Goal: Task Accomplishment & Management: Manage account settings

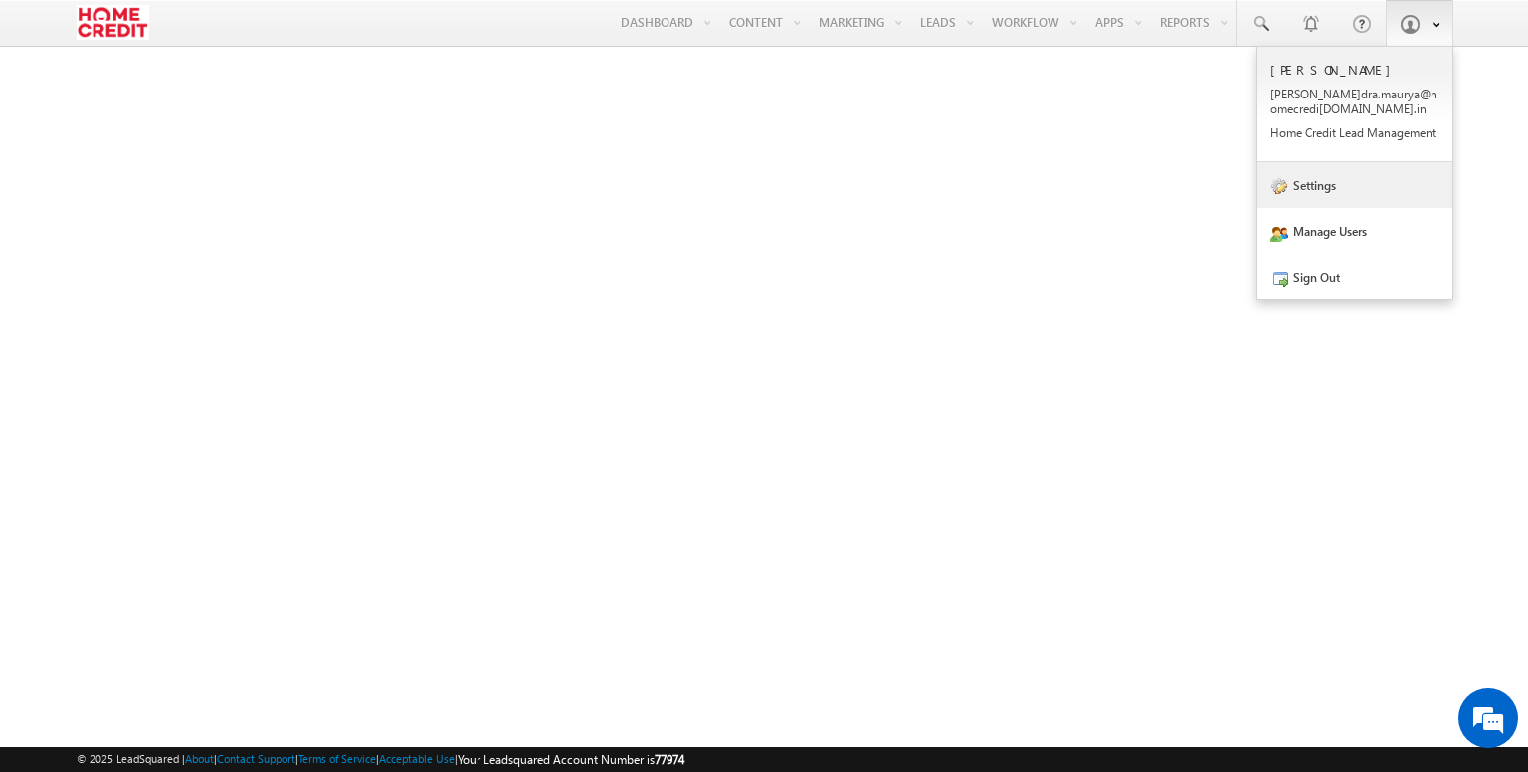
click at [1327, 185] on link "Settings" at bounding box center [1354, 185] width 195 height 46
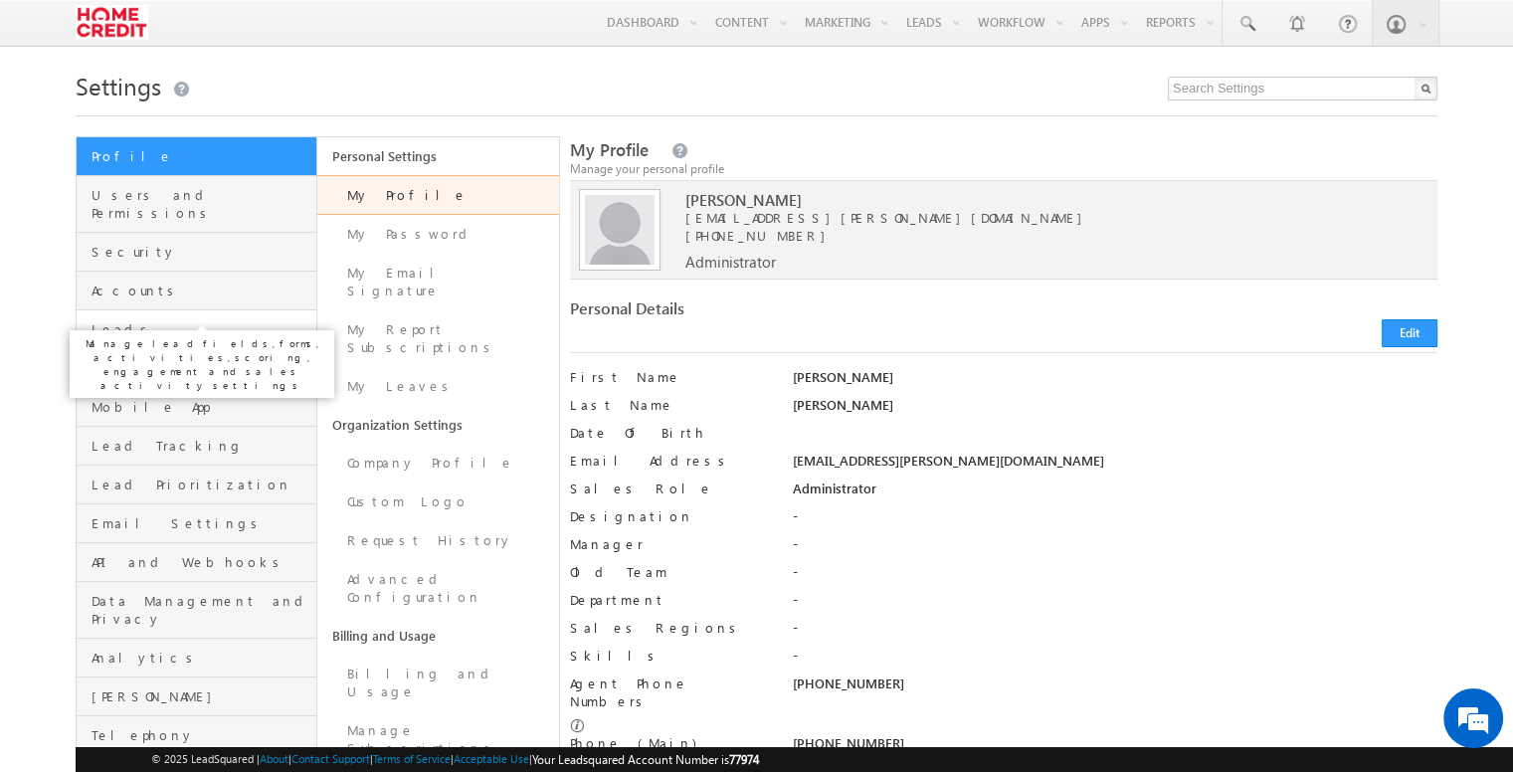
click at [233, 320] on span "Leads" at bounding box center [201, 329] width 220 height 18
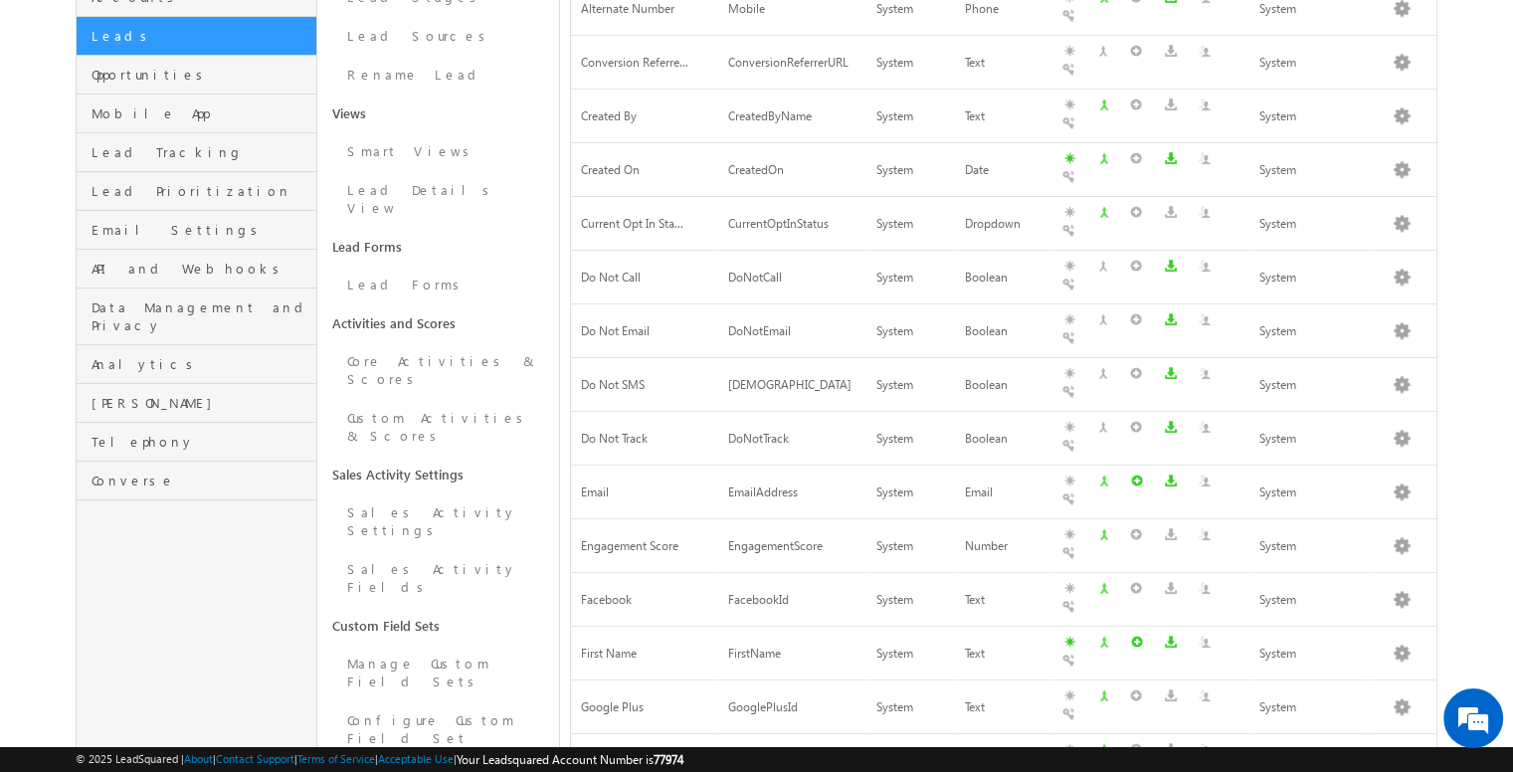
scroll to position [292, 0]
click at [450, 267] on link "Lead Forms" at bounding box center [437, 286] width 241 height 39
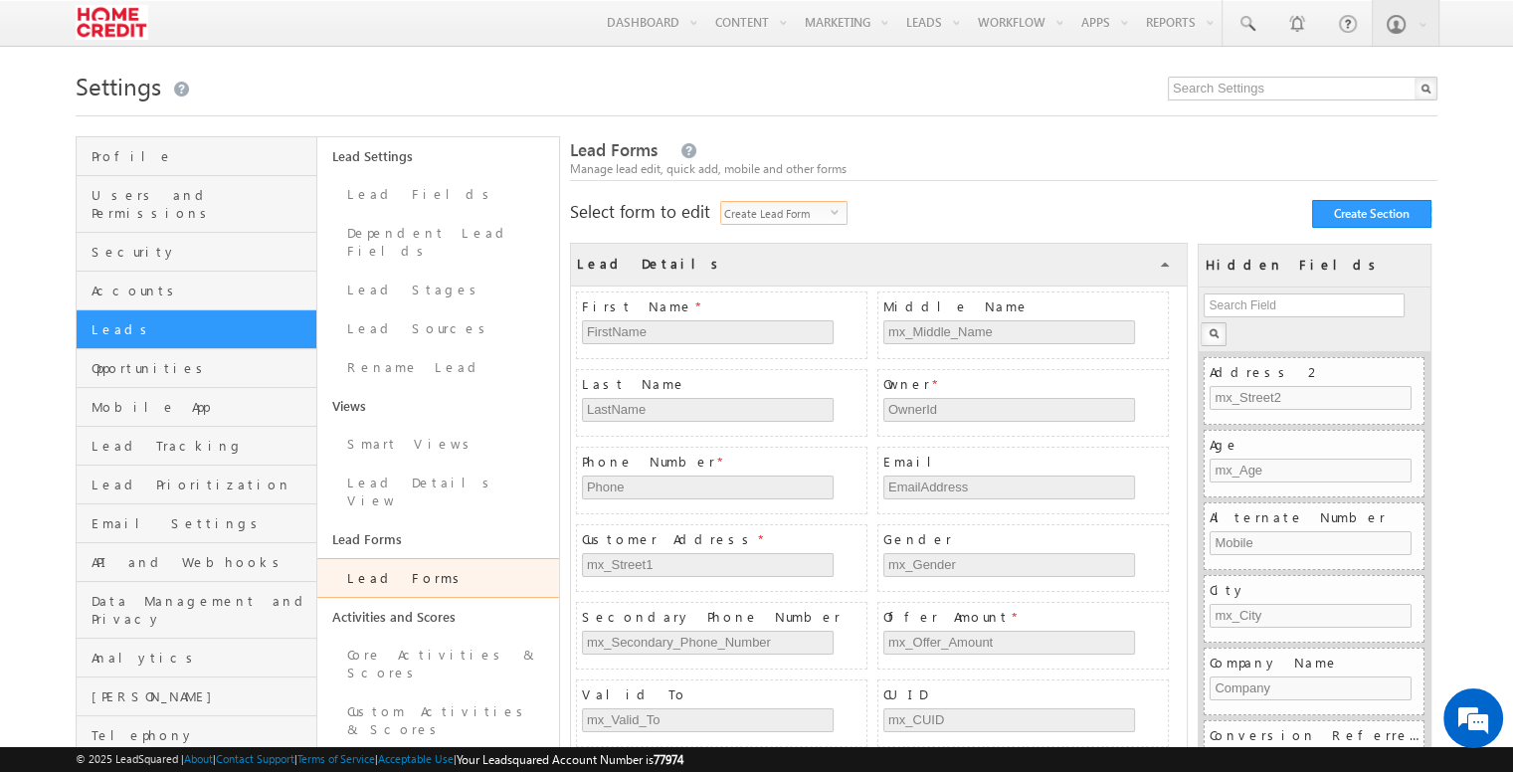
click at [797, 208] on span "Create Lead Form" at bounding box center [775, 213] width 109 height 22
click at [793, 271] on li "Create Lead Form on Mobile" at bounding box center [785, 266] width 125 height 38
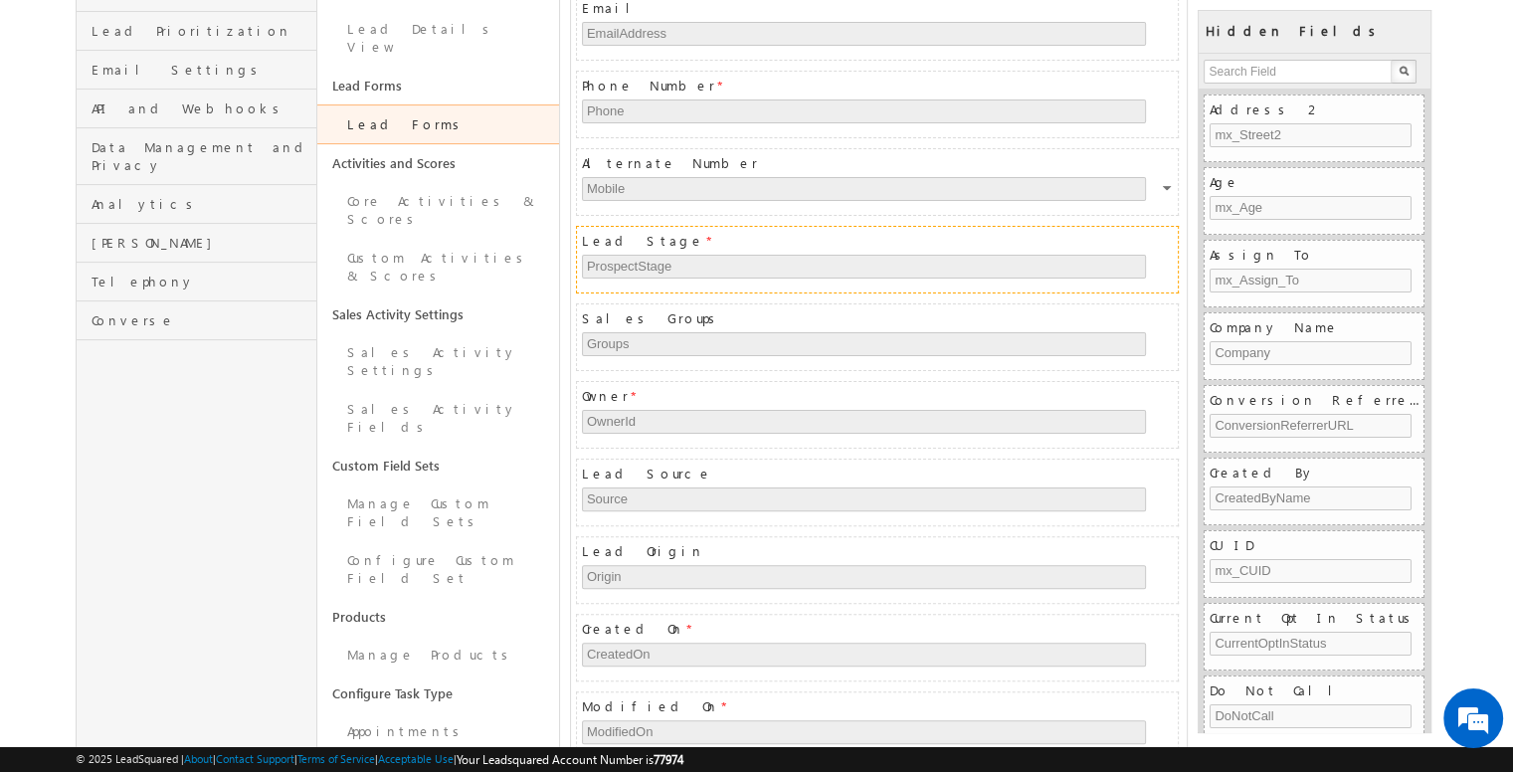
scroll to position [455, 0]
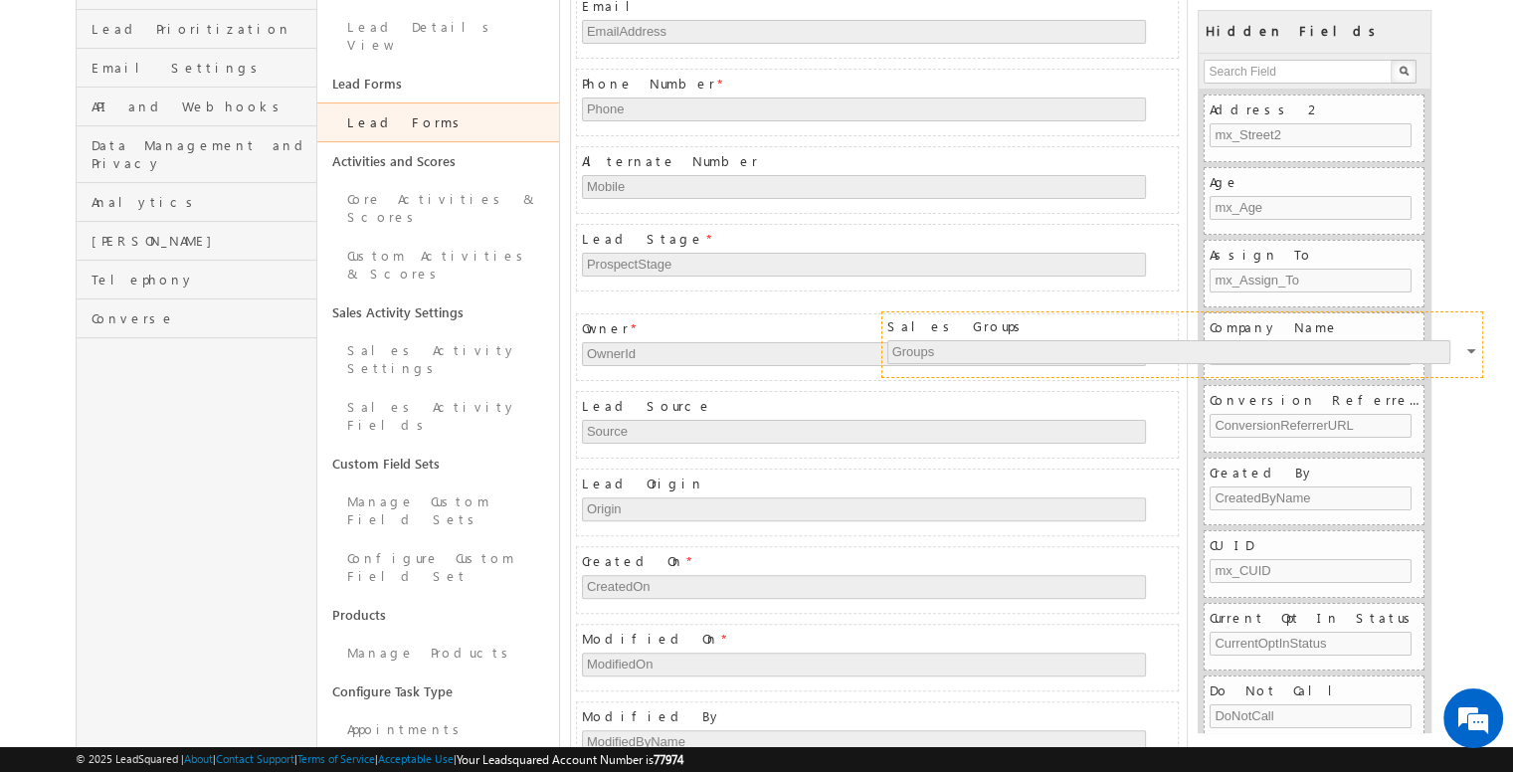
drag, startPoint x: 1015, startPoint y: 299, endPoint x: 1321, endPoint y: 314, distance: 305.7
drag, startPoint x: 1035, startPoint y: 311, endPoint x: 1330, endPoint y: 327, distance: 294.8
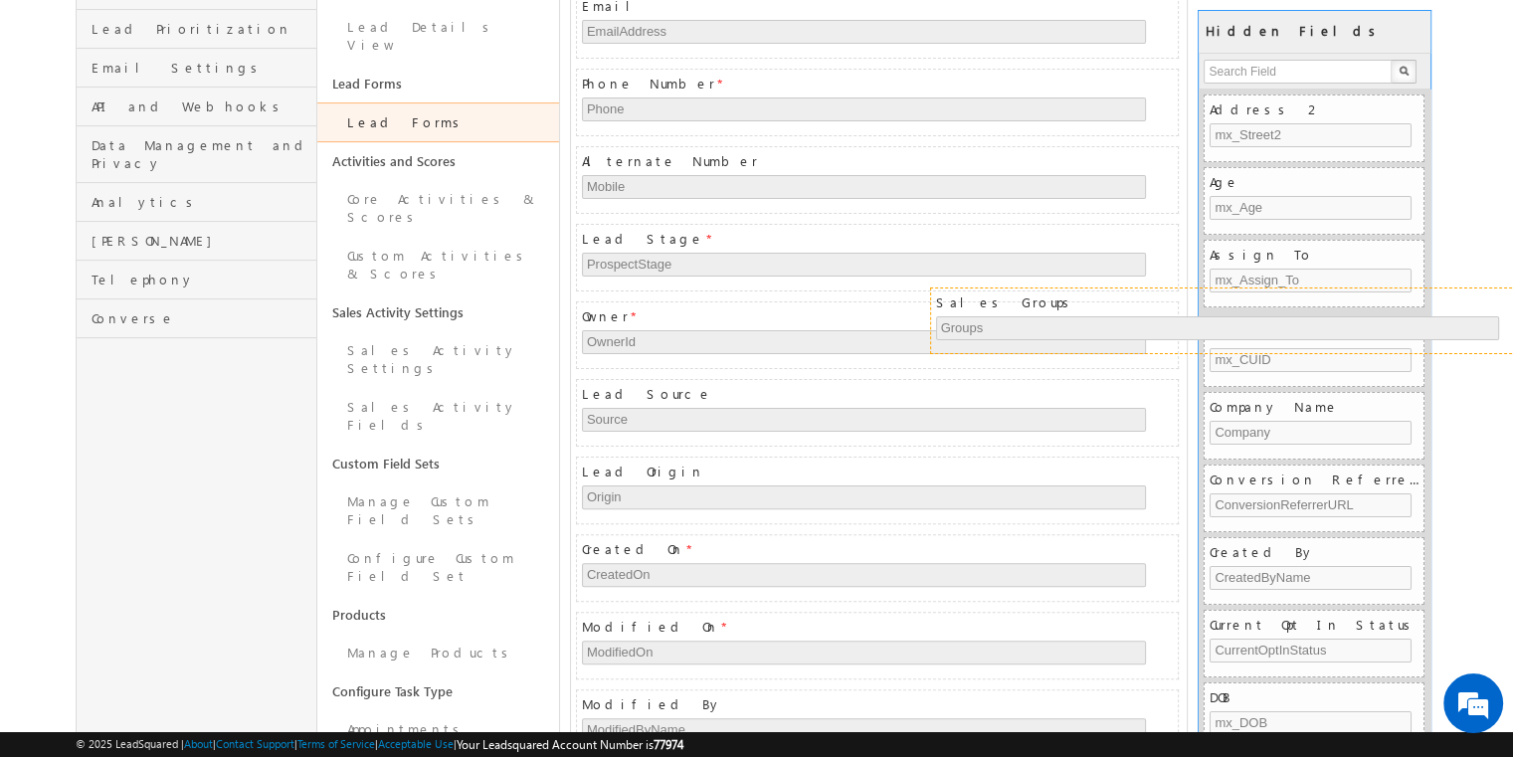
drag, startPoint x: 1053, startPoint y: 312, endPoint x: 1407, endPoint y: 303, distance: 354.1
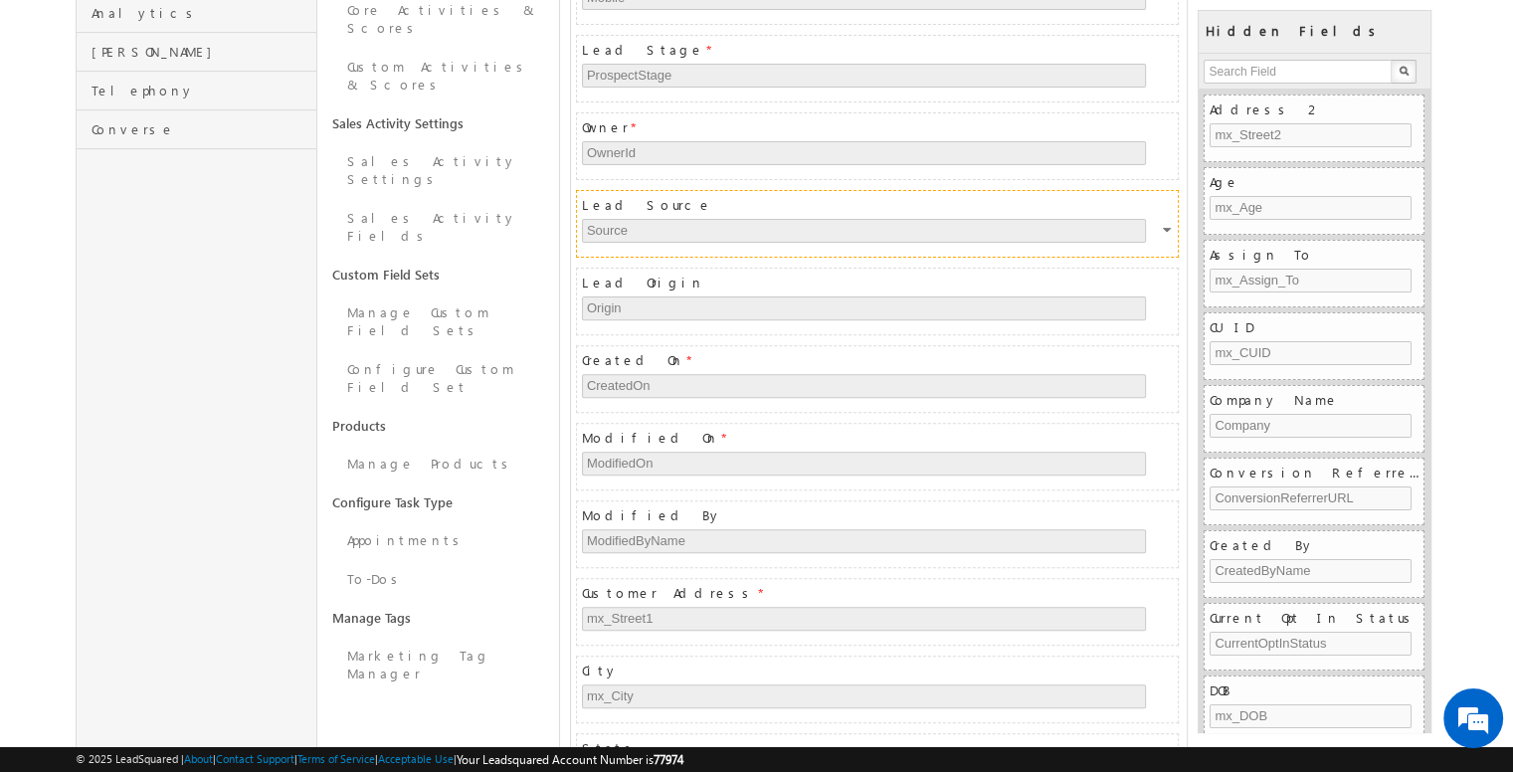
scroll to position [646, 0]
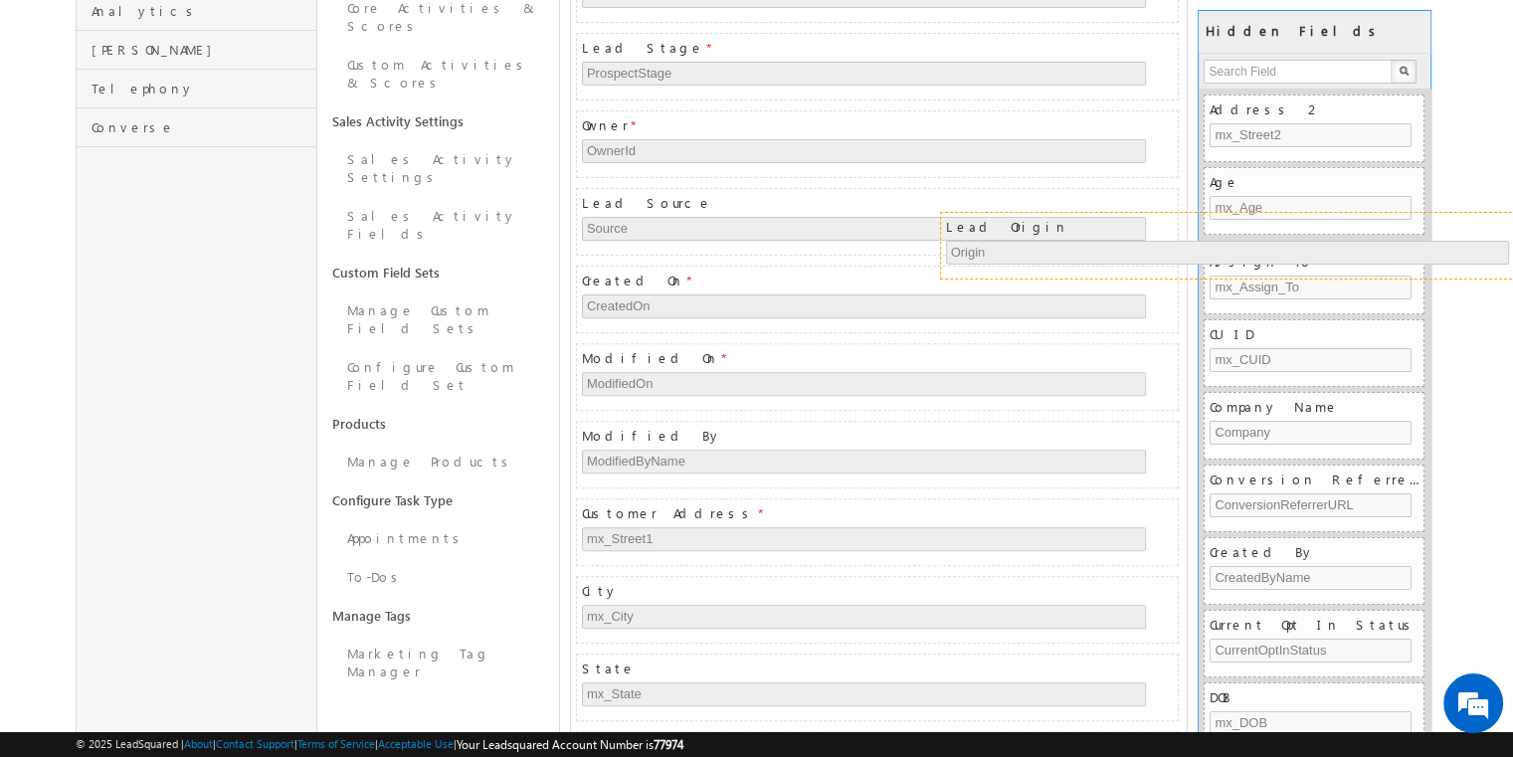
drag, startPoint x: 955, startPoint y: 278, endPoint x: 1320, endPoint y: 232, distance: 368.0
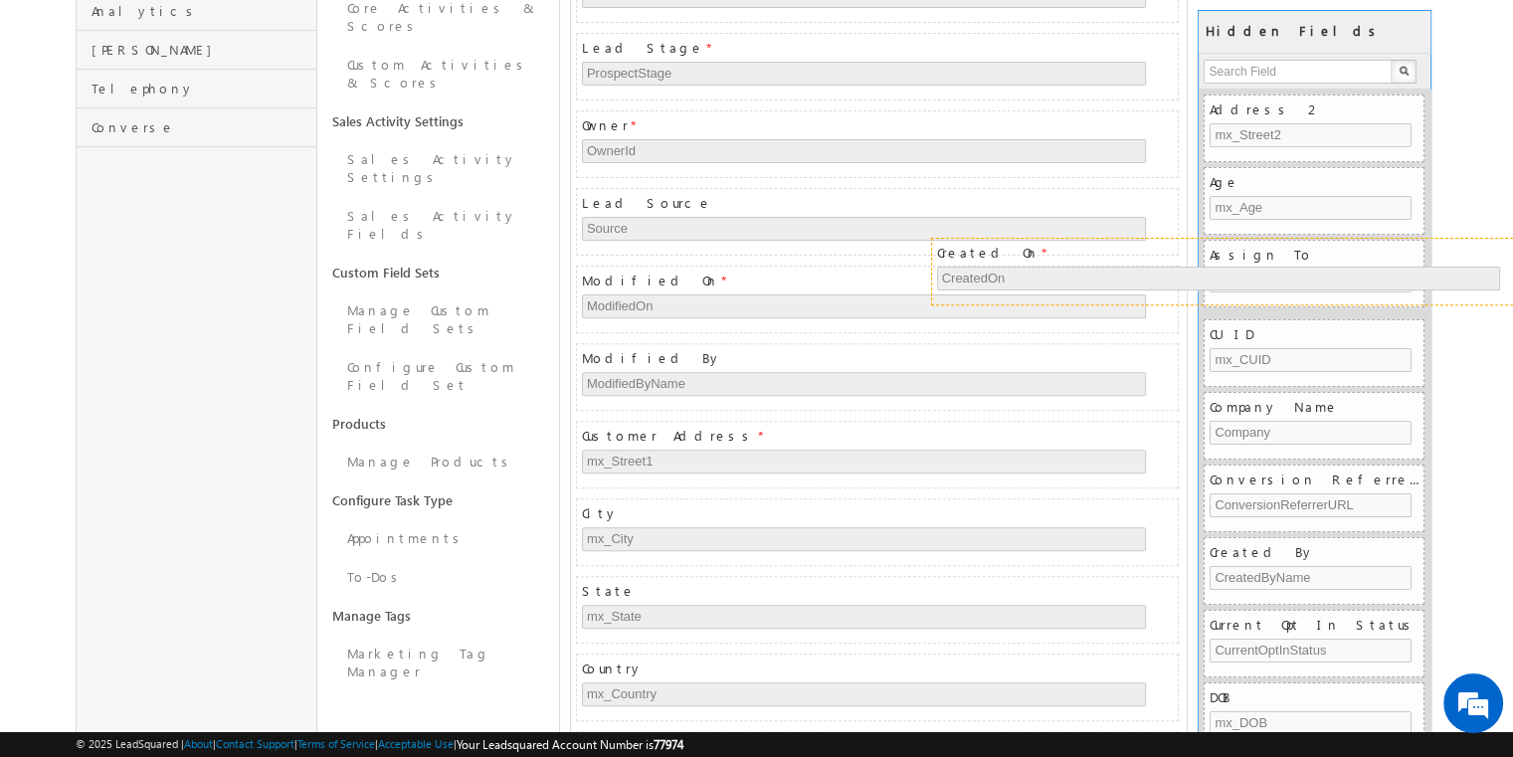
drag, startPoint x: 997, startPoint y: 271, endPoint x: 1352, endPoint y: 250, distance: 355.7
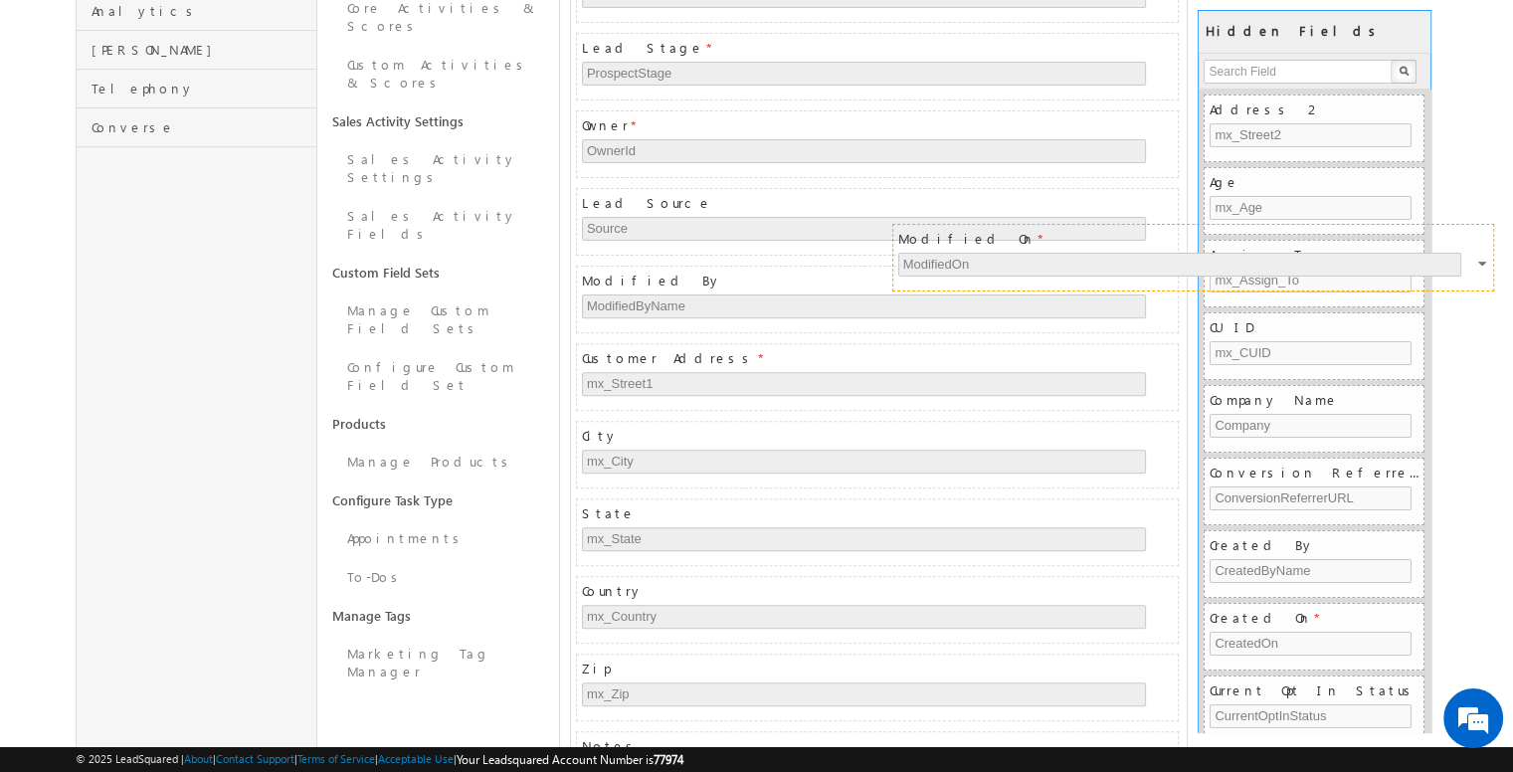
drag, startPoint x: 1065, startPoint y: 275, endPoint x: 1381, endPoint y: 240, distance: 318.3
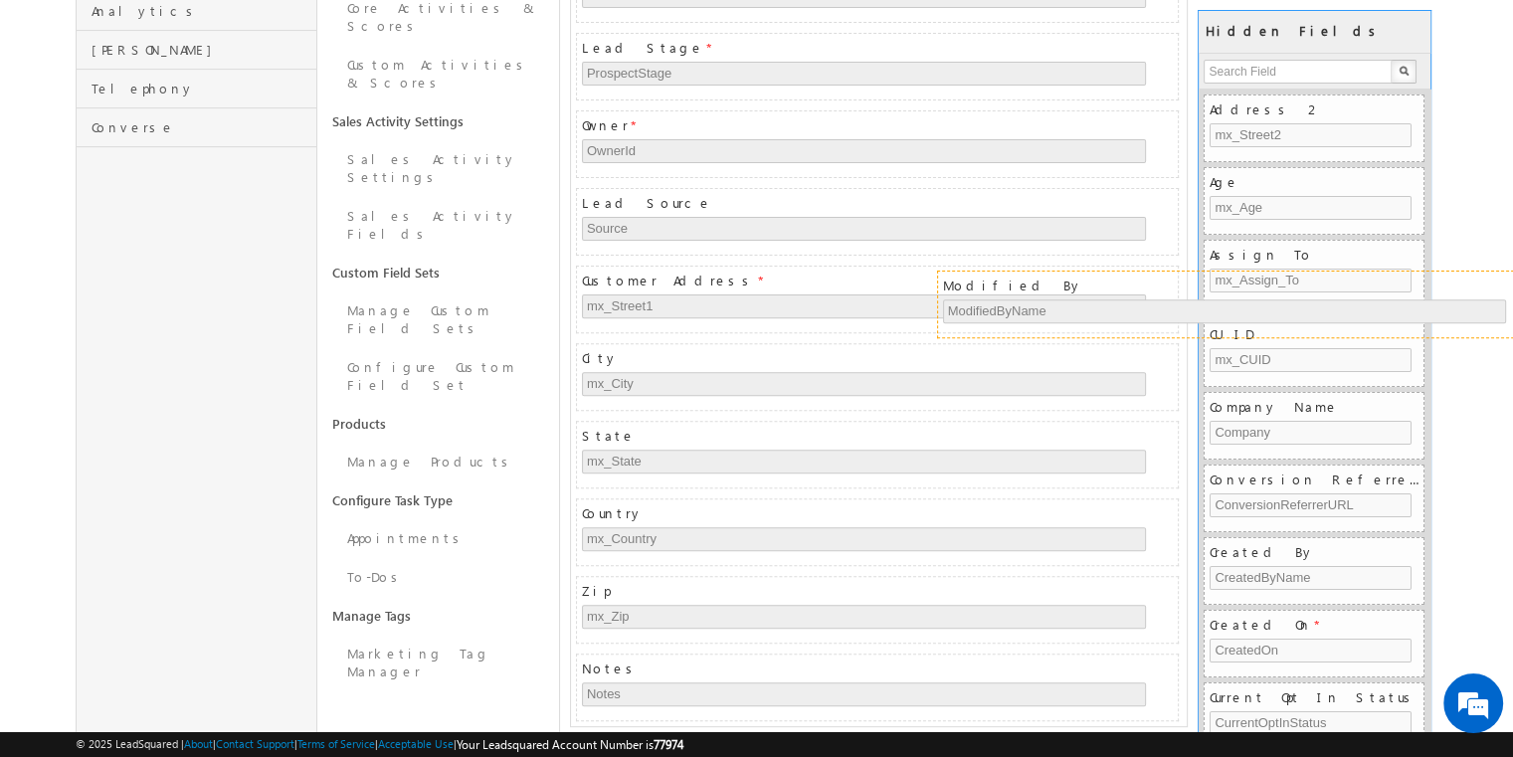
drag, startPoint x: 1033, startPoint y: 271, endPoint x: 1394, endPoint y: 282, distance: 361.2
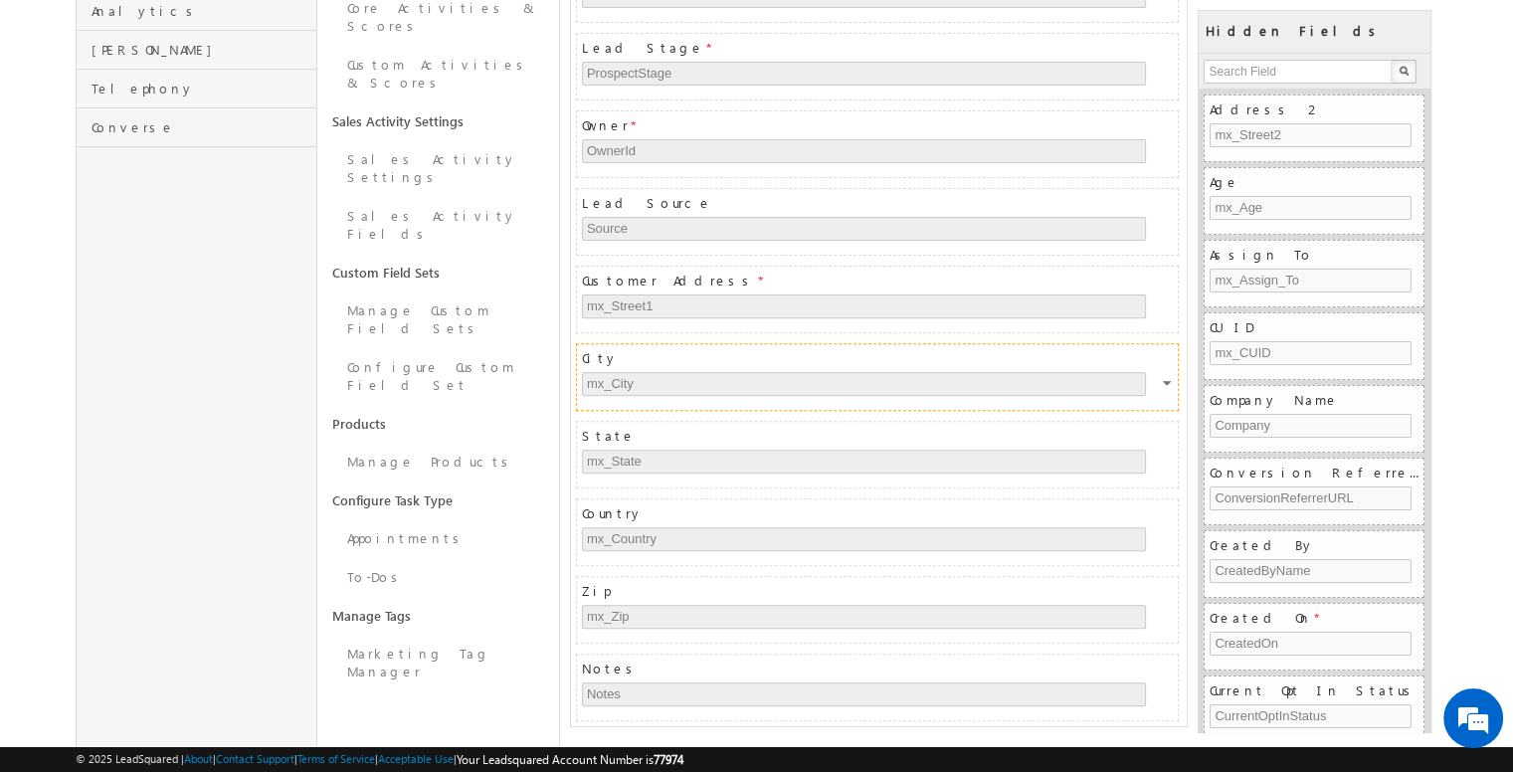
scroll to position [728, 0]
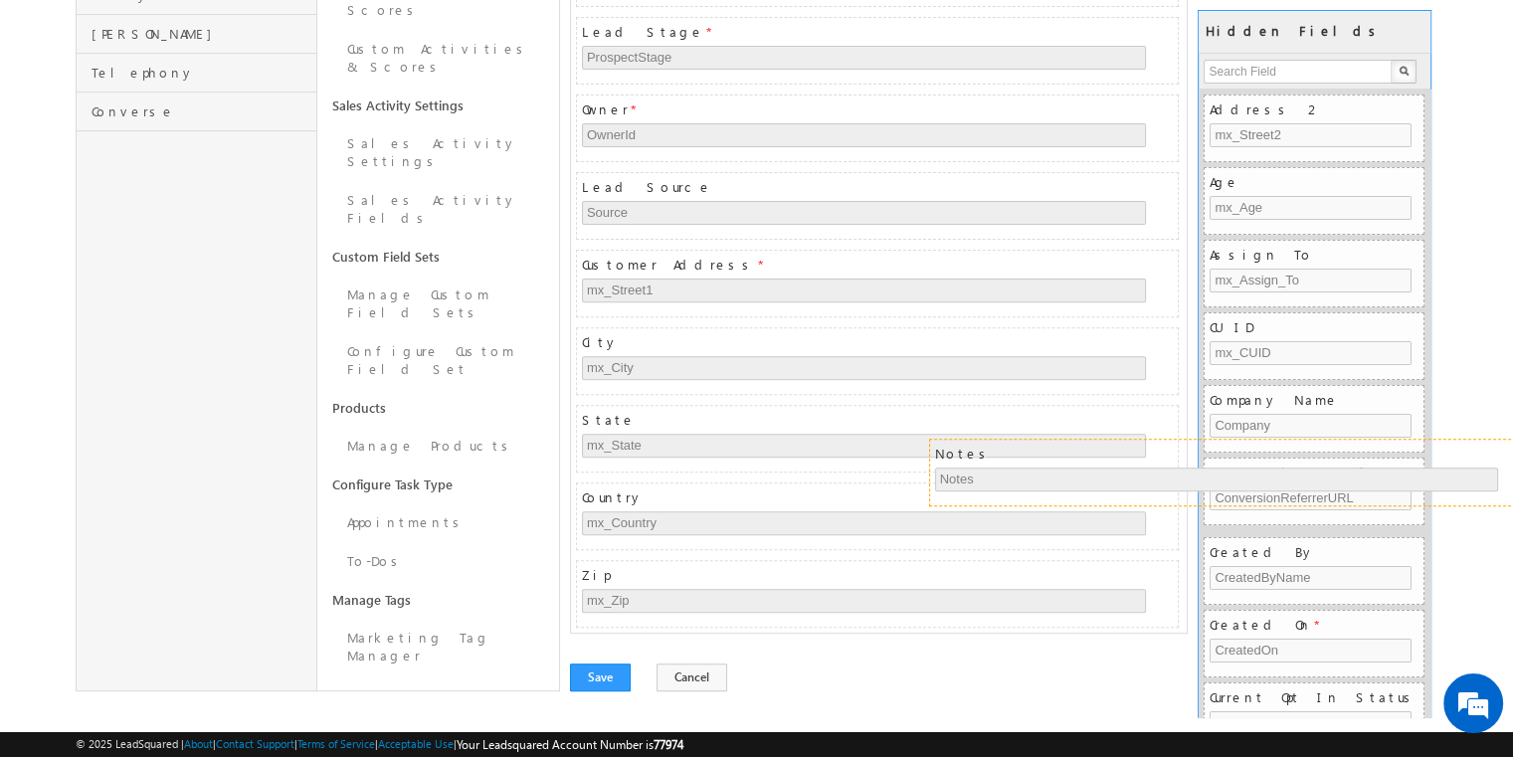
drag, startPoint x: 976, startPoint y: 574, endPoint x: 1329, endPoint y: 450, distance: 374.0
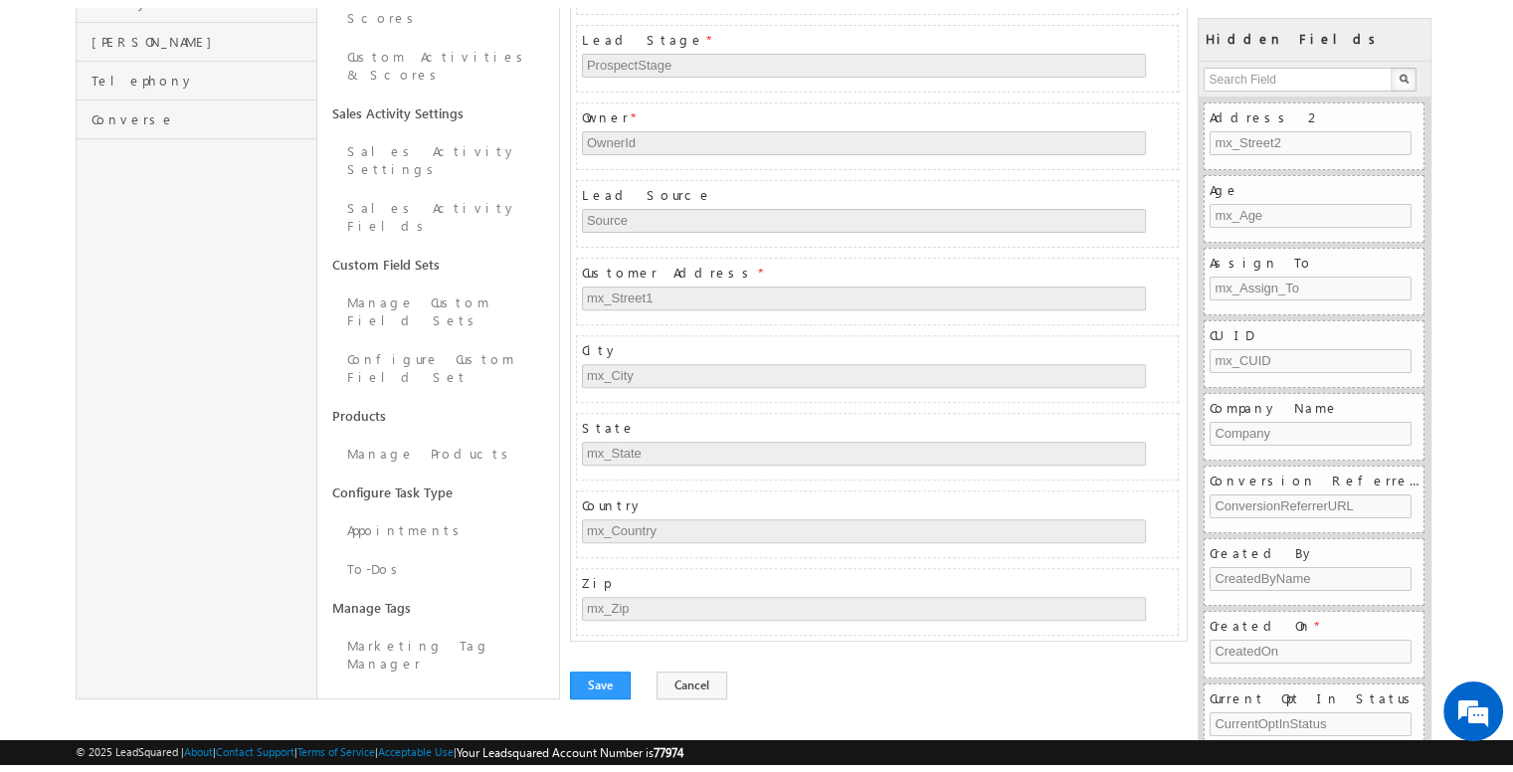
scroll to position [650, 0]
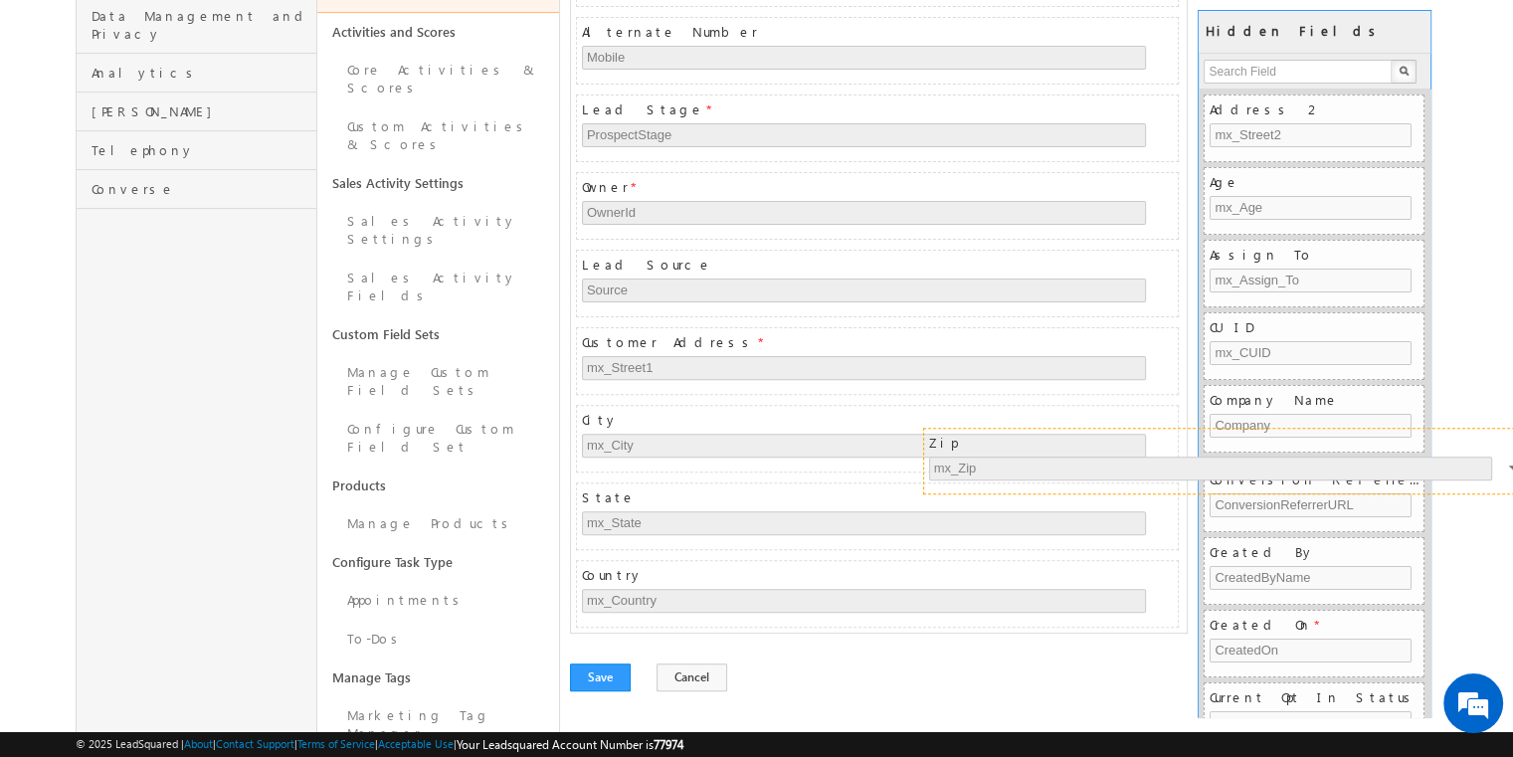
drag, startPoint x: 1017, startPoint y: 574, endPoint x: 1372, endPoint y: 438, distance: 380.3
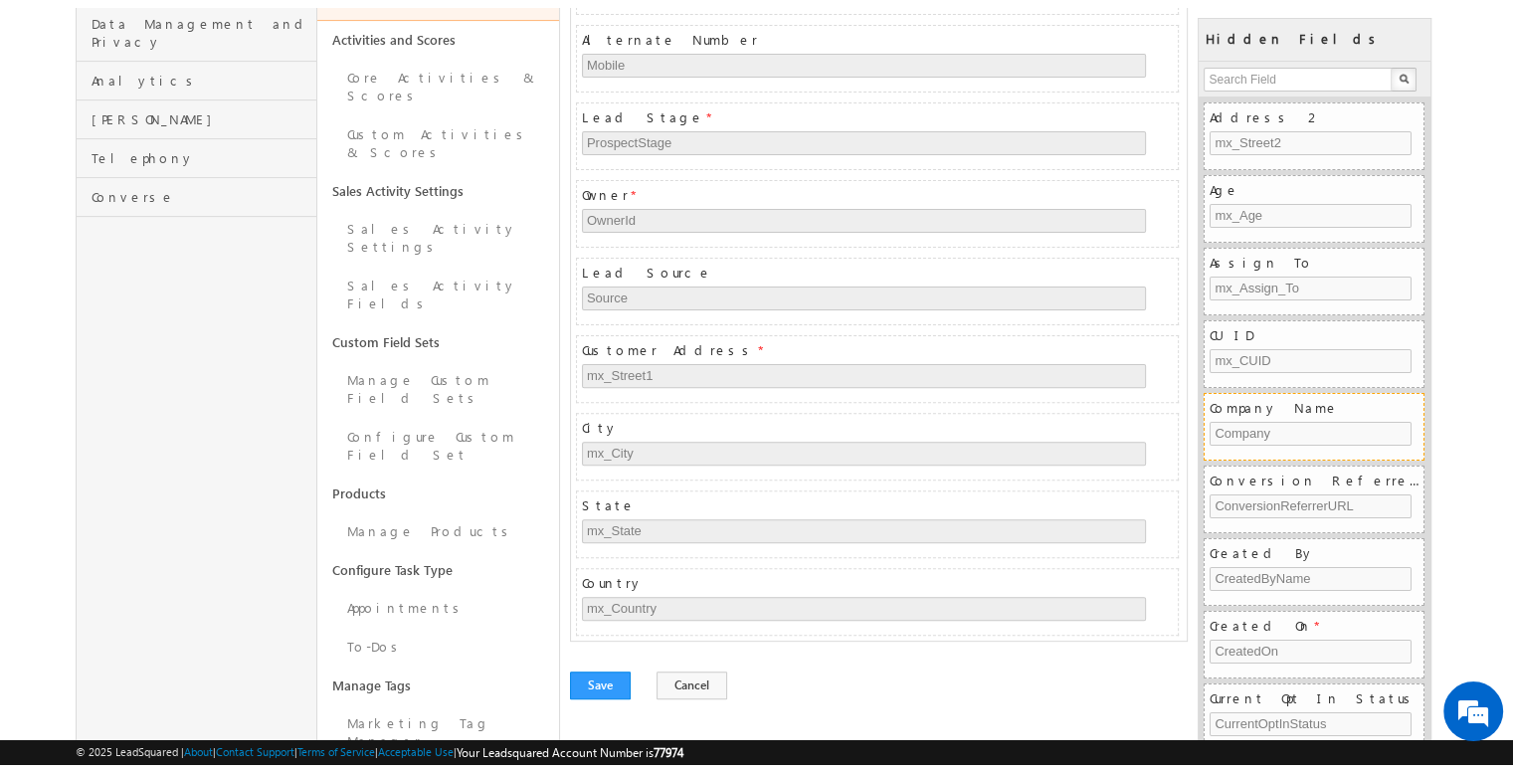
scroll to position [574, 0]
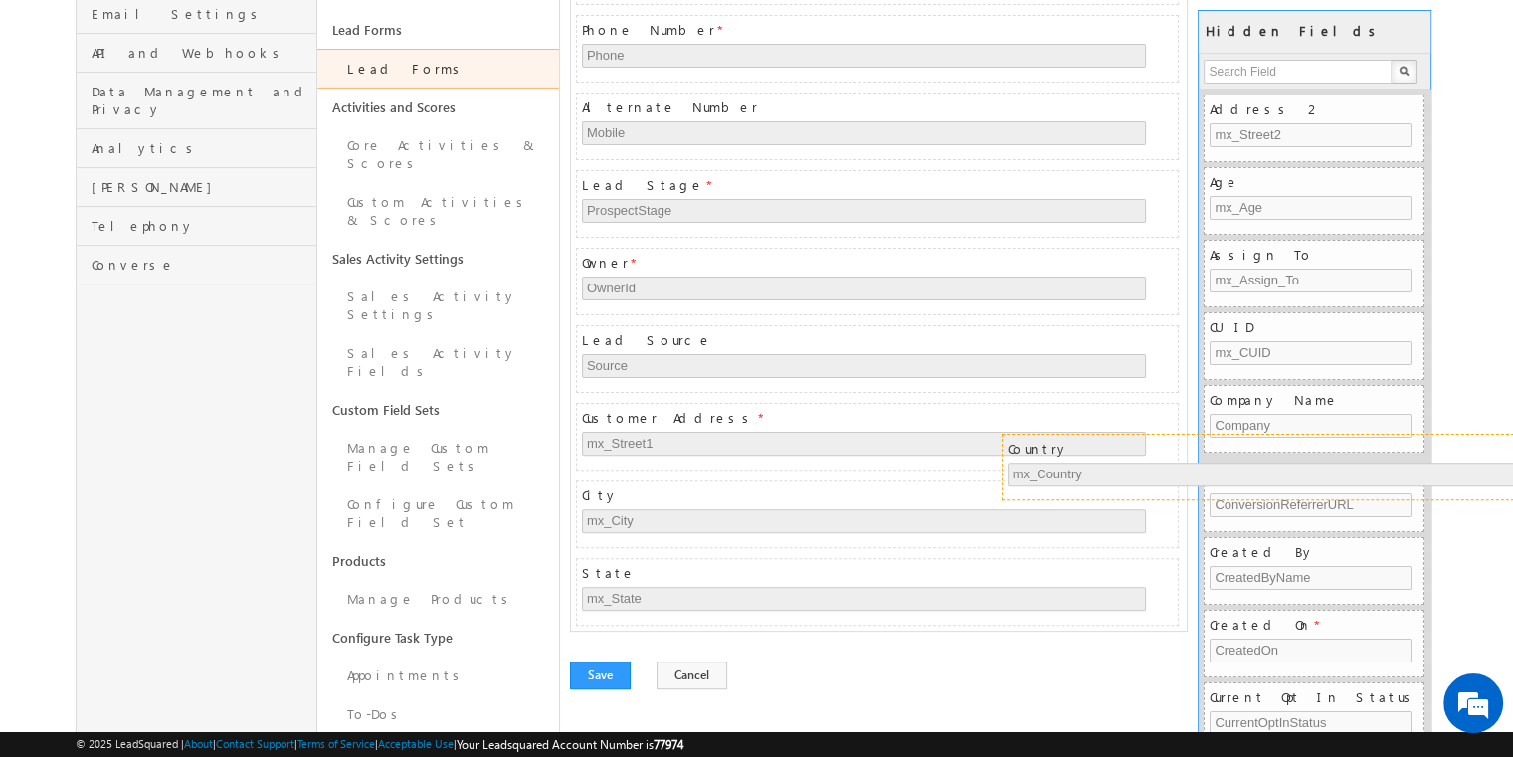
drag, startPoint x: 927, startPoint y: 574, endPoint x: 1352, endPoint y: 445, distance: 444.8
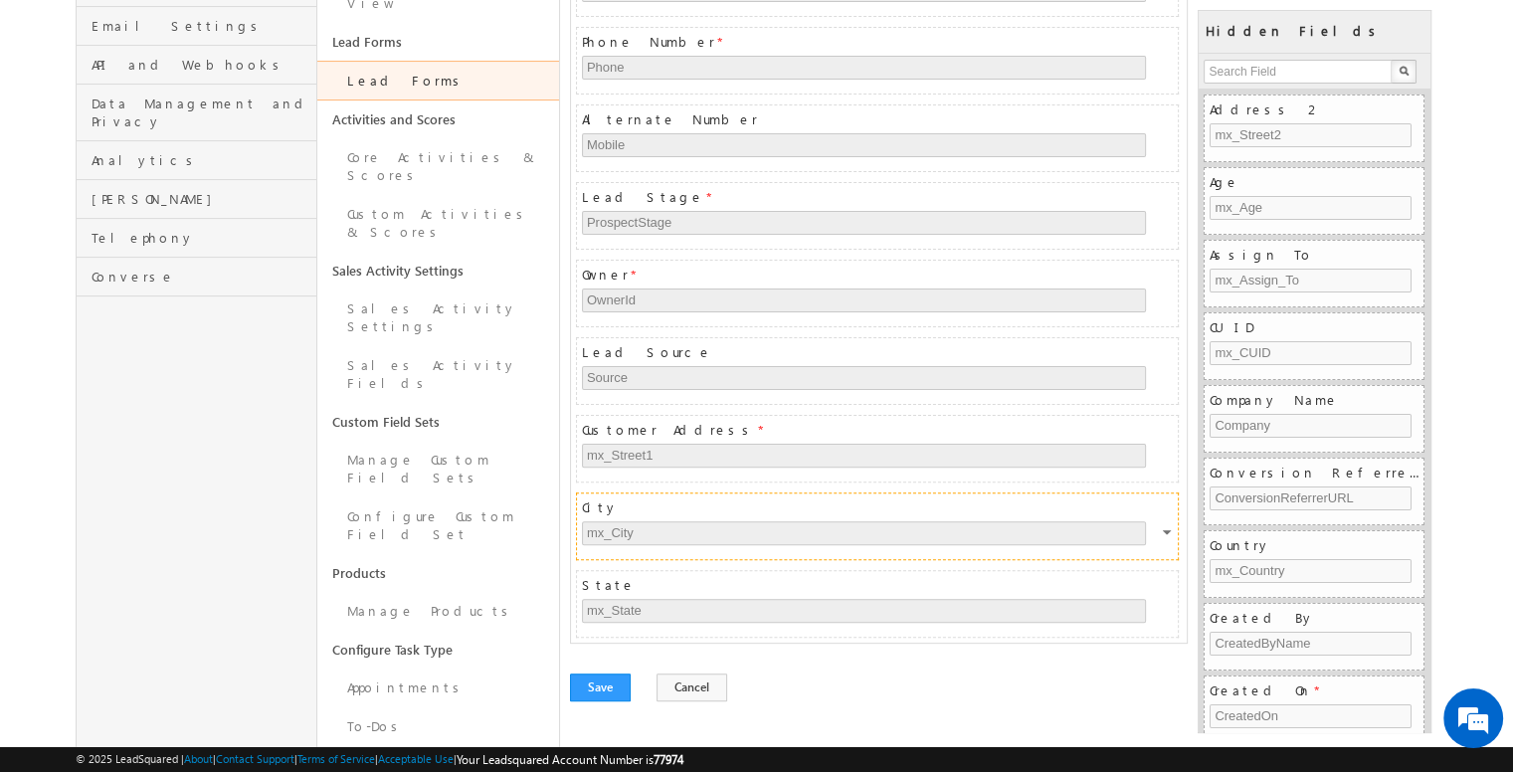
scroll to position [478, 0]
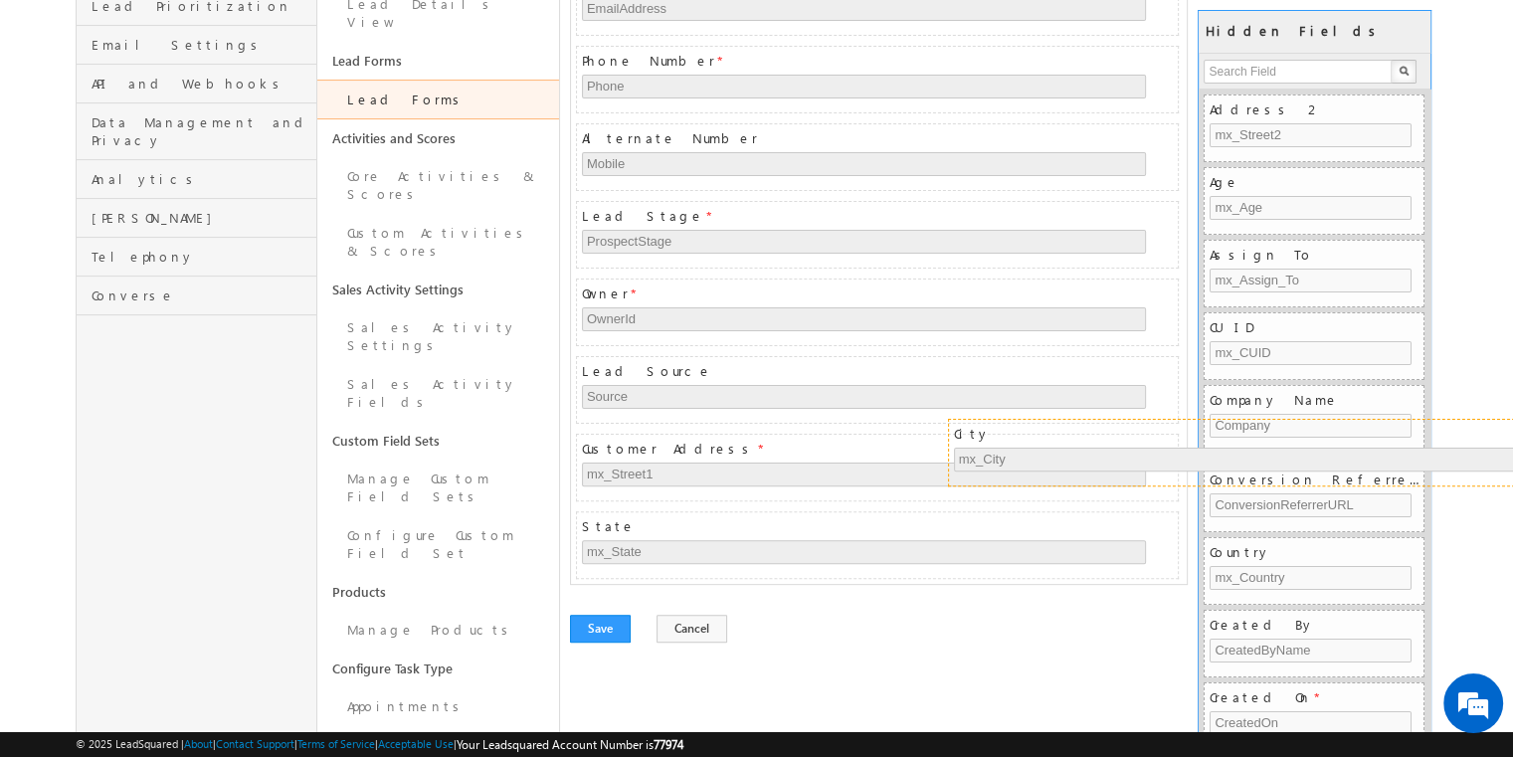
drag, startPoint x: 996, startPoint y: 493, endPoint x: 1369, endPoint y: 427, distance: 378.8
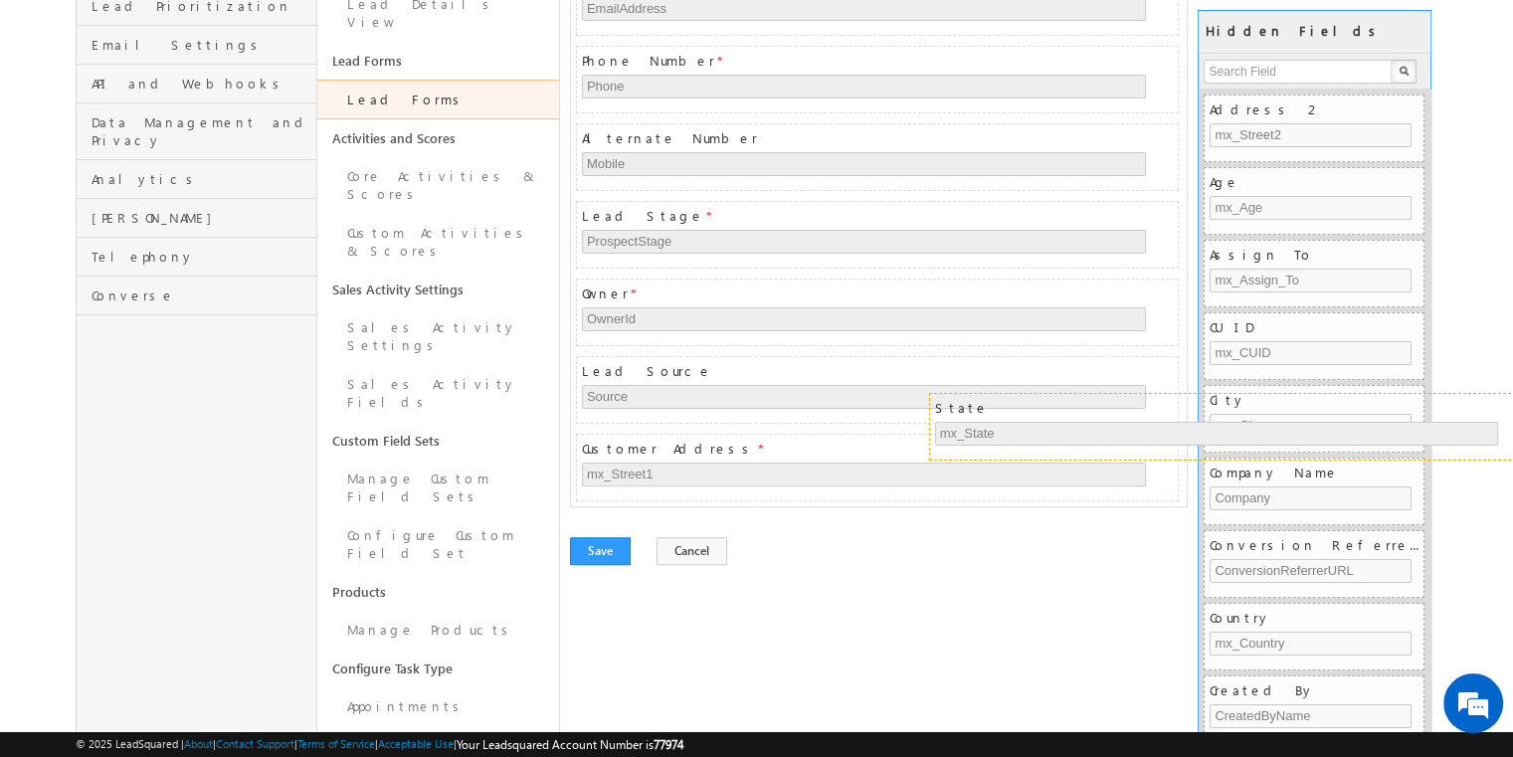
drag, startPoint x: 945, startPoint y: 517, endPoint x: 1301, endPoint y: 406, distance: 373.0
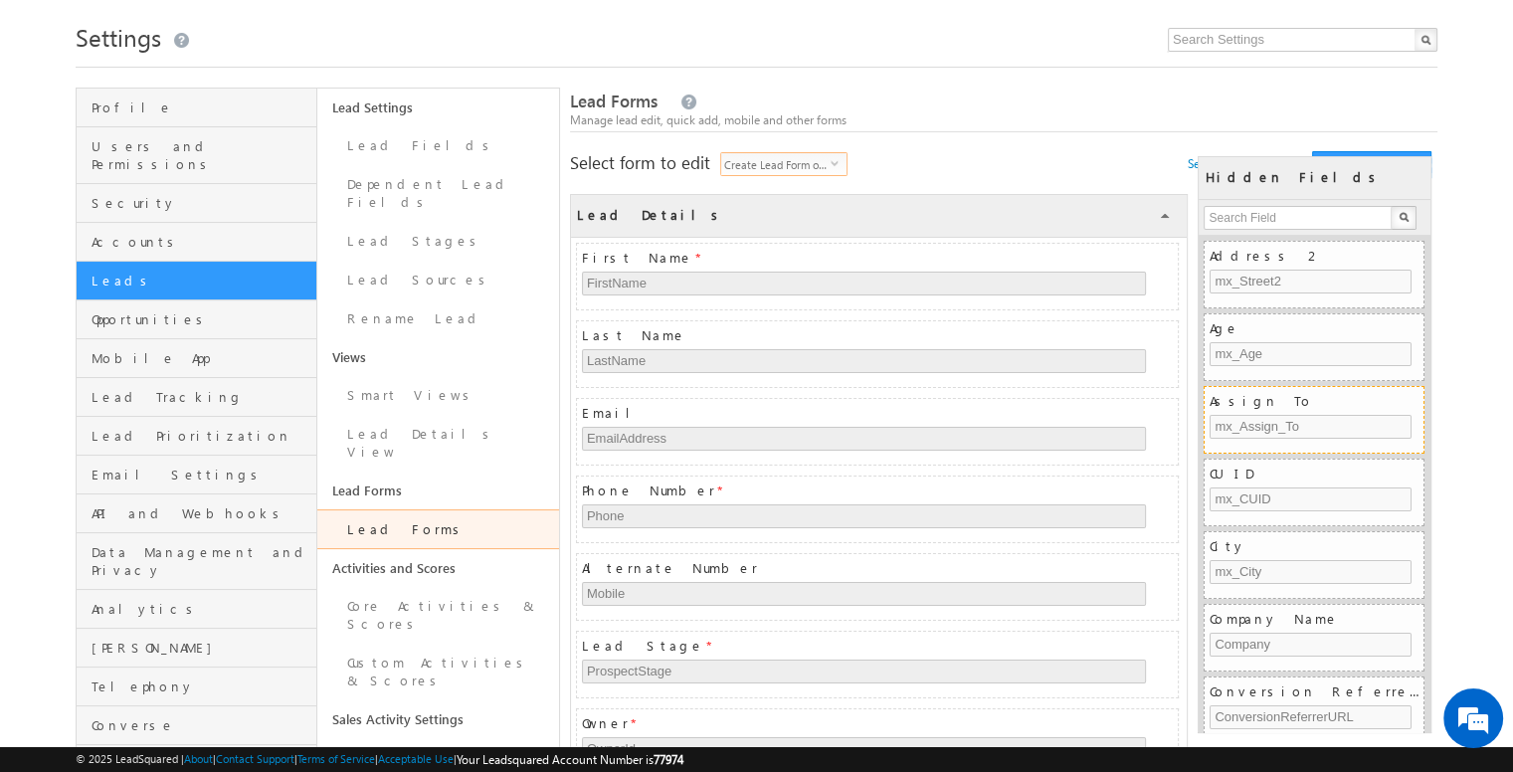
scroll to position [25, 0]
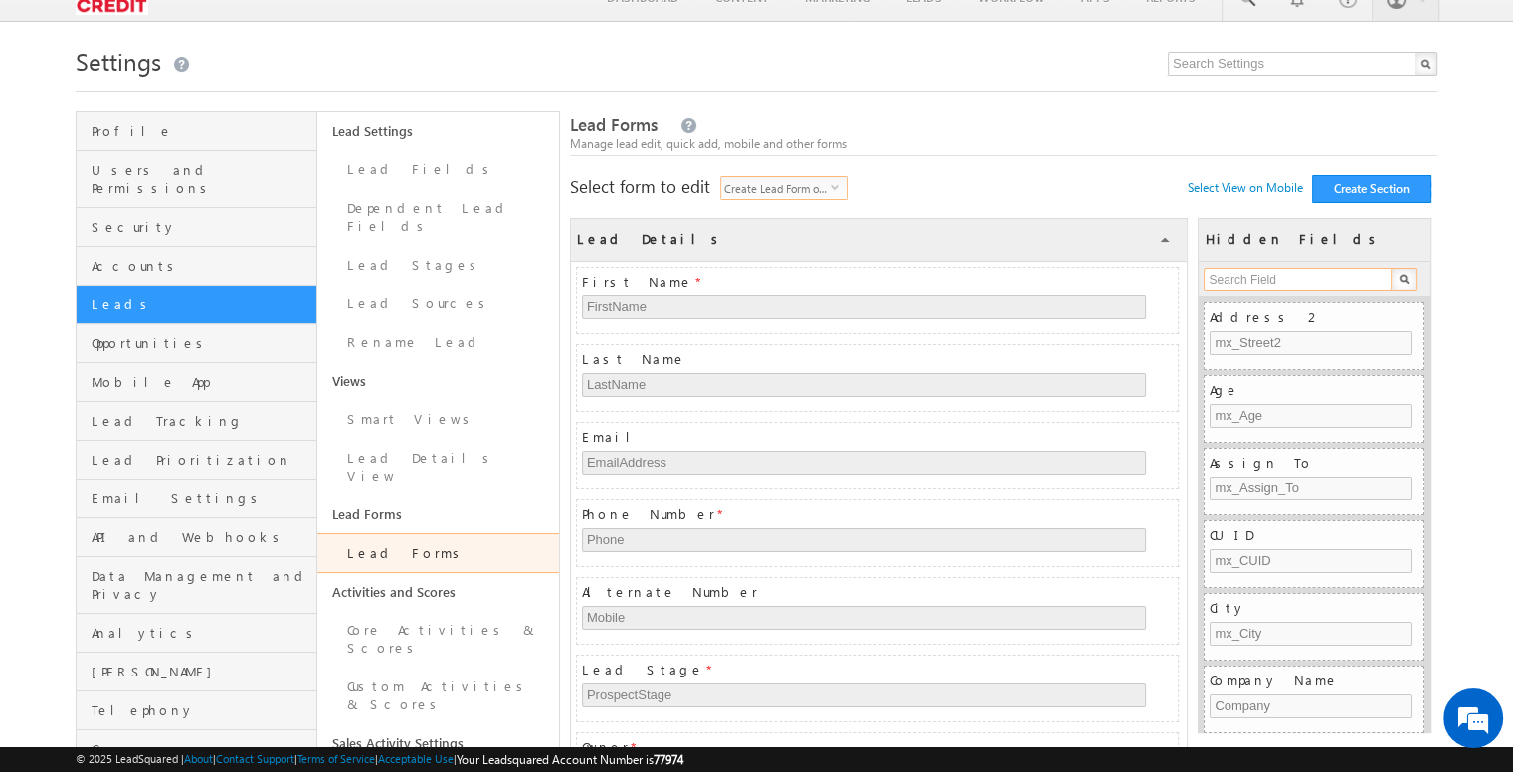
click at [1287, 283] on input "text" at bounding box center [1298, 280] width 190 height 24
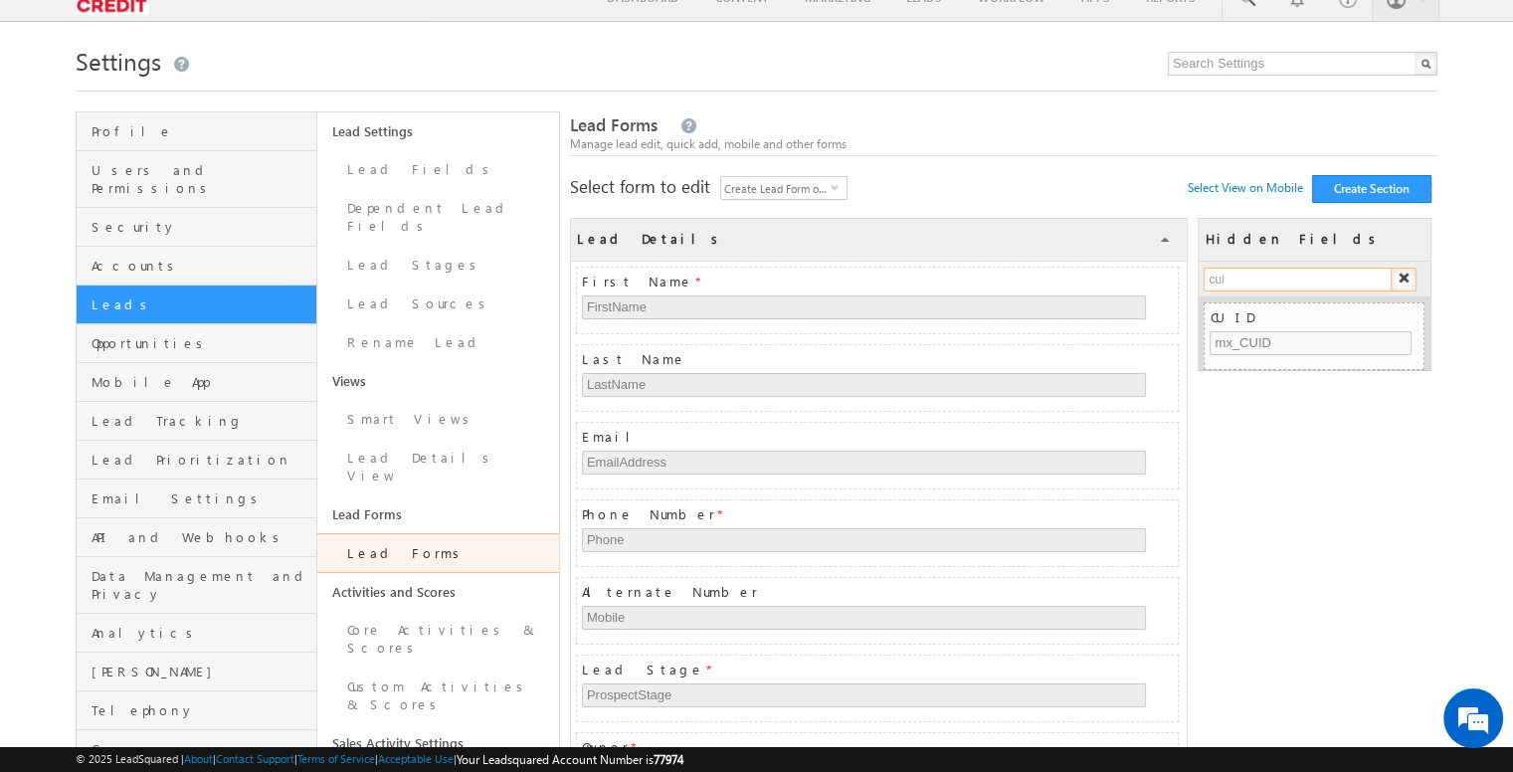
type input "cuid"
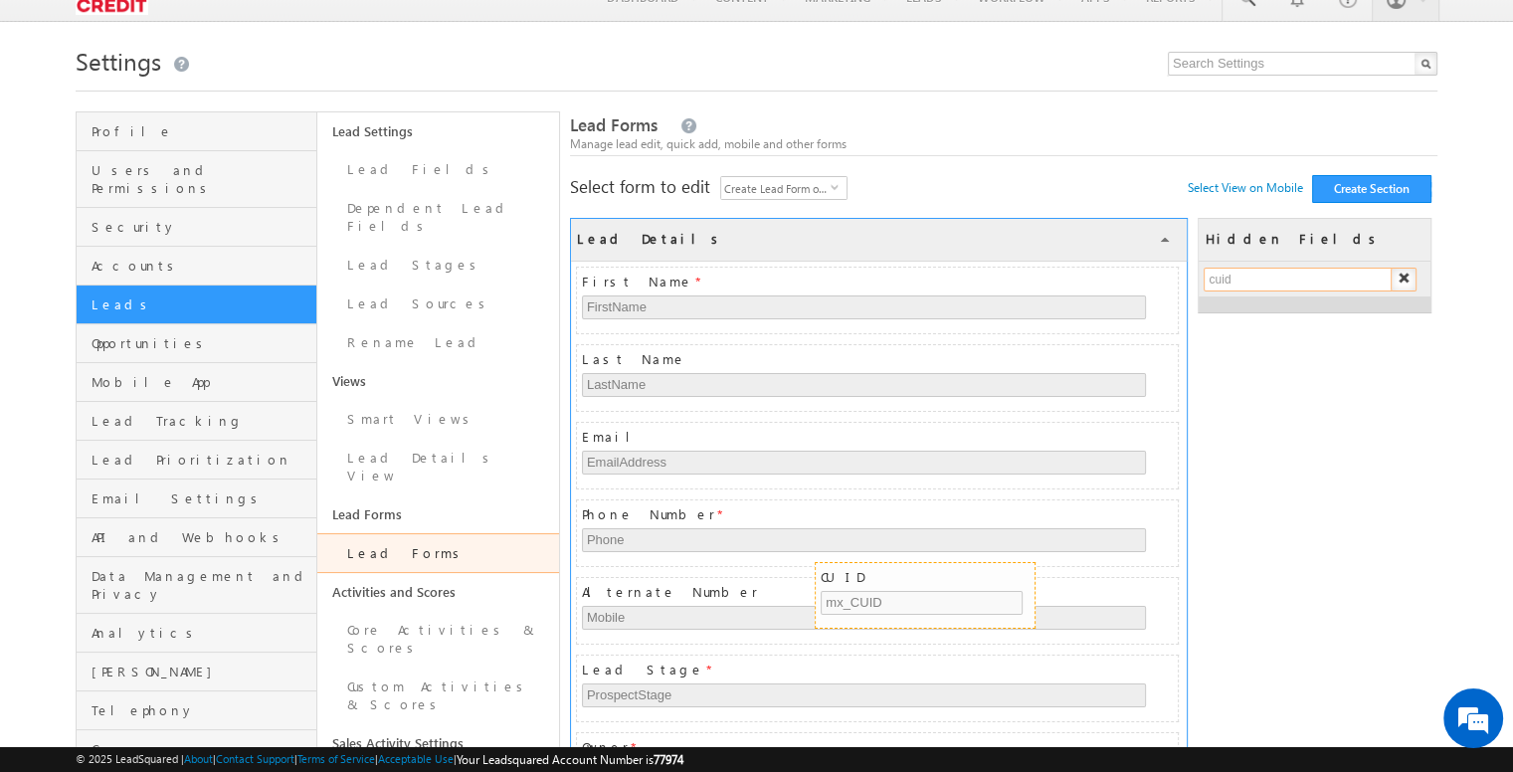
drag, startPoint x: 1307, startPoint y: 319, endPoint x: 917, endPoint y: 578, distance: 467.8
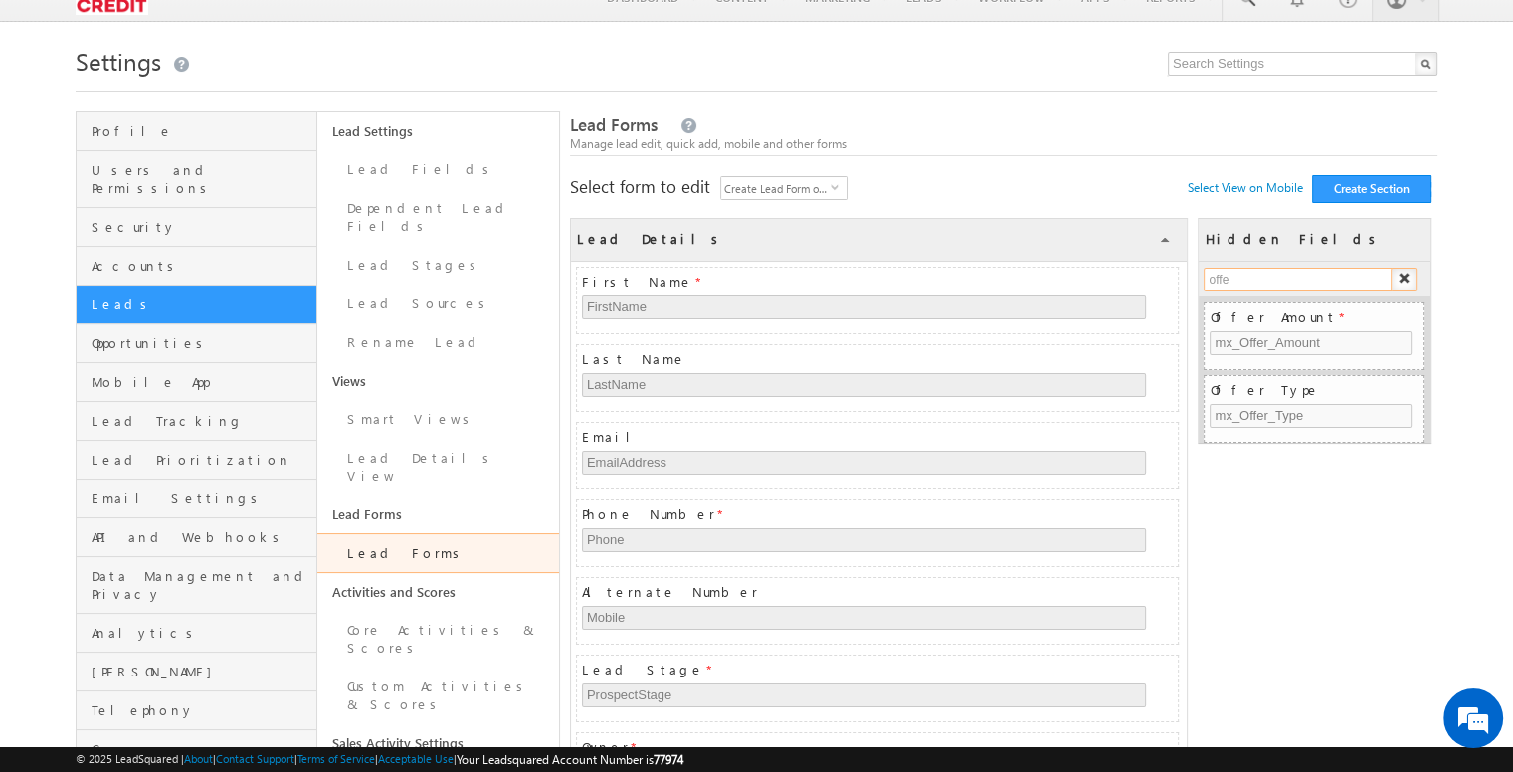
type input "offer"
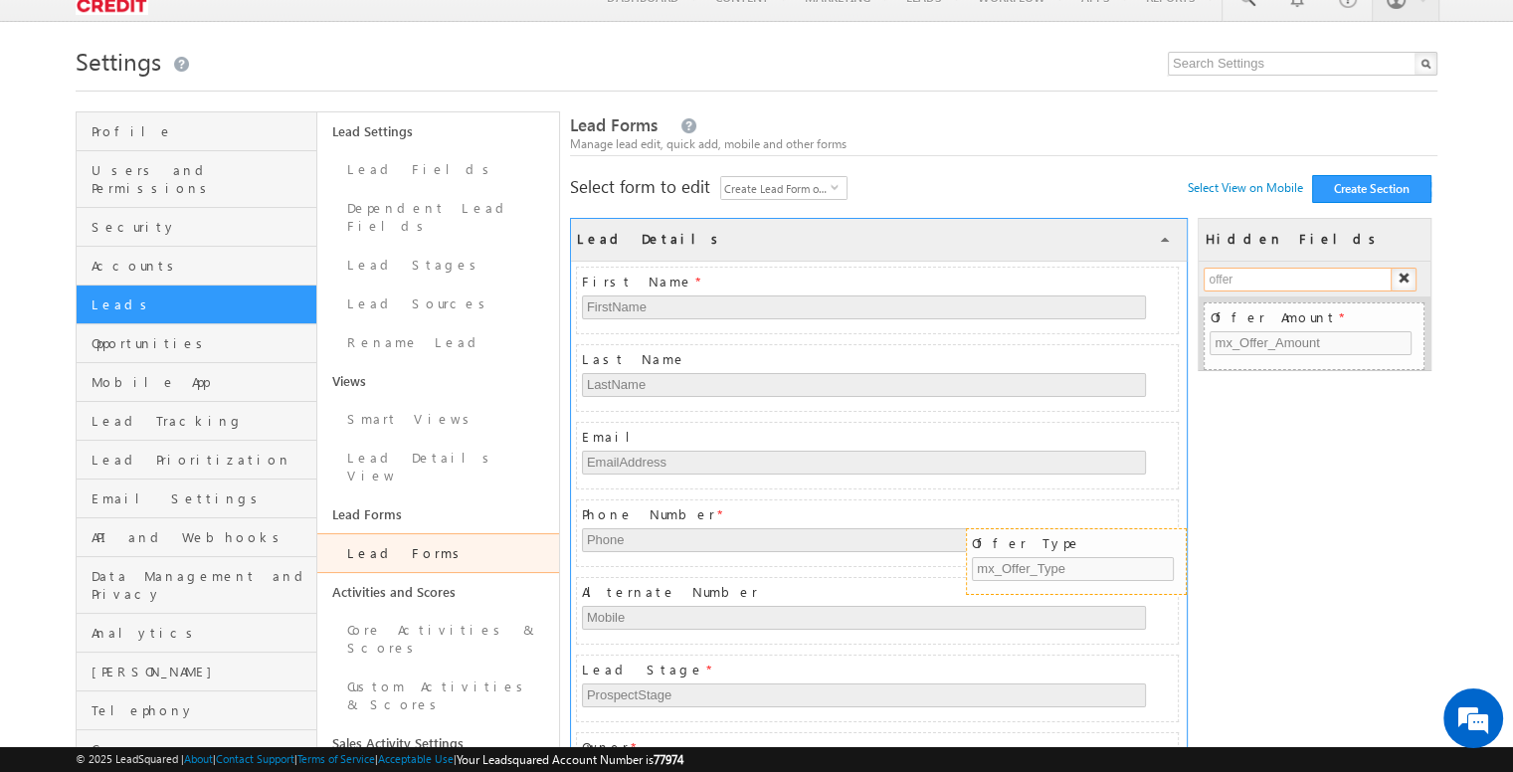
drag, startPoint x: 1274, startPoint y: 378, endPoint x: 1035, endPoint y: 530, distance: 283.0
type input "offer"
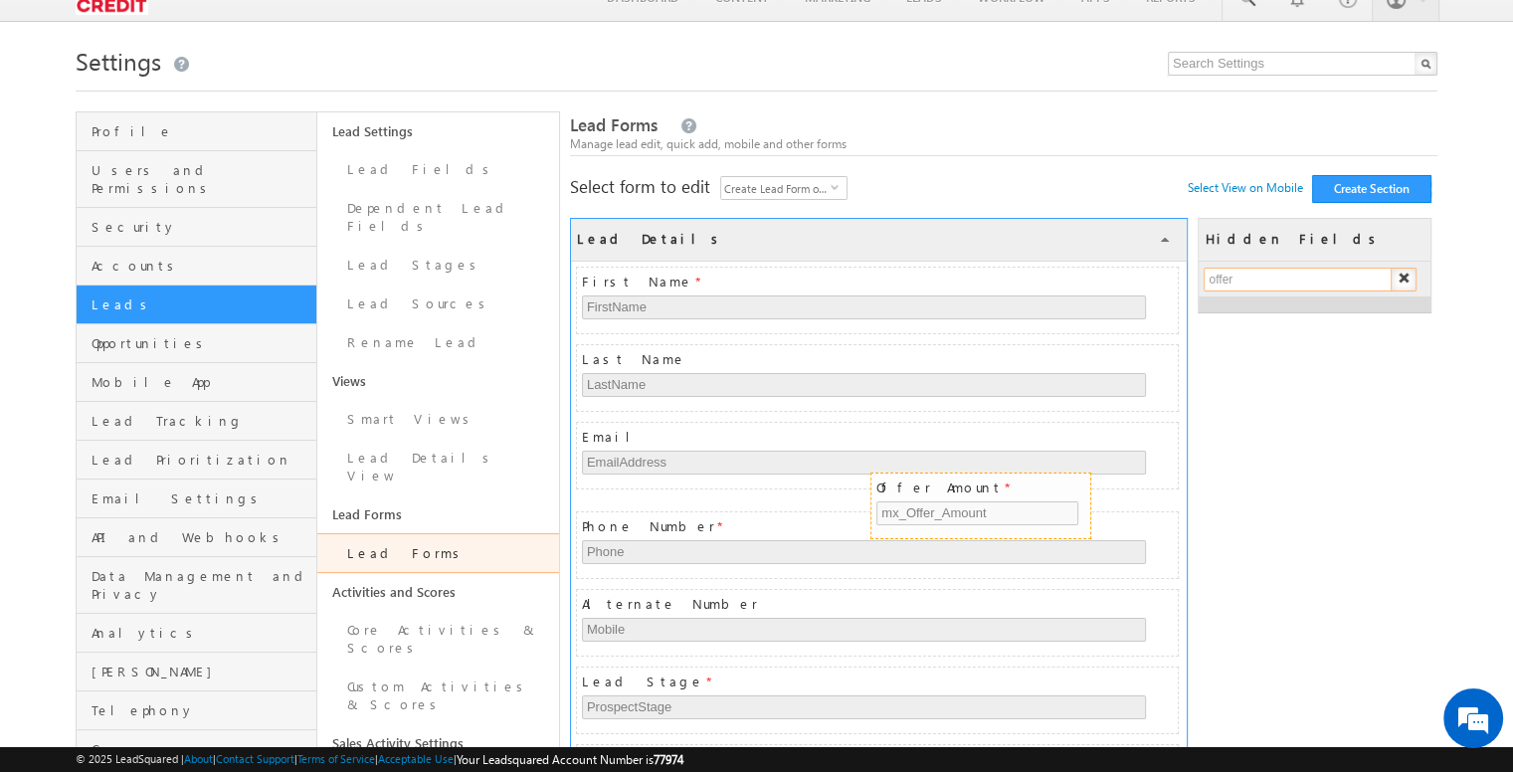
drag, startPoint x: 1311, startPoint y: 315, endPoint x: 977, endPoint y: 485, distance: 374.9
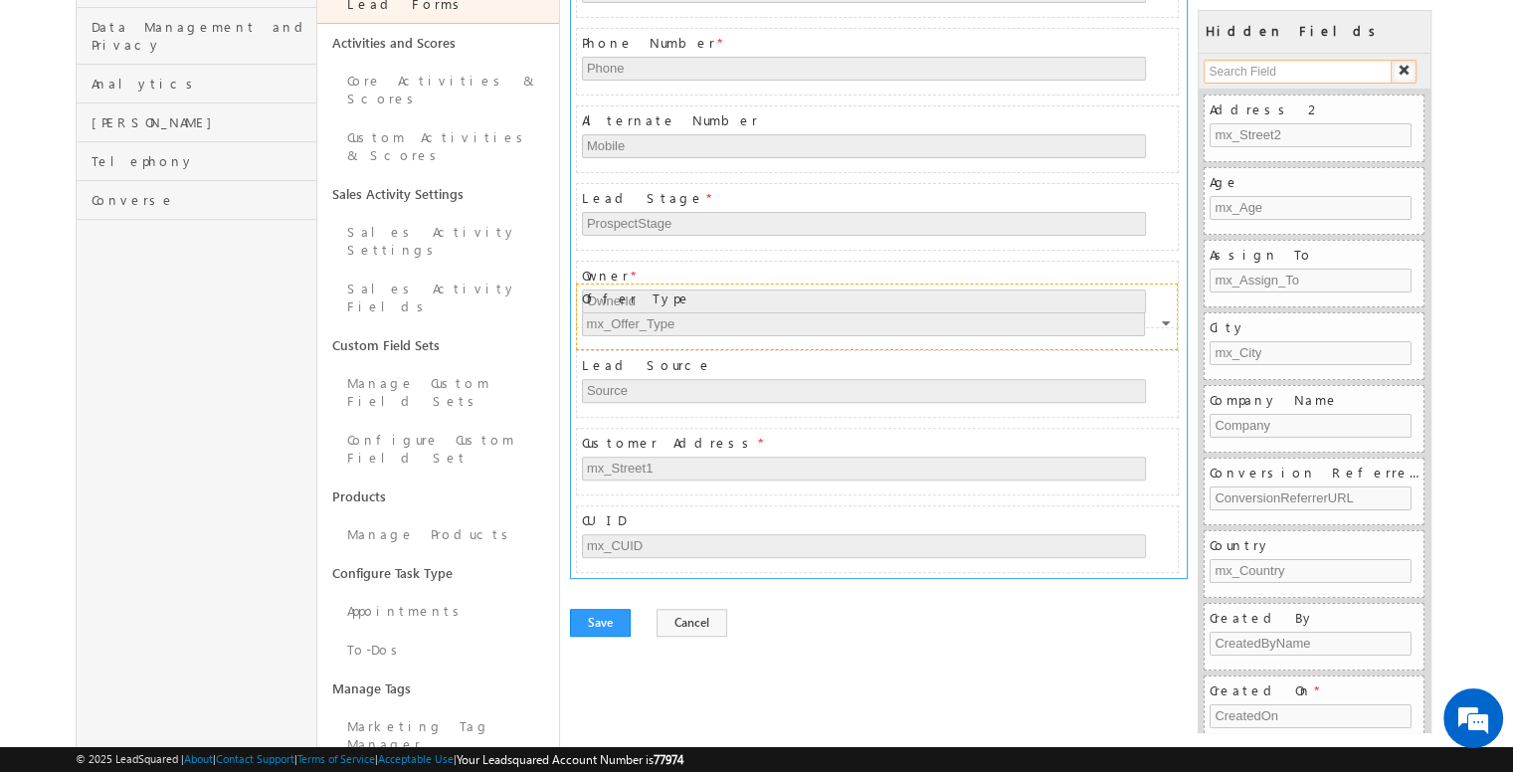
scroll to position [509, 0]
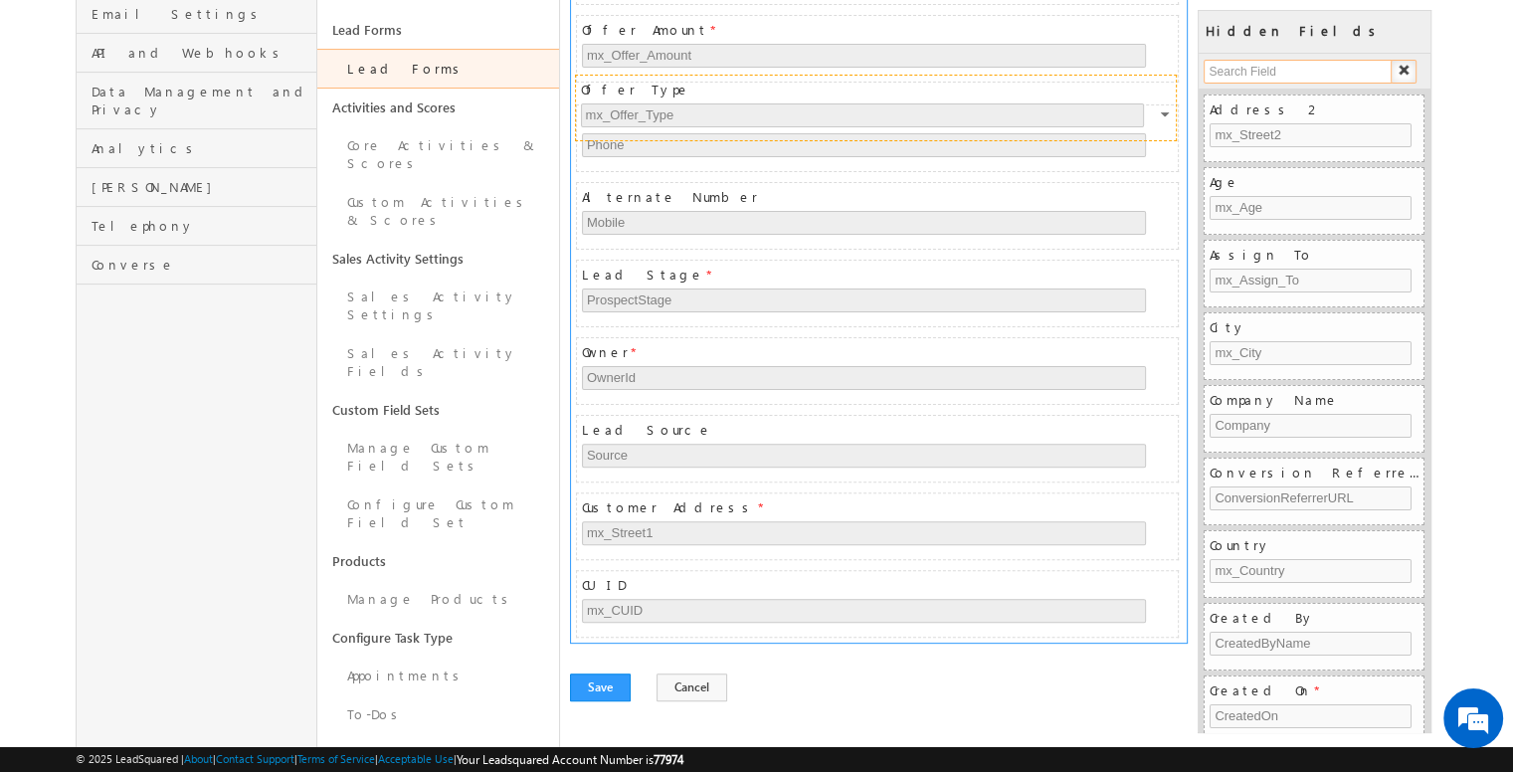
drag, startPoint x: 831, startPoint y: 580, endPoint x: 830, endPoint y: 92, distance: 487.3
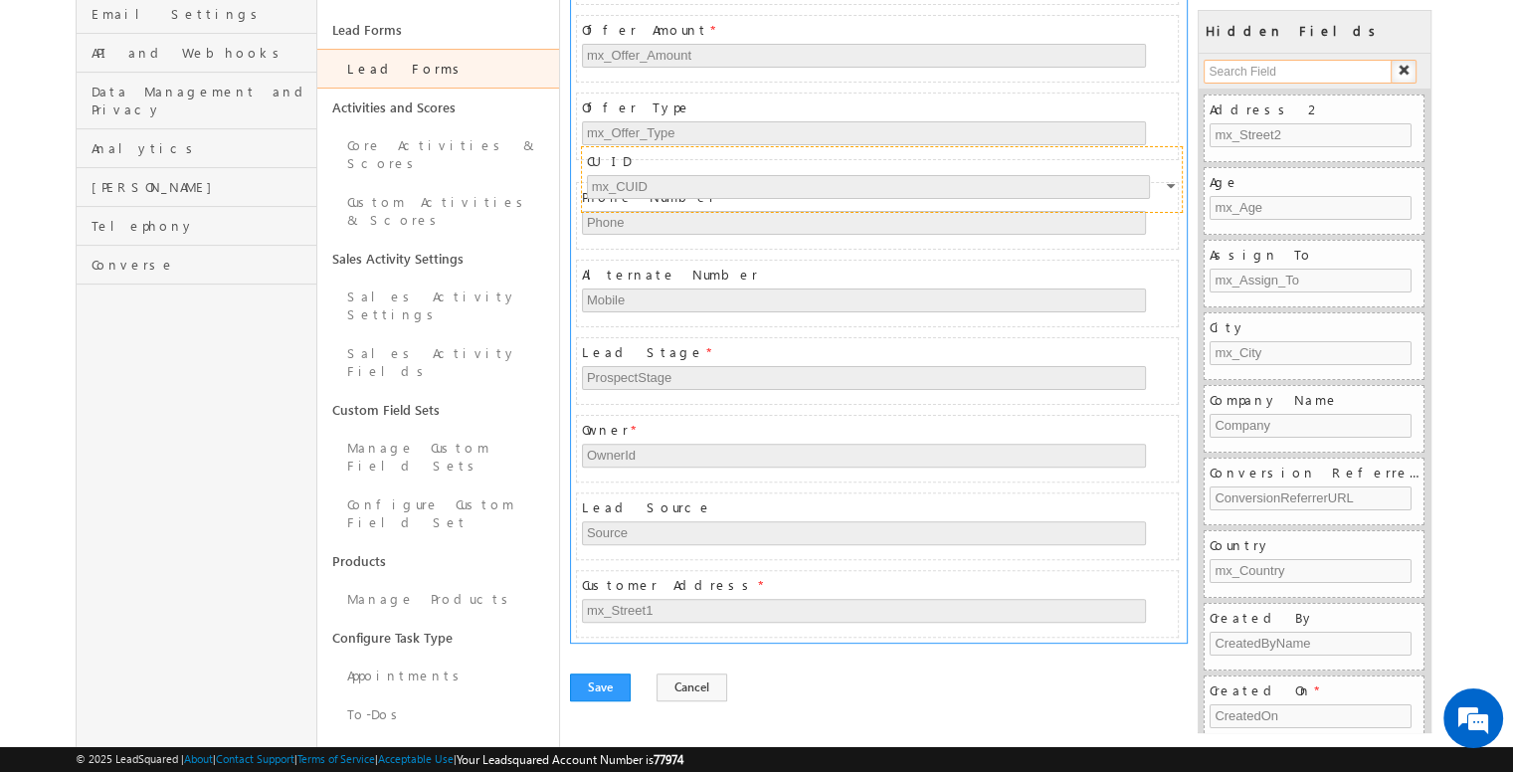
drag, startPoint x: 727, startPoint y: 648, endPoint x: 730, endPoint y: 166, distance: 482.3
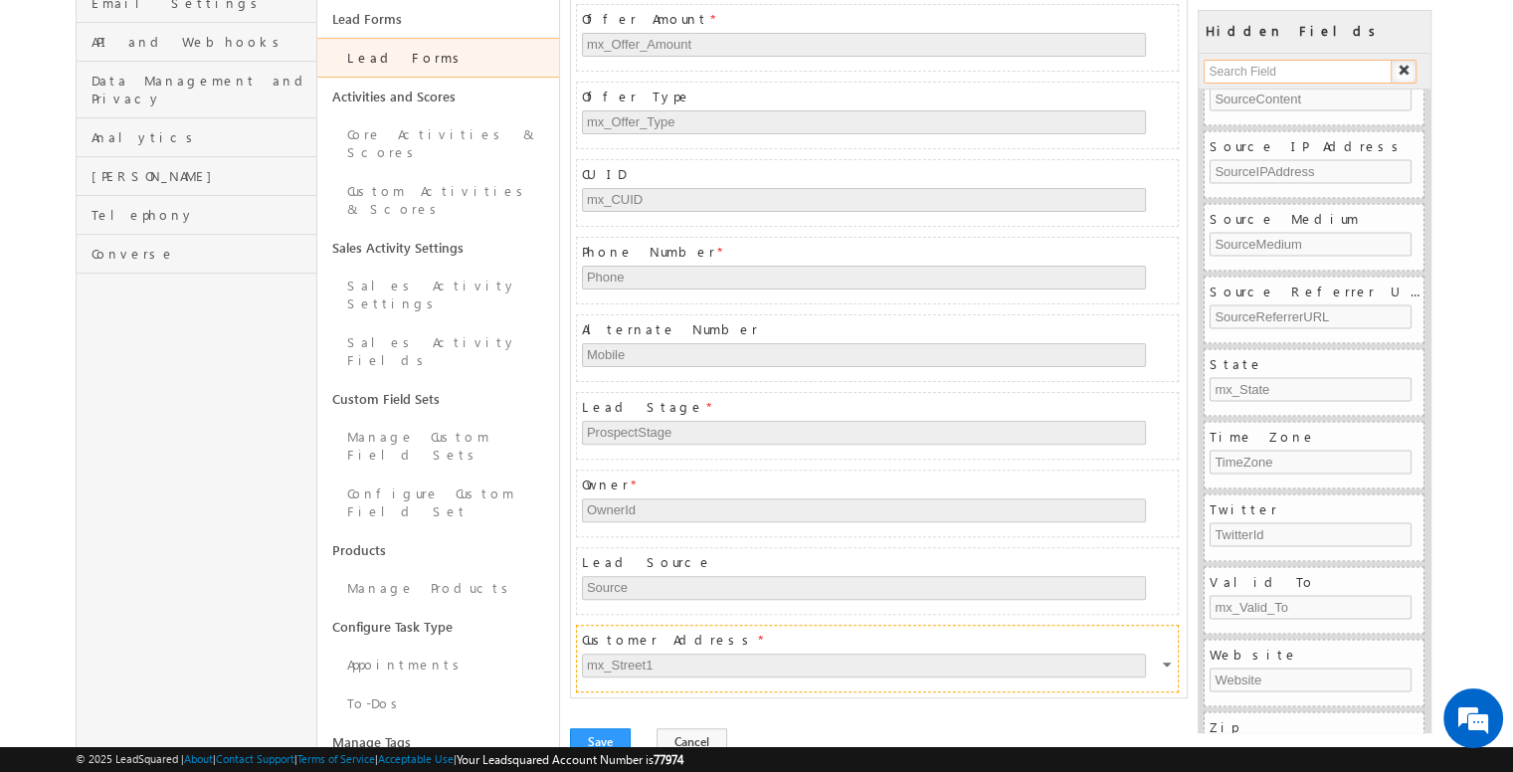
scroll to position [574, 0]
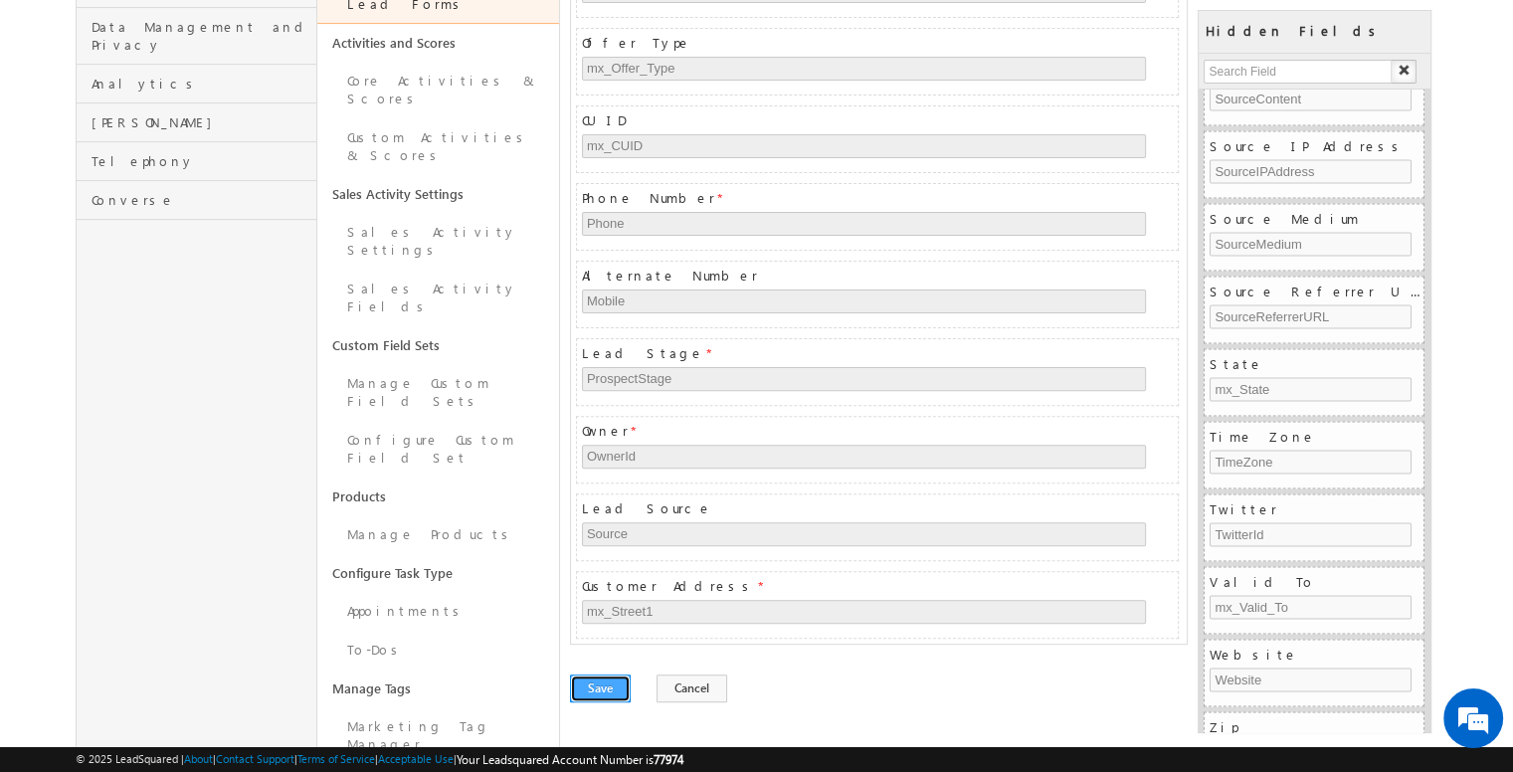
click at [609, 678] on button "Save" at bounding box center [600, 688] width 61 height 28
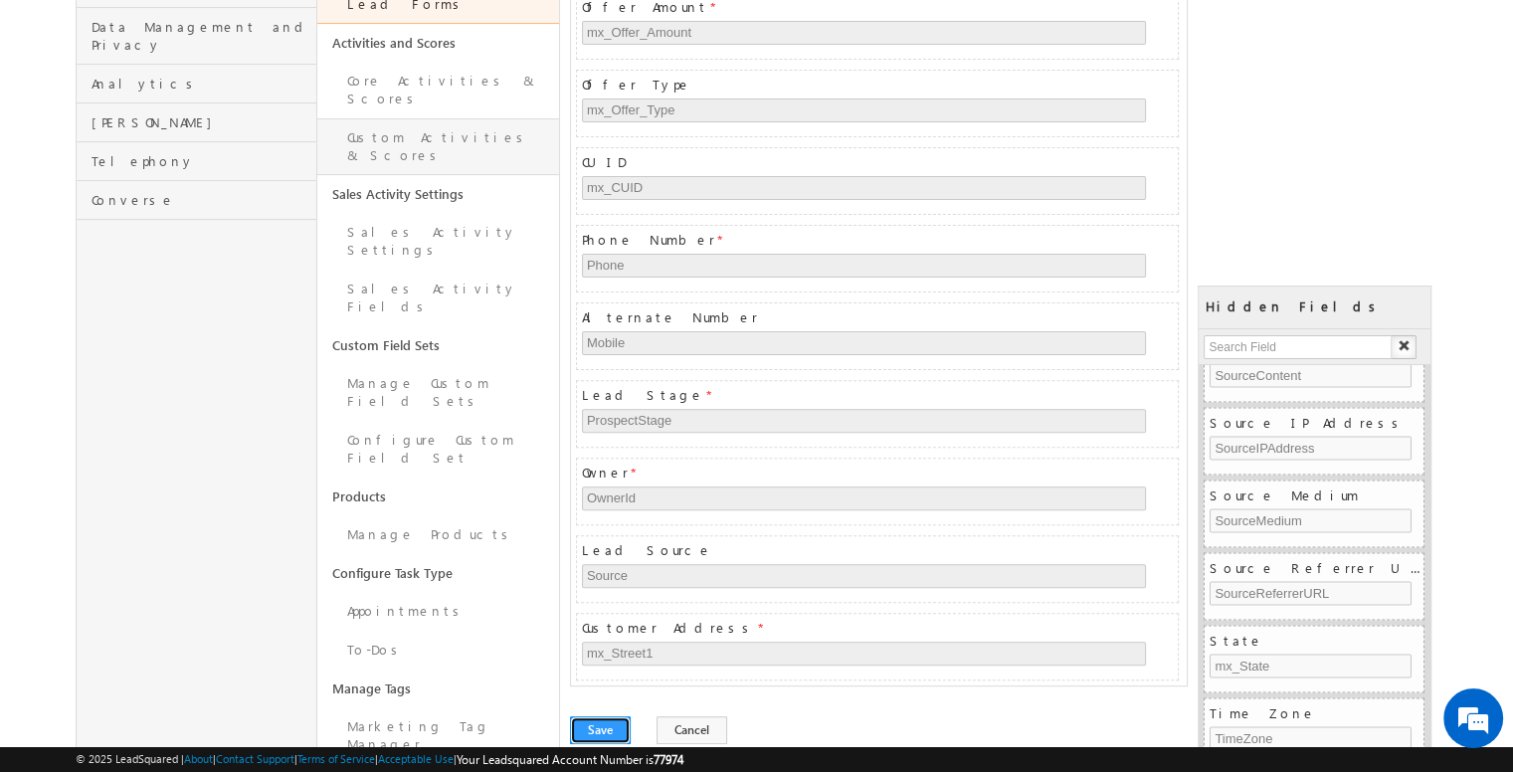
scroll to position [0, 0]
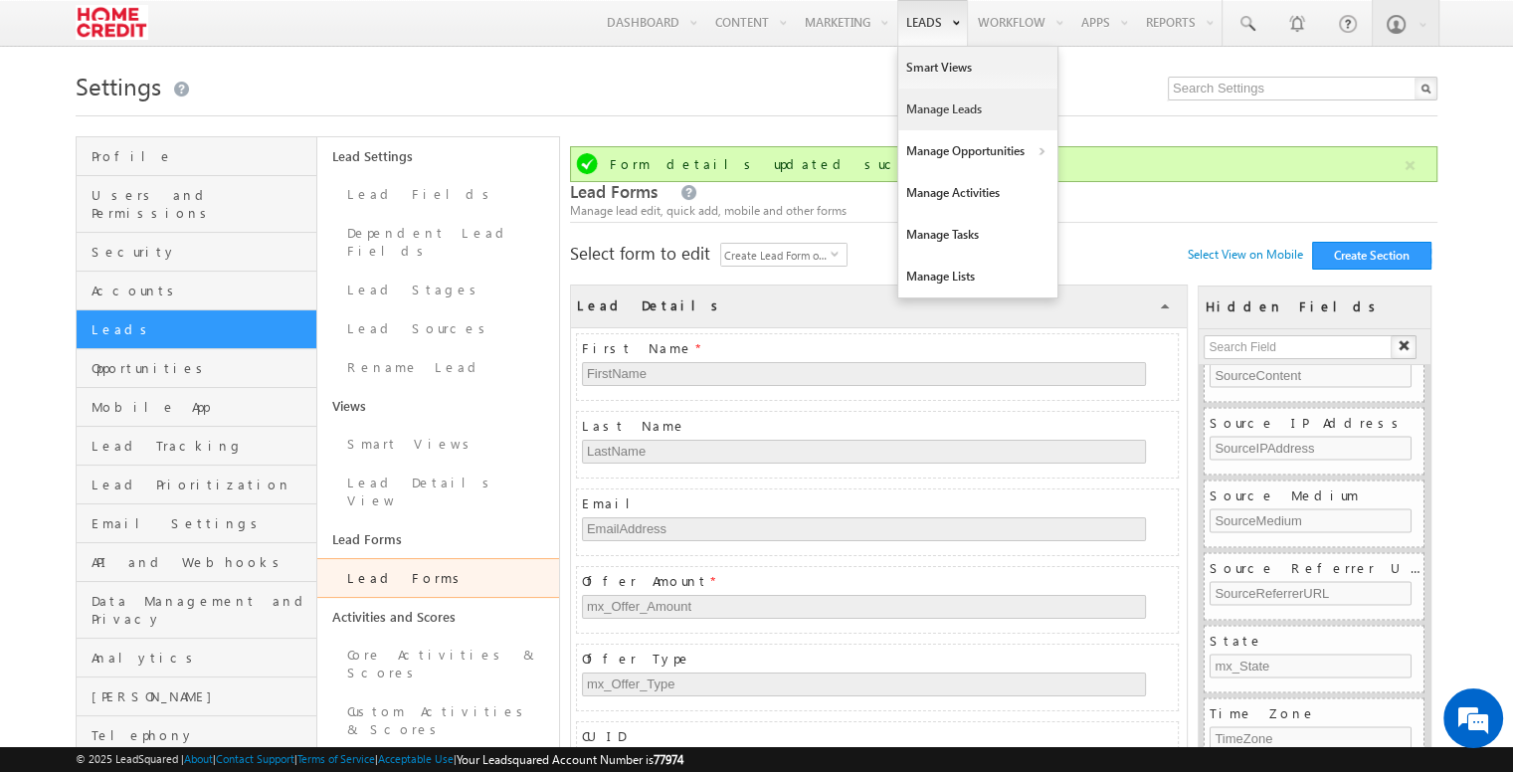
click at [927, 104] on link "Manage Leads" at bounding box center [977, 110] width 159 height 42
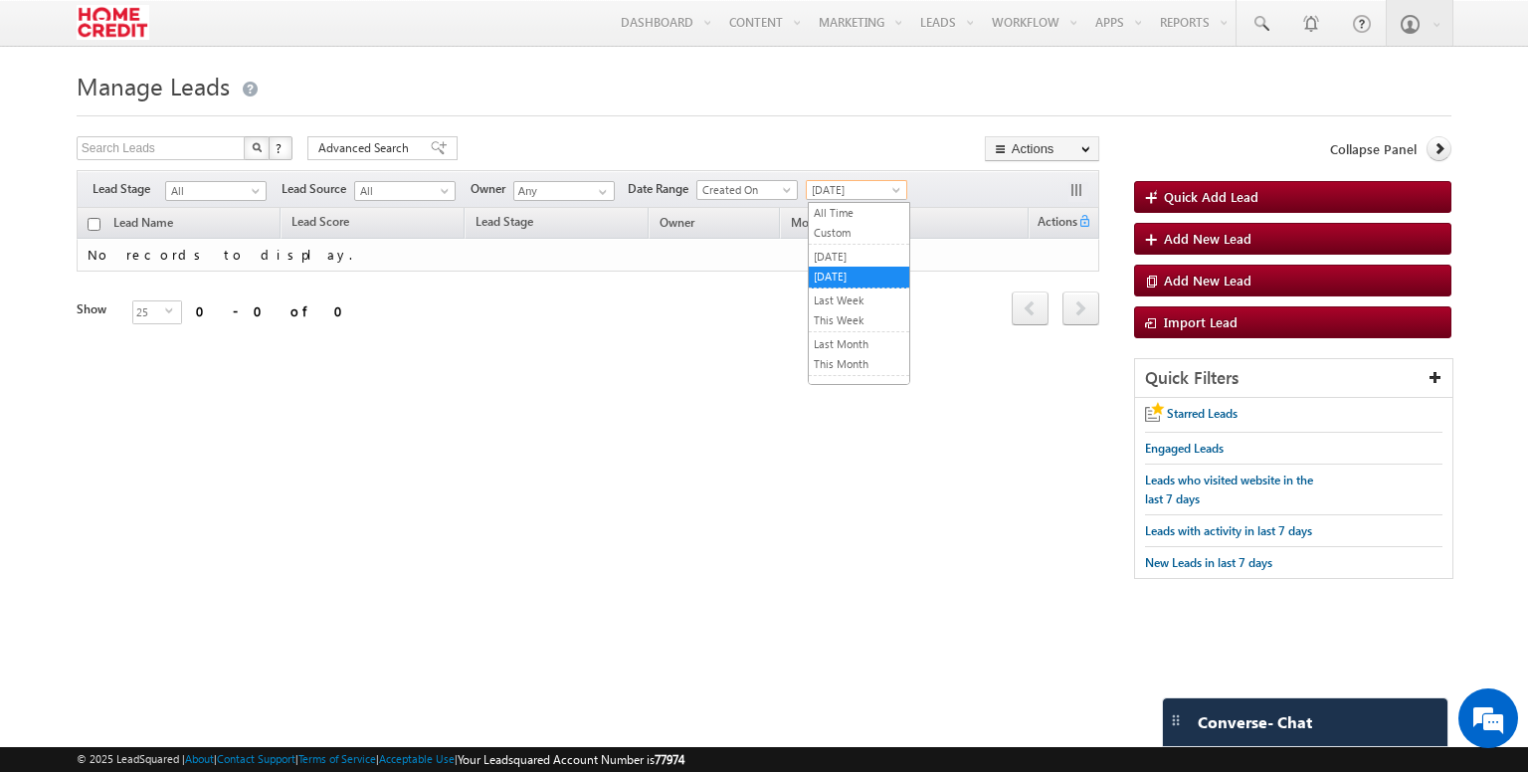
click at [847, 181] on link "Today" at bounding box center [856, 190] width 101 height 20
click at [842, 248] on link "Yesterday" at bounding box center [859, 257] width 100 height 18
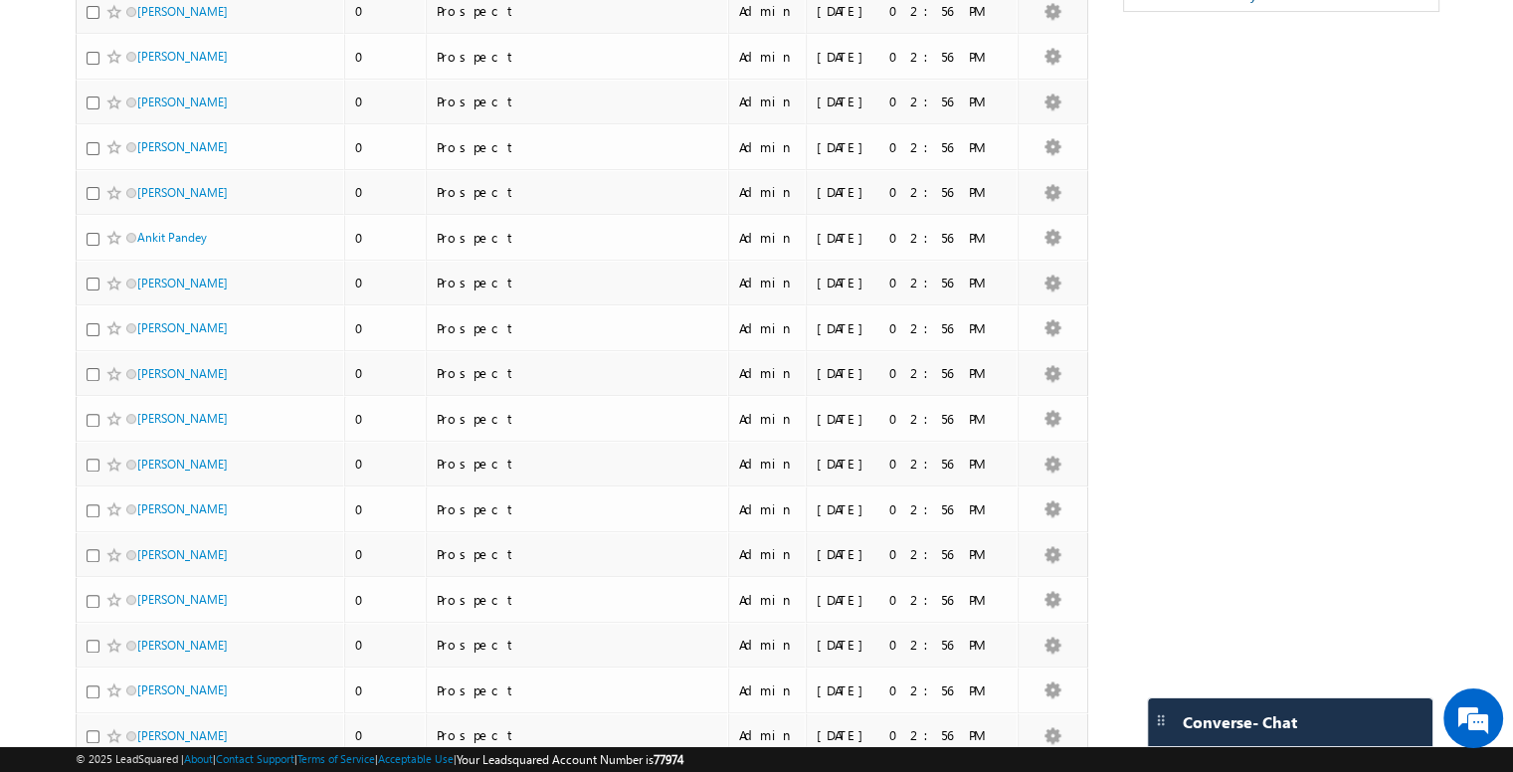
scroll to position [747, 0]
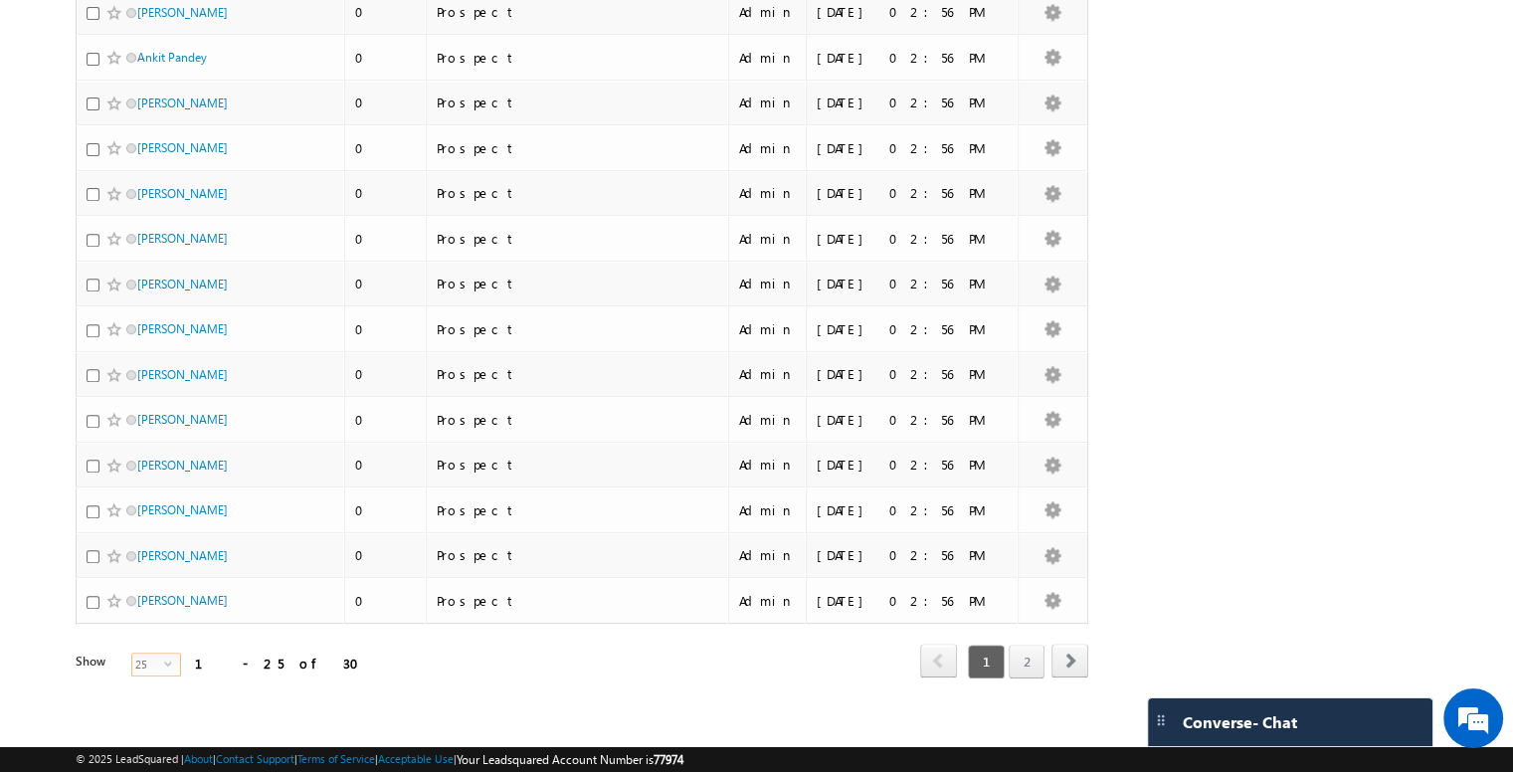
click at [143, 655] on span "25" at bounding box center [148, 664] width 32 height 22
click at [150, 709] on li "50" at bounding box center [144, 717] width 48 height 20
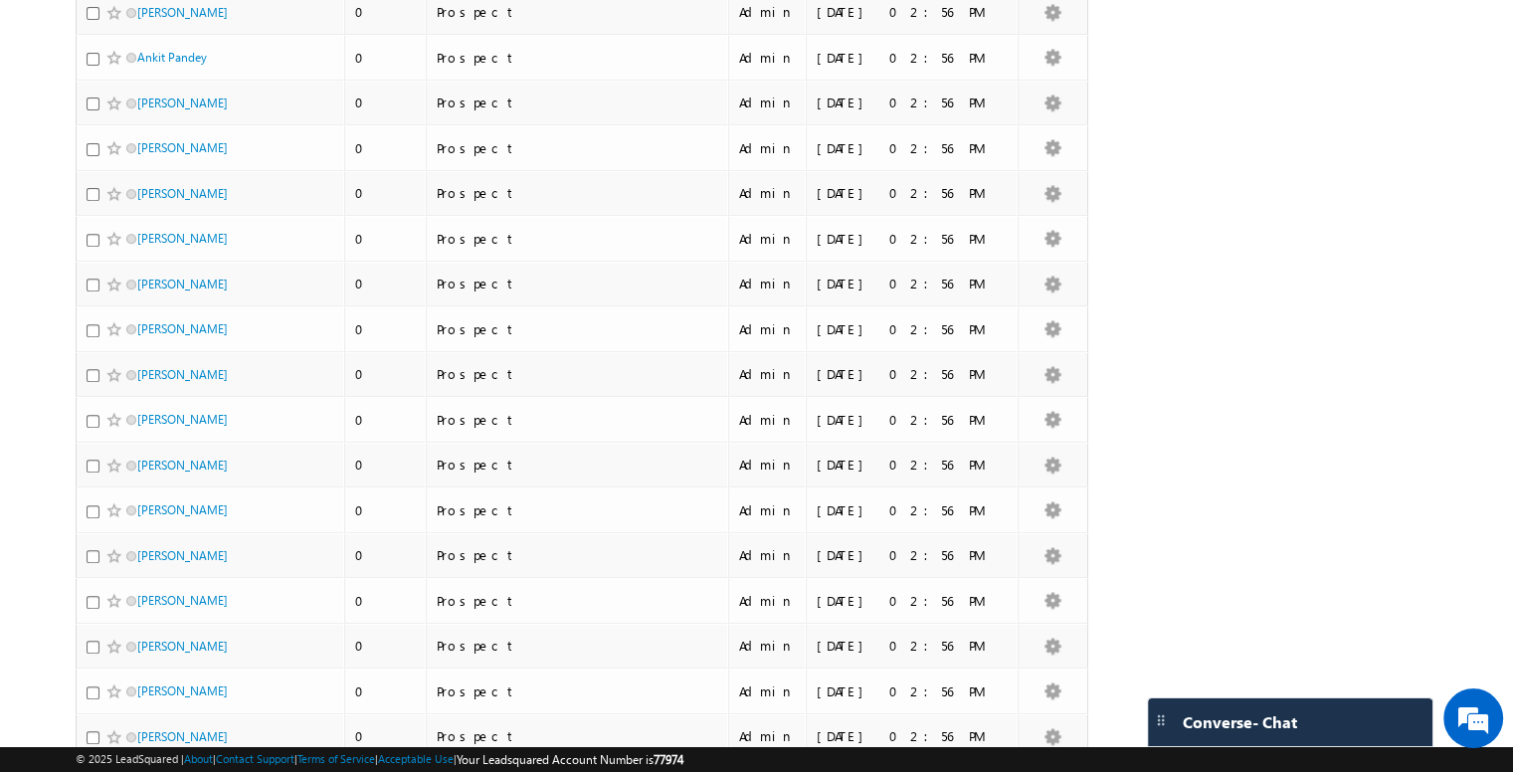
scroll to position [0, 0]
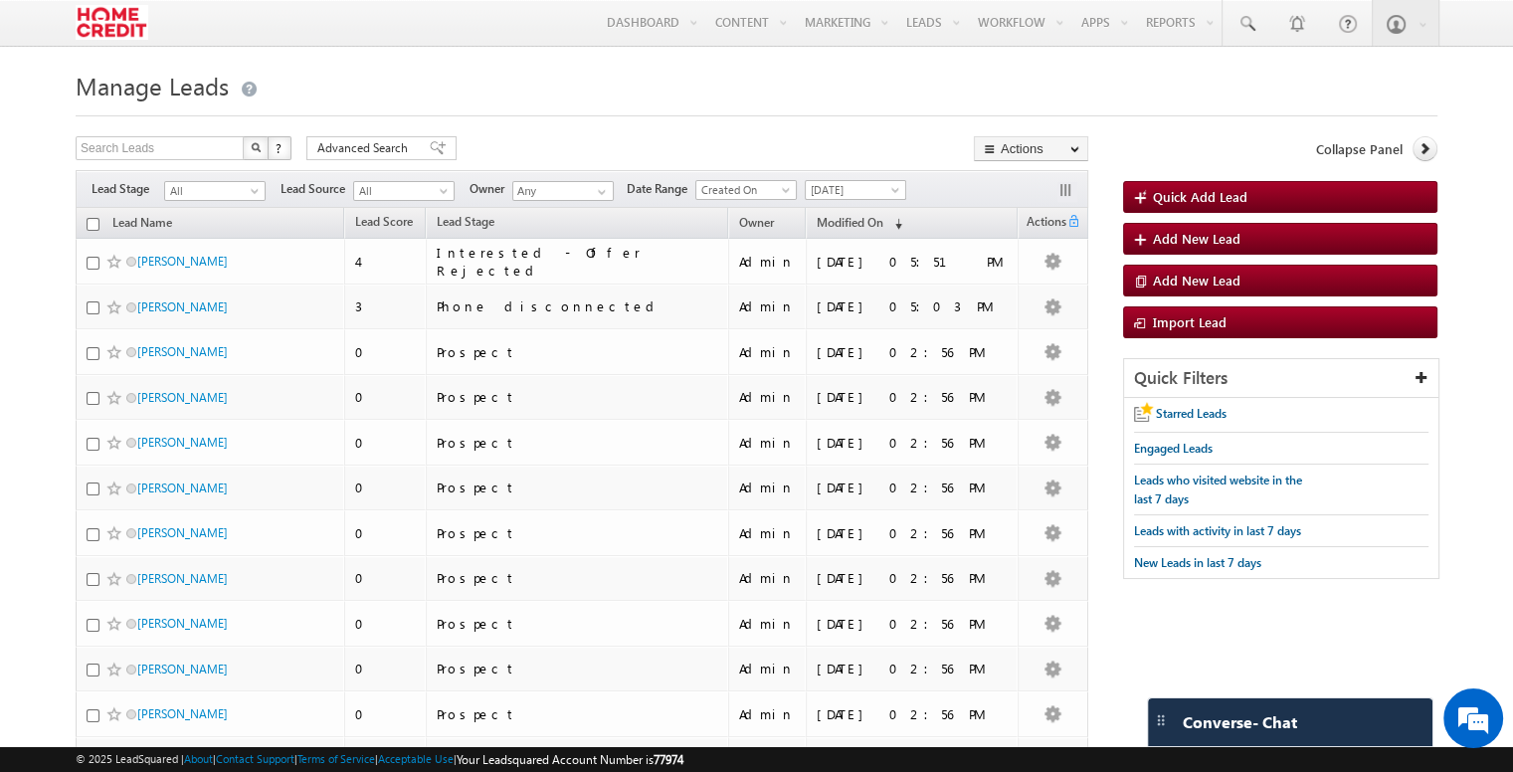
click at [117, 24] on img at bounding box center [112, 22] width 73 height 35
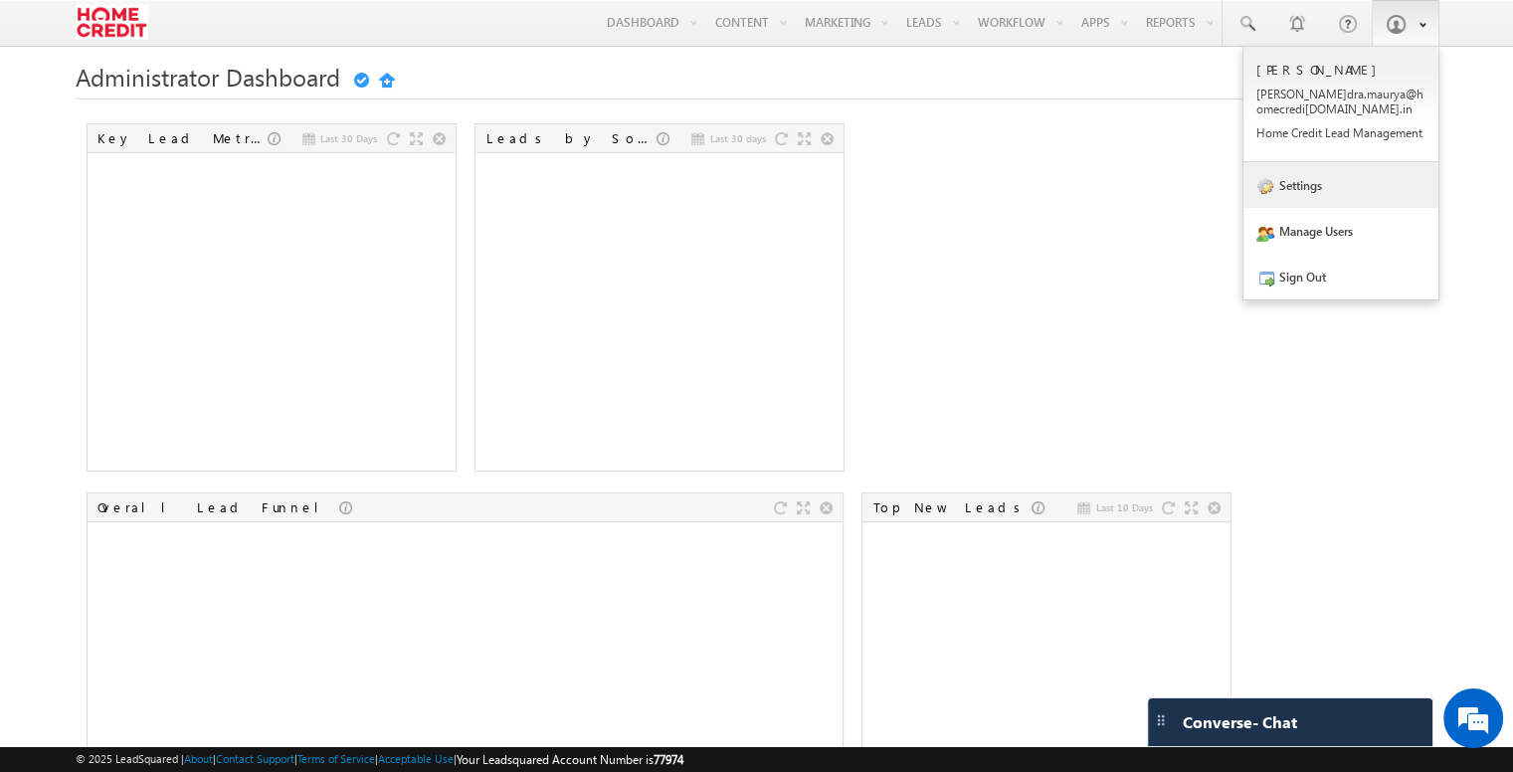
click at [1330, 193] on link "Settings" at bounding box center [1340, 185] width 195 height 46
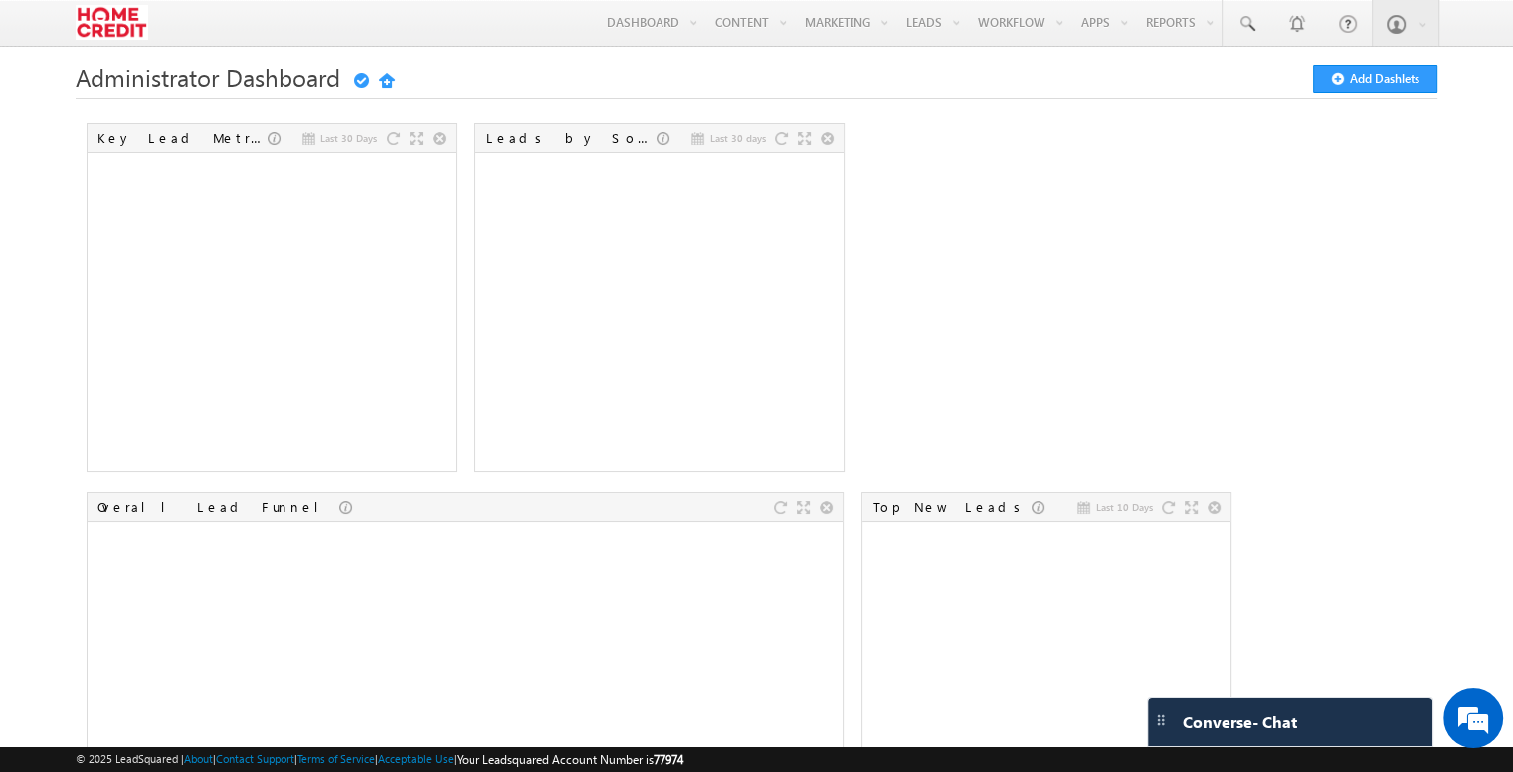
click at [677, 105] on div "Administrator Dashboard Getting Started Add Dashlets" at bounding box center [756, 92] width 1361 height 55
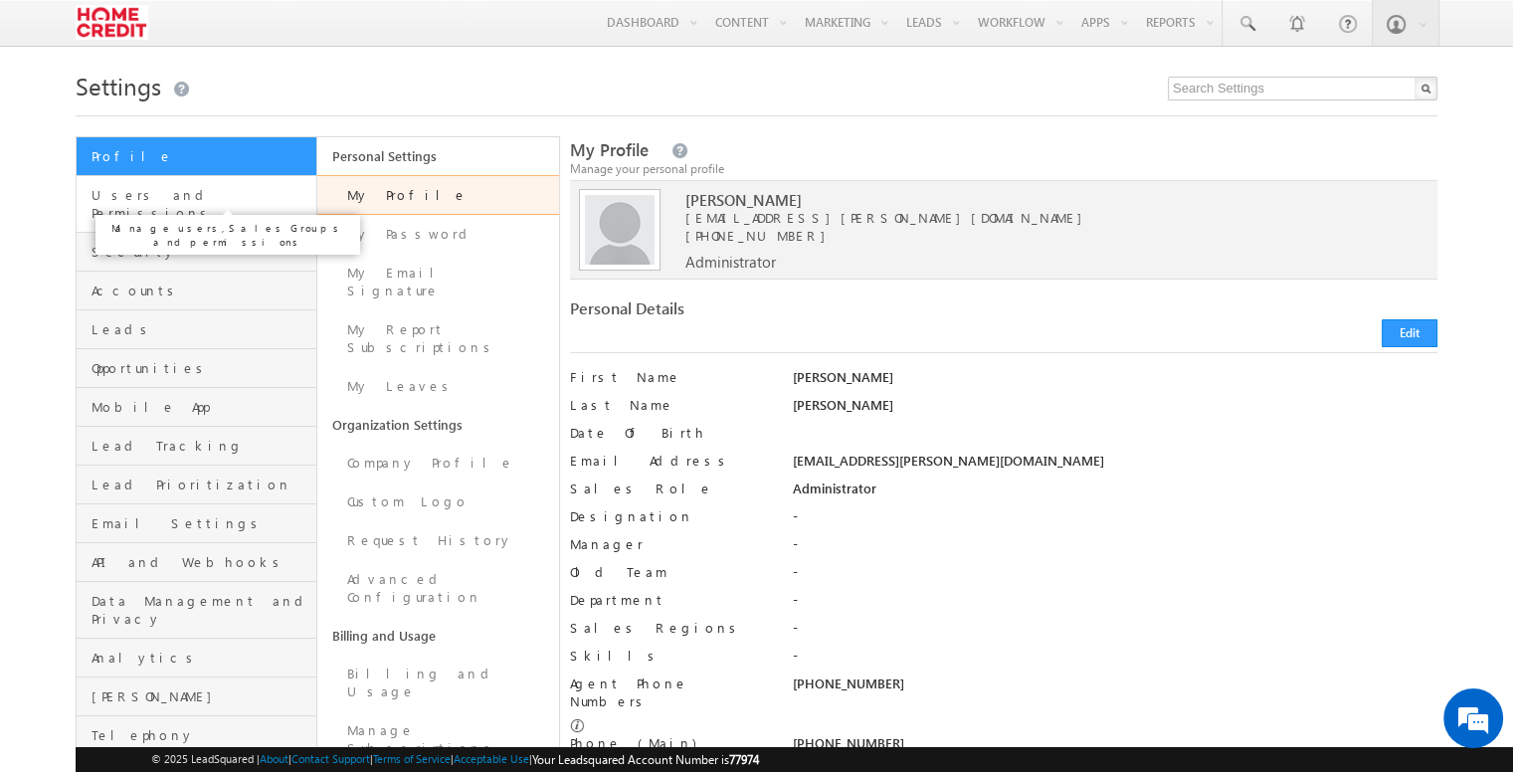
click at [236, 193] on span "Users and Permissions" at bounding box center [201, 204] width 220 height 36
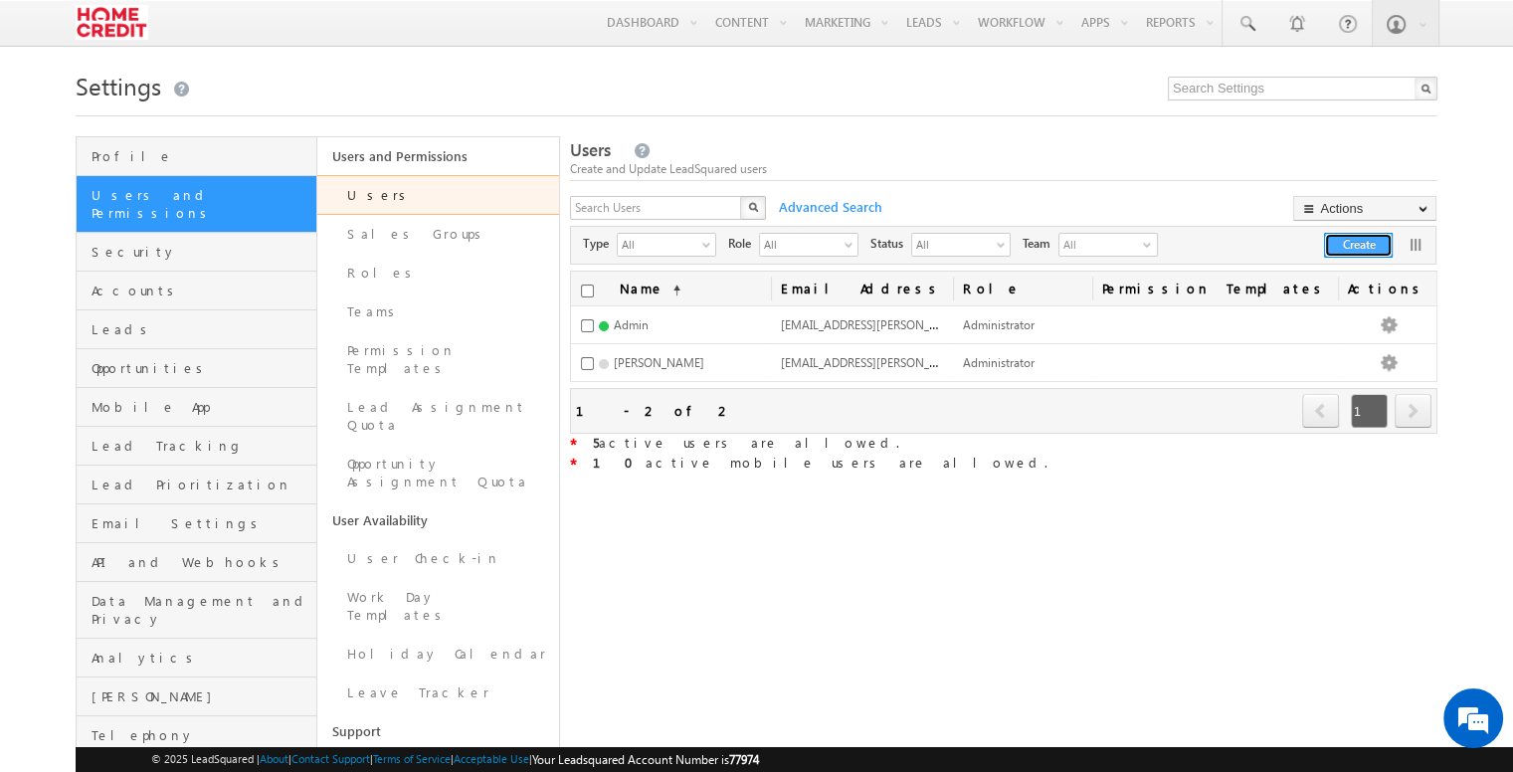
click at [1360, 251] on button "Create" at bounding box center [1358, 245] width 69 height 25
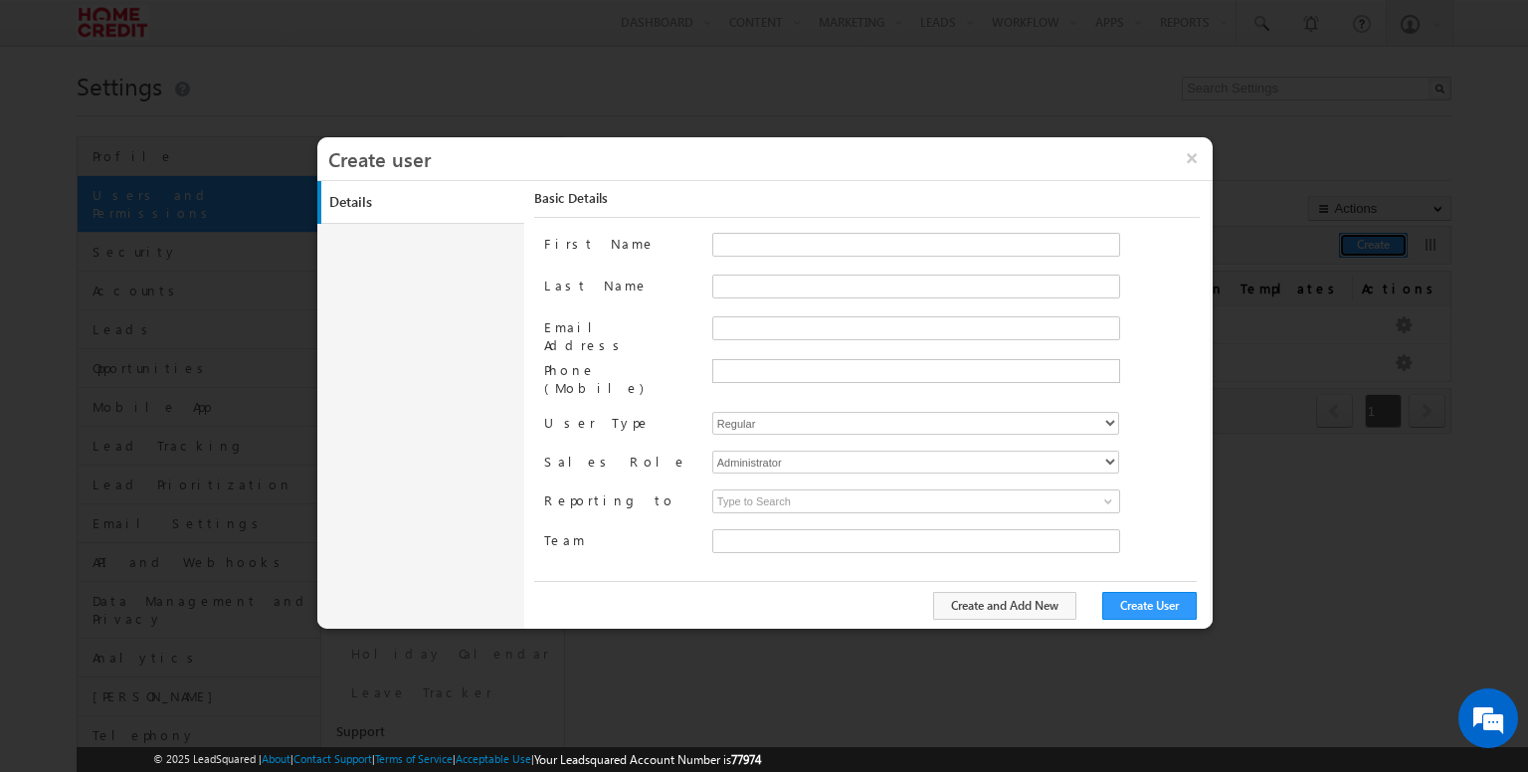
type input "30e6ca1a-2f90-11ef-b6b6-021c14776133"
click at [897, 243] on input "First Name" at bounding box center [916, 245] width 408 height 24
type input "Suraj"
type input "Kumar"
type input "S"
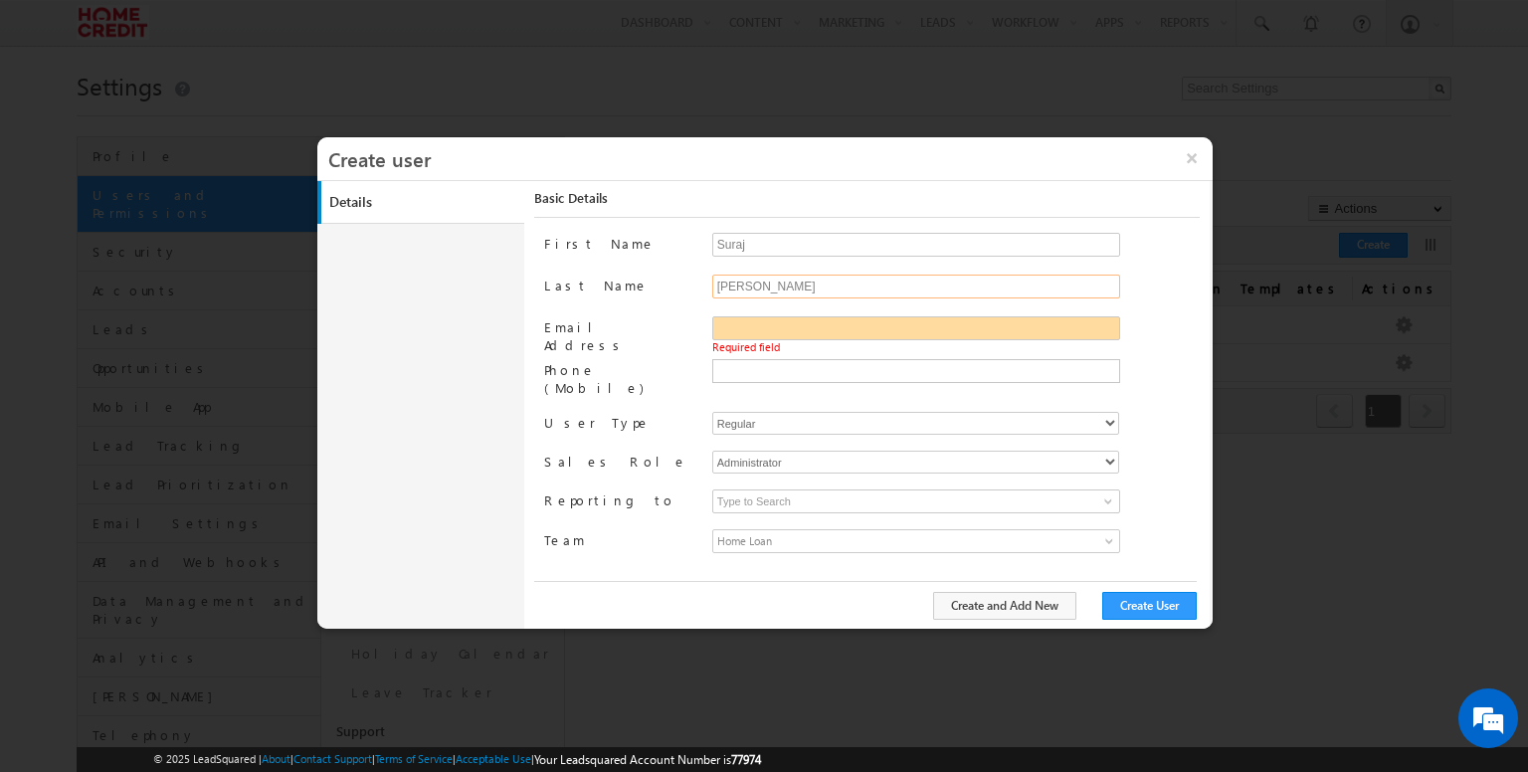
click at [842, 291] on input "Kumar" at bounding box center [916, 286] width 408 height 24
click at [827, 341] on span "Required field" at bounding box center [955, 347] width 487 height 15
click at [841, 325] on input "Email Address" at bounding box center [916, 328] width 408 height 24
type input "S"
type input "suraj.kumar."
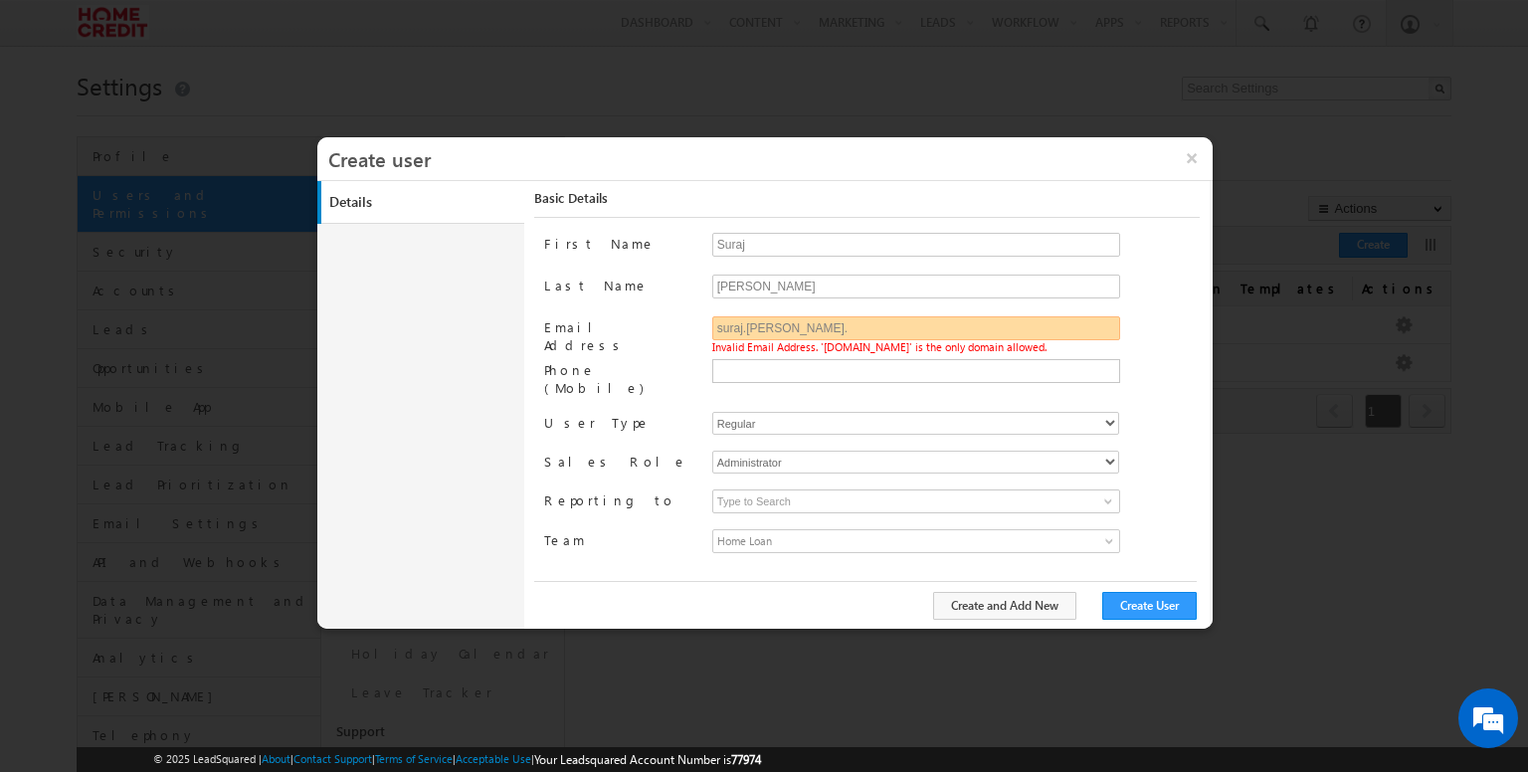
click at [777, 330] on input "suraj.kumar." at bounding box center [916, 328] width 408 height 24
type input "suraj.kumarsingh@homecredit.co.in"
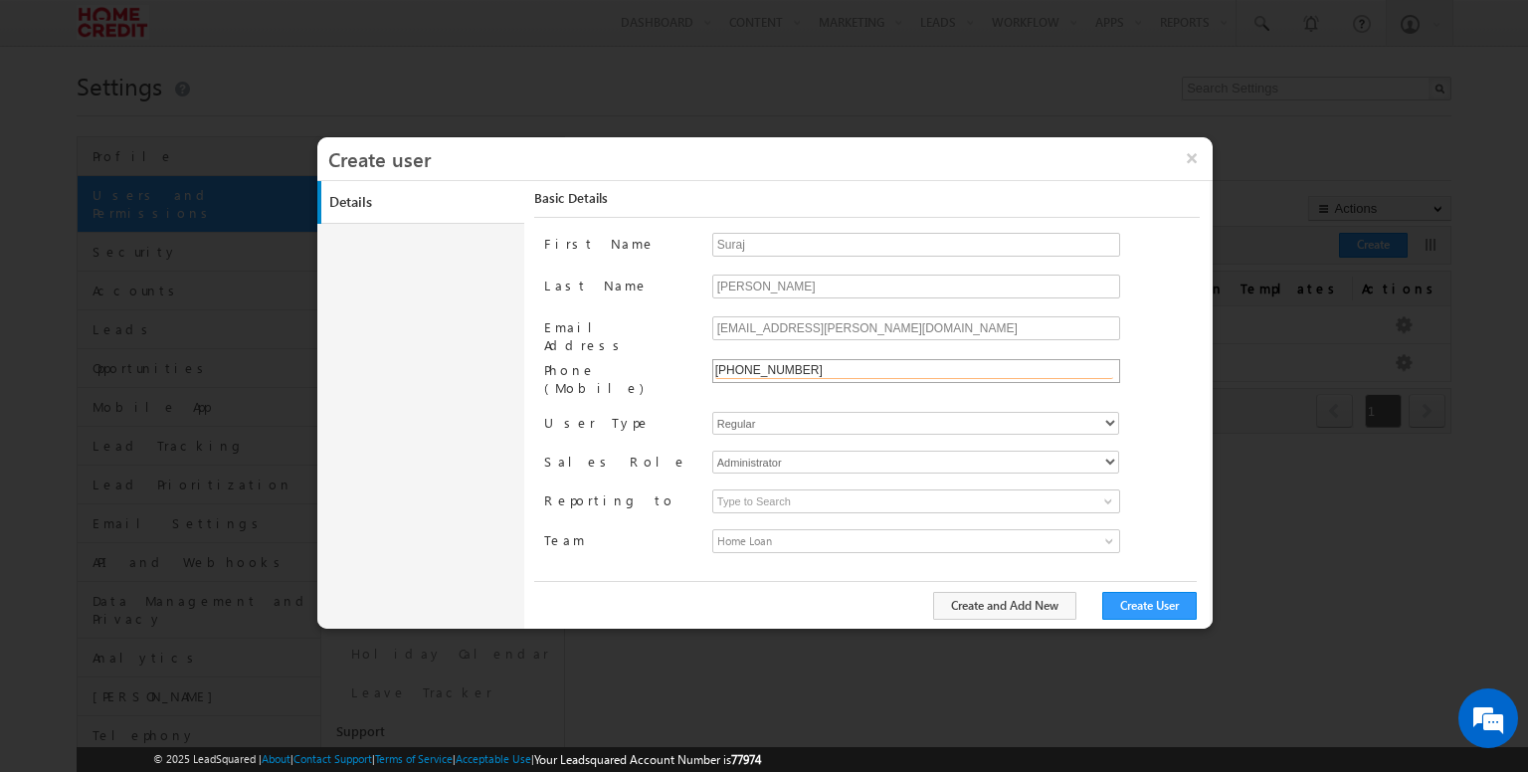
click at [788, 366] on input "+91-8595852981" at bounding box center [914, 371] width 398 height 16
type input "+91-8595859281"
click at [807, 530] on span "Home Loan" at bounding box center [865, 541] width 304 height 22
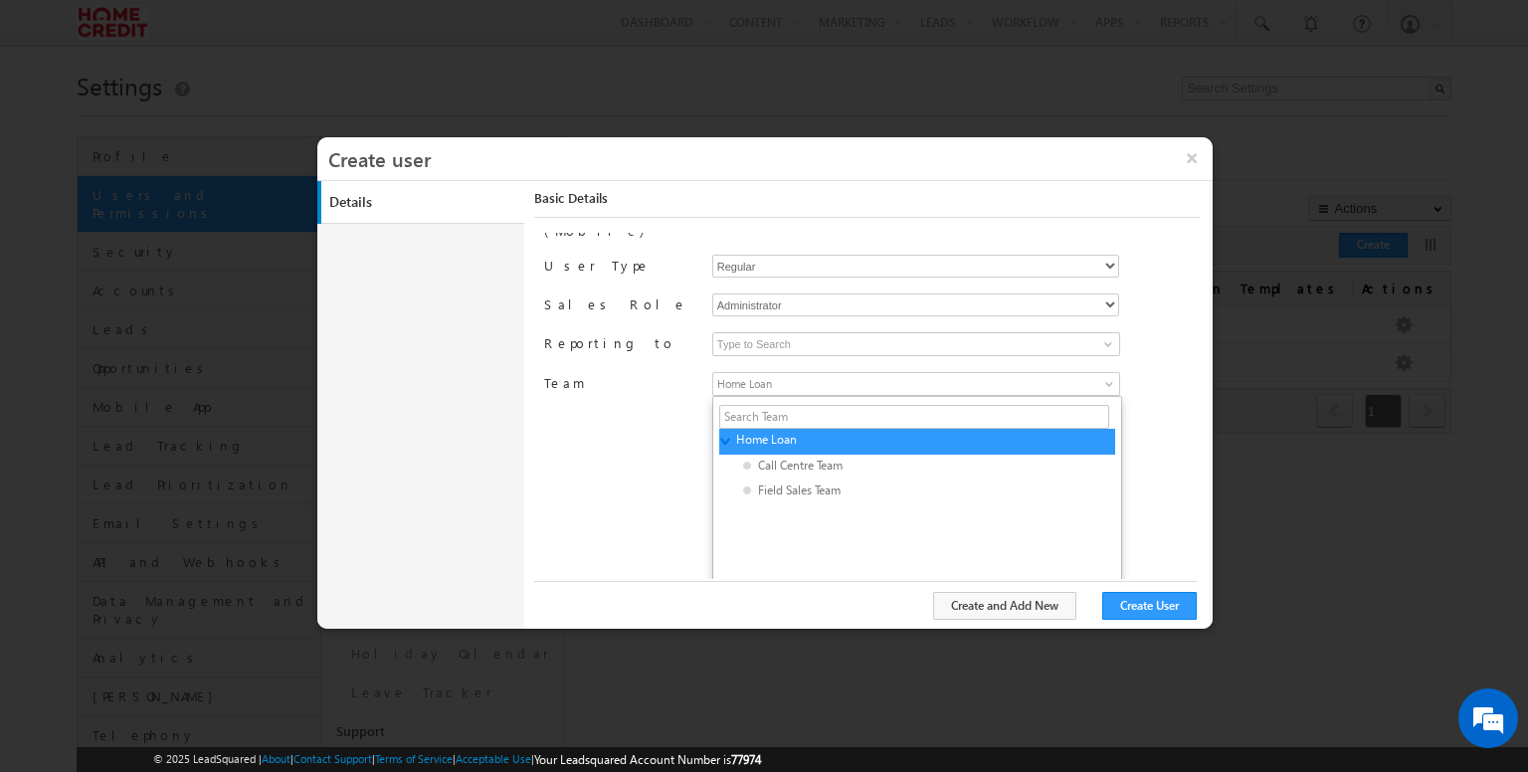
scroll to position [157, 0]
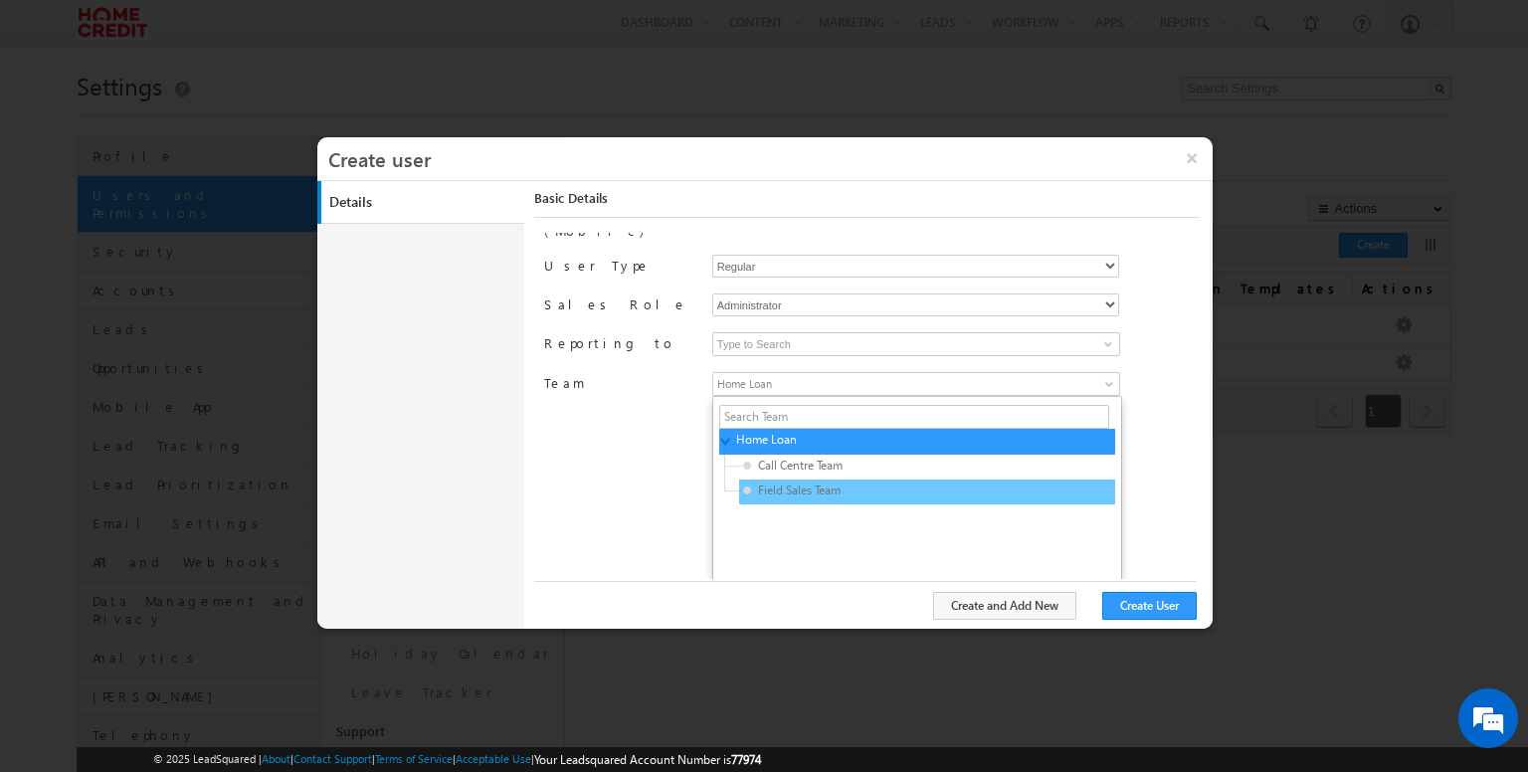
click at [796, 481] on span "Field Sales Team" at bounding box center [837, 490] width 189 height 18
type input "3f196cfc-3465-11ef-b6b6-021c14776133"
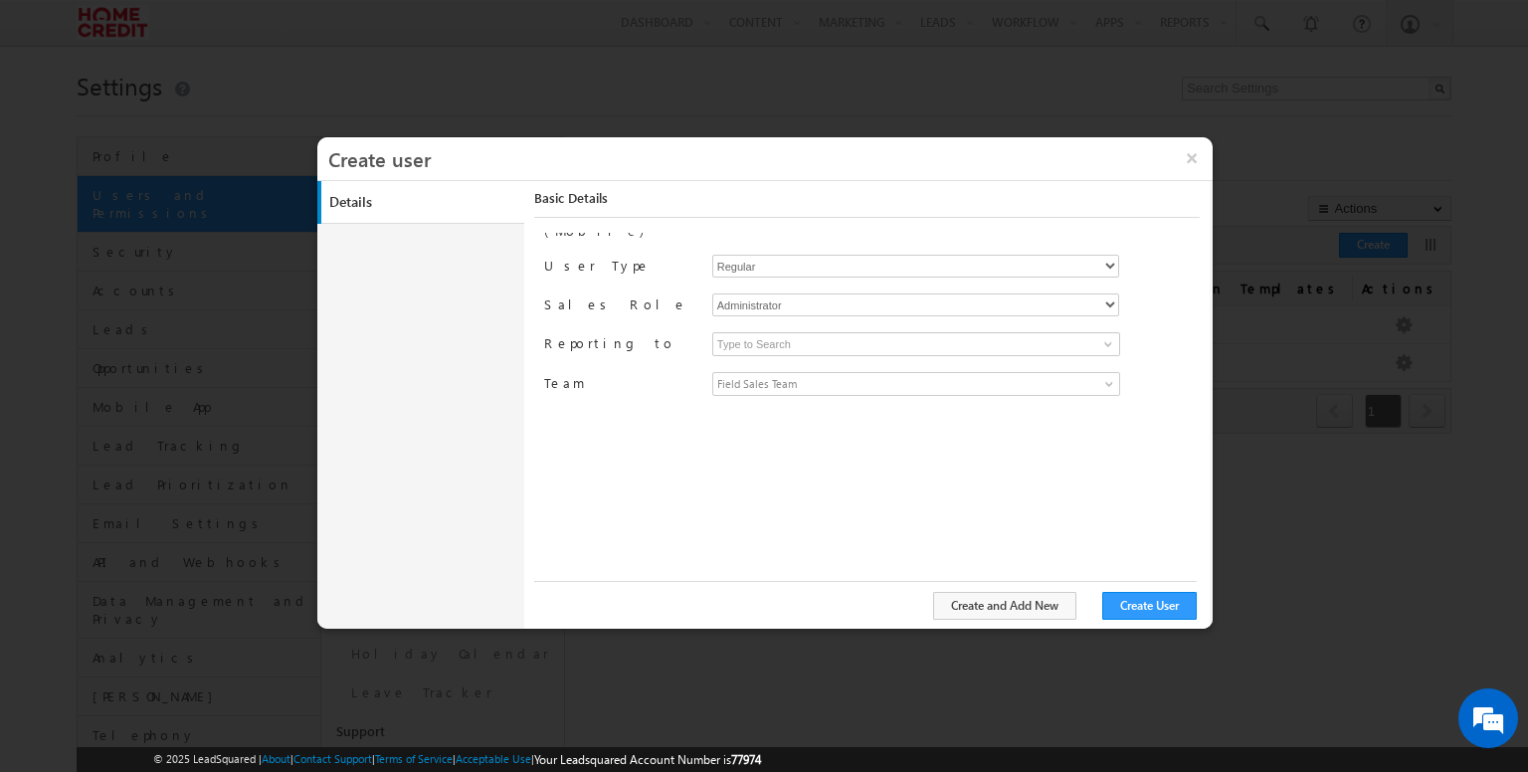
scroll to position [0, 0]
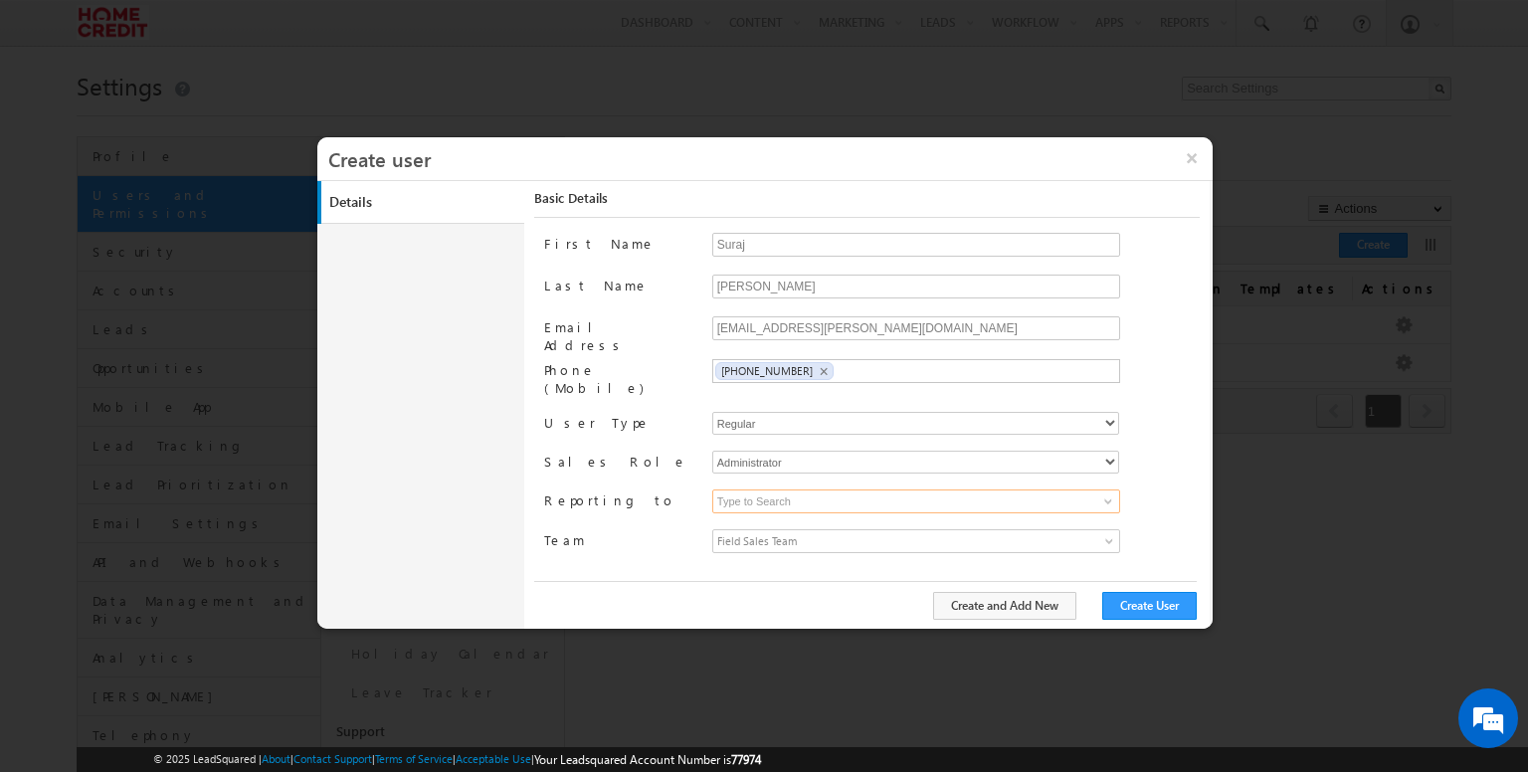
click at [888, 489] on input at bounding box center [916, 501] width 408 height 24
type input "[PERSON_NAME]"
click at [1081, 450] on select "Administrator Marketing User Sales Manager Sales User" at bounding box center [915, 461] width 407 height 23
select select "Sales_Manager"
click at [712, 450] on select "Administrator Marketing User Sales Manager Sales User" at bounding box center [915, 461] width 407 height 23
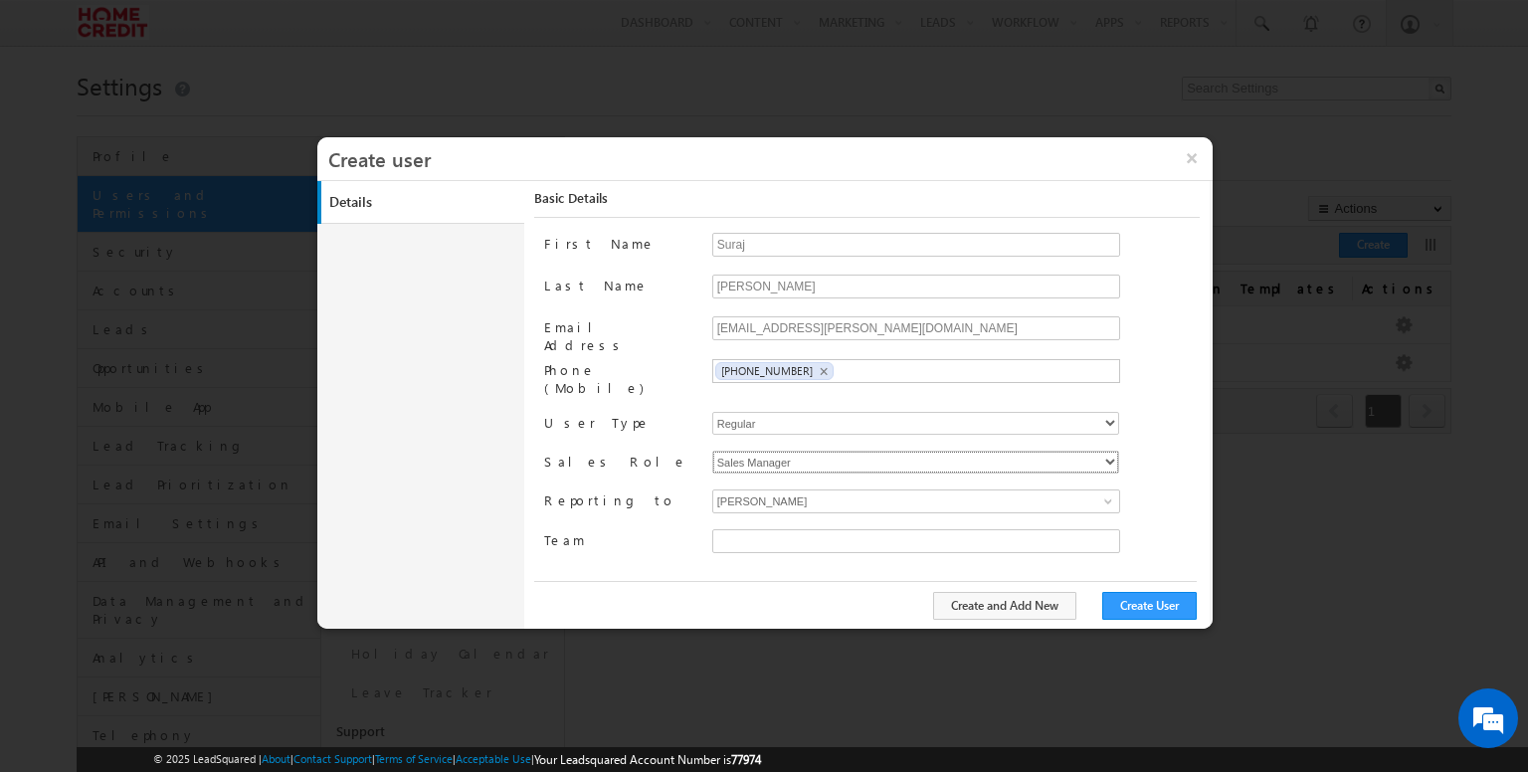
type input "30e6ca1a-2f90-11ef-b6b6-021c14776133"
click at [1107, 537] on span at bounding box center [1111, 545] width 16 height 16
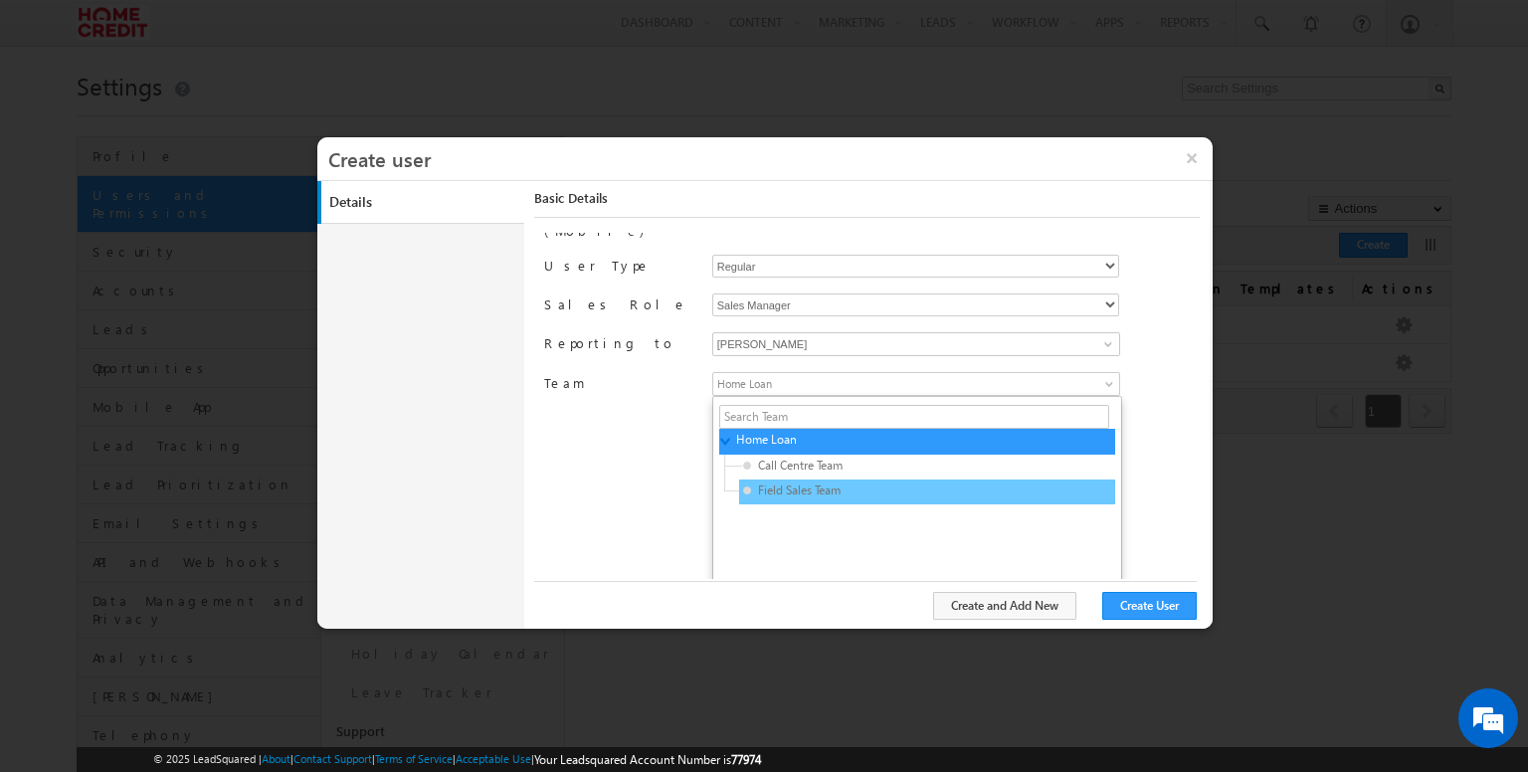
click at [899, 479] on div "Field Sales Team" at bounding box center [927, 491] width 376 height 25
type input "3f196cfc-3465-11ef-b6b6-021c14776133"
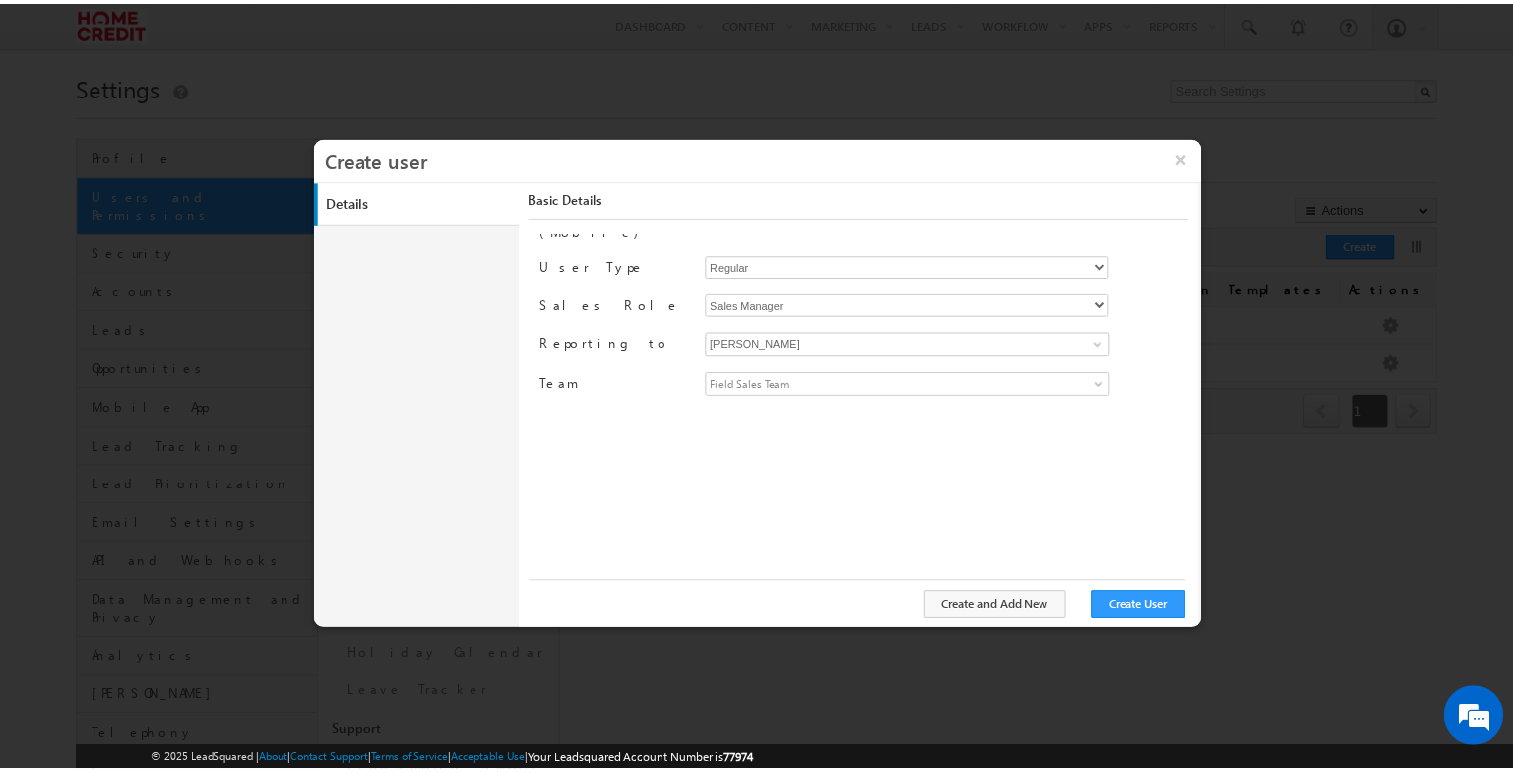
scroll to position [0, 0]
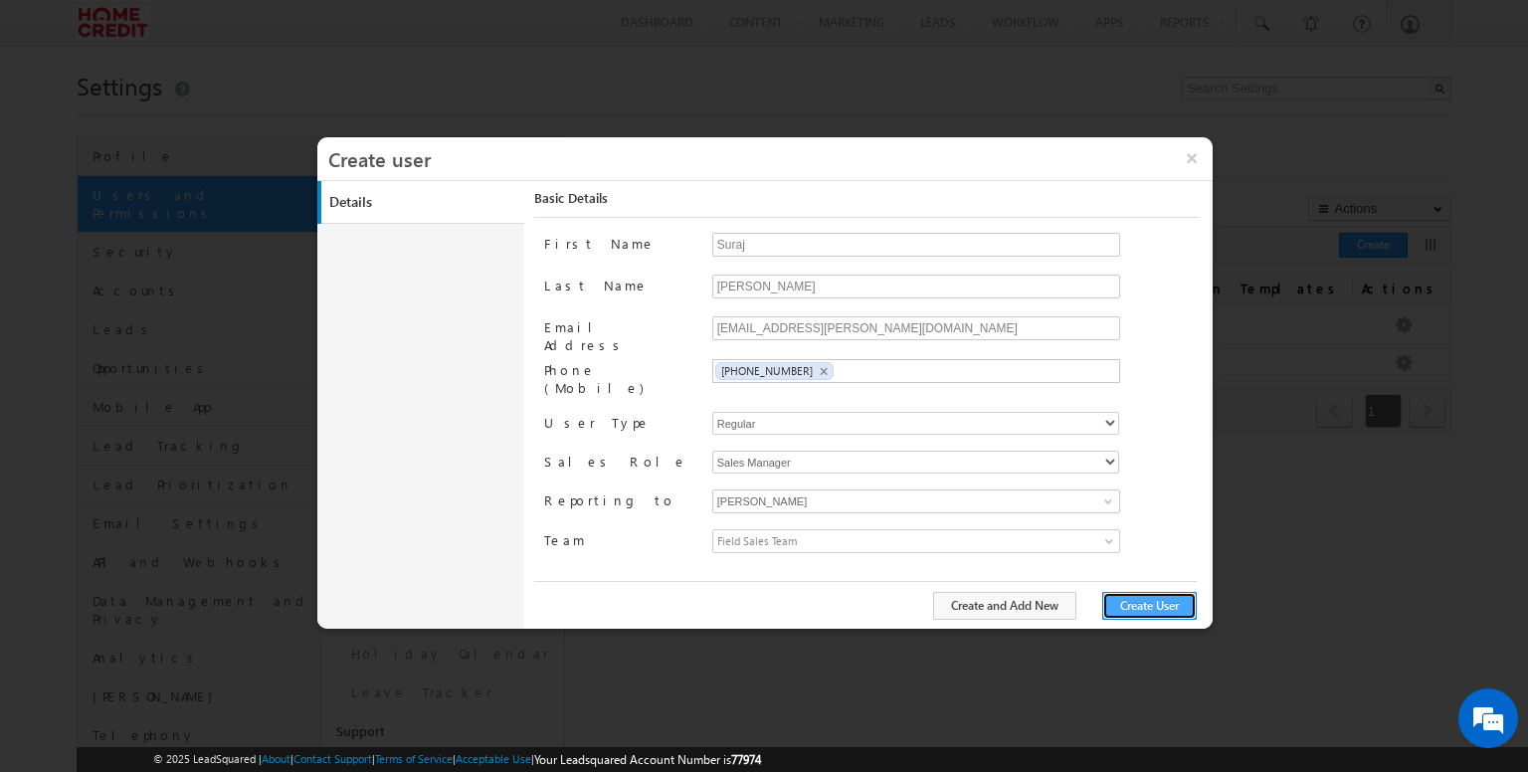
click at [1134, 601] on button "Create User" at bounding box center [1149, 606] width 94 height 28
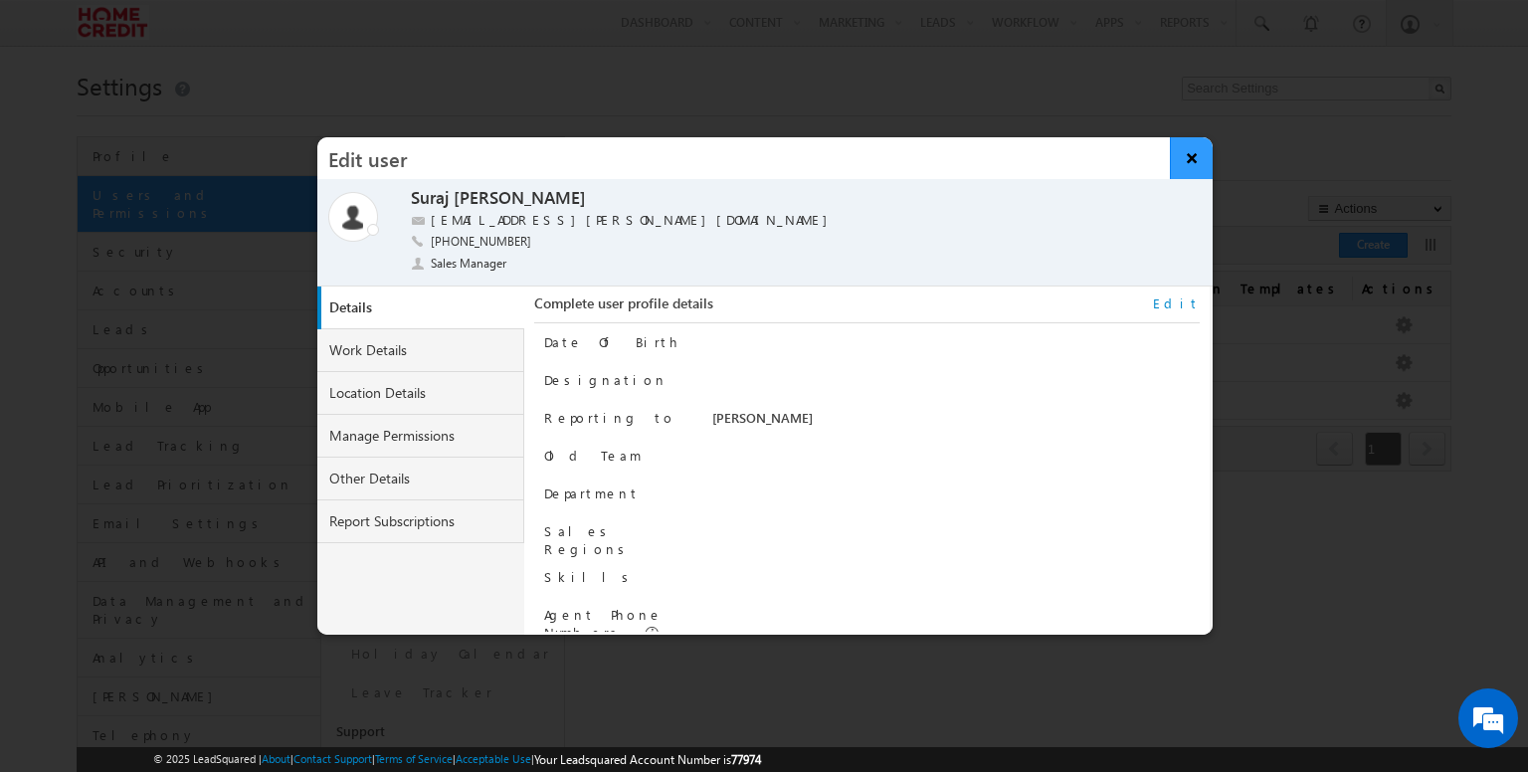
click at [1197, 164] on button "×" at bounding box center [1190, 158] width 43 height 42
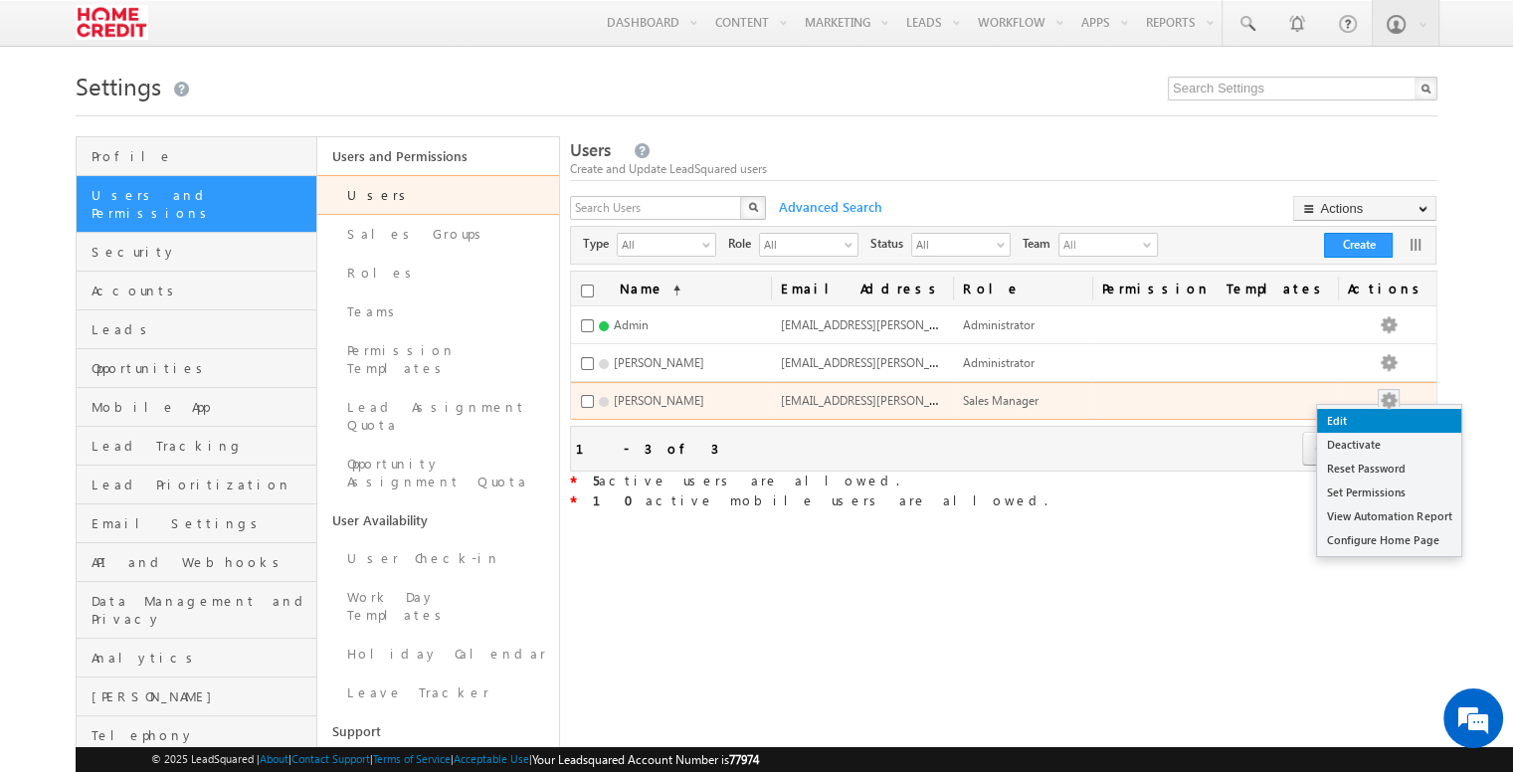
click at [1379, 418] on link "Edit" at bounding box center [1389, 421] width 144 height 24
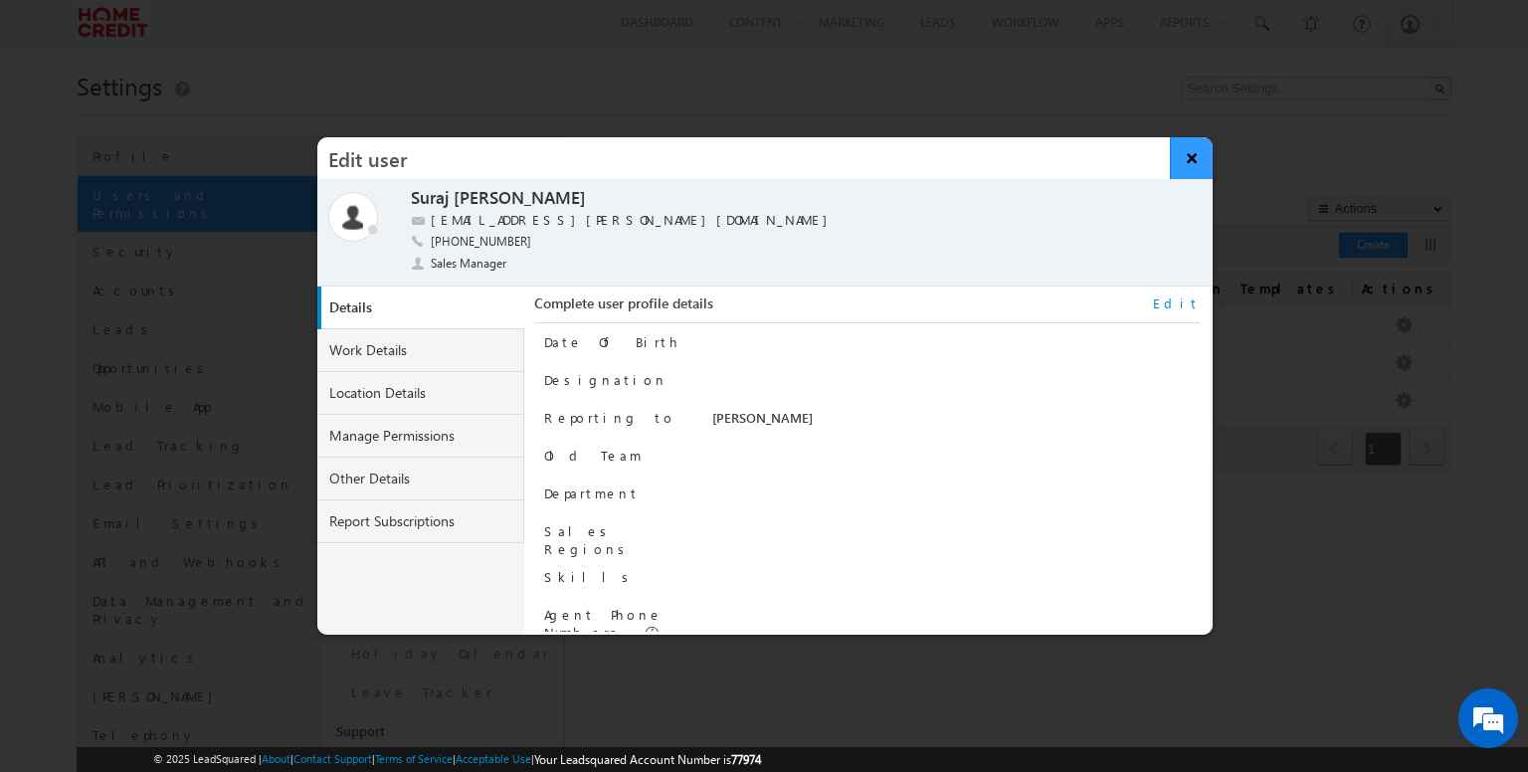
click at [1190, 166] on button "×" at bounding box center [1190, 158] width 43 height 42
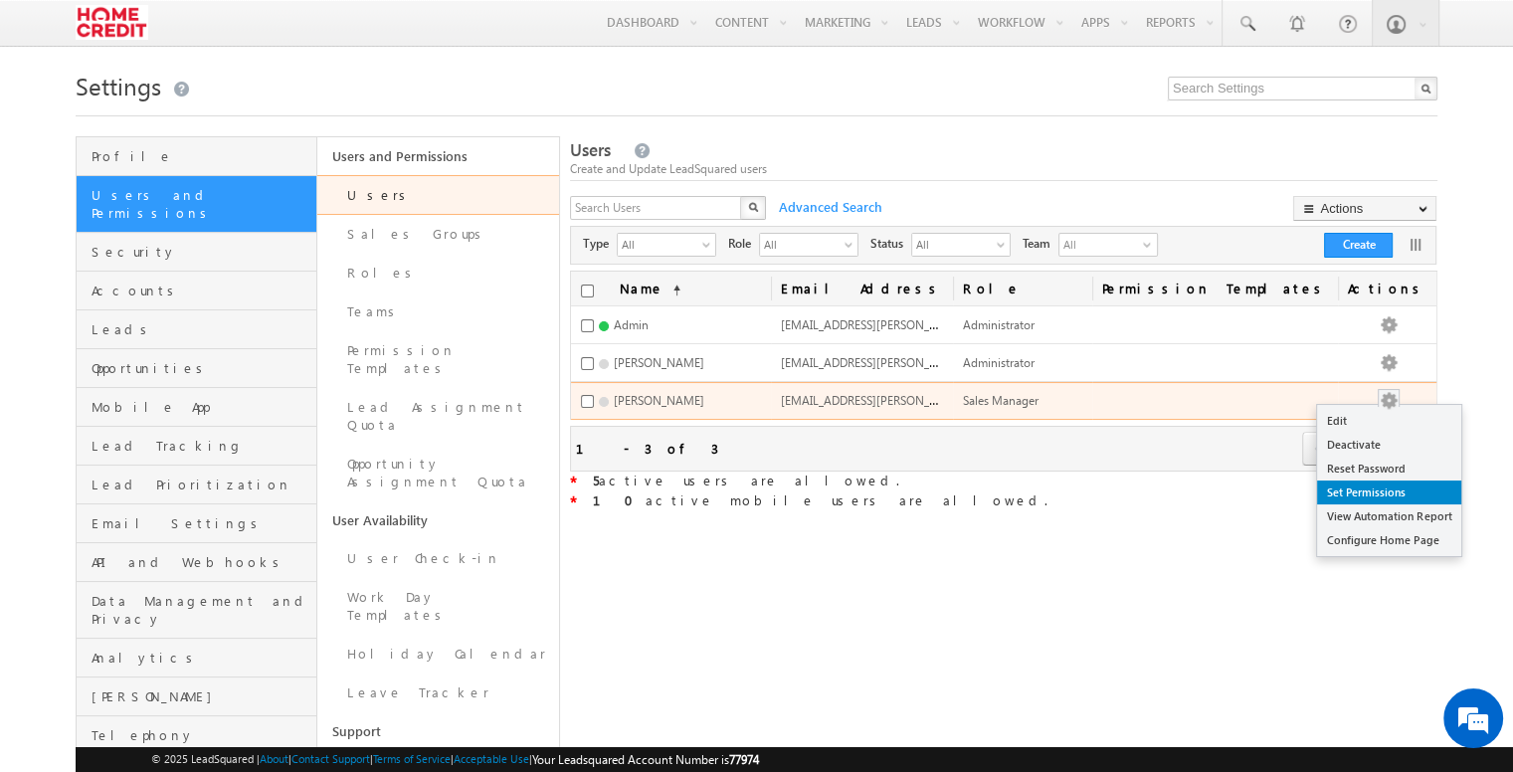
click at [1357, 491] on link "Set Permissions" at bounding box center [1389, 492] width 144 height 24
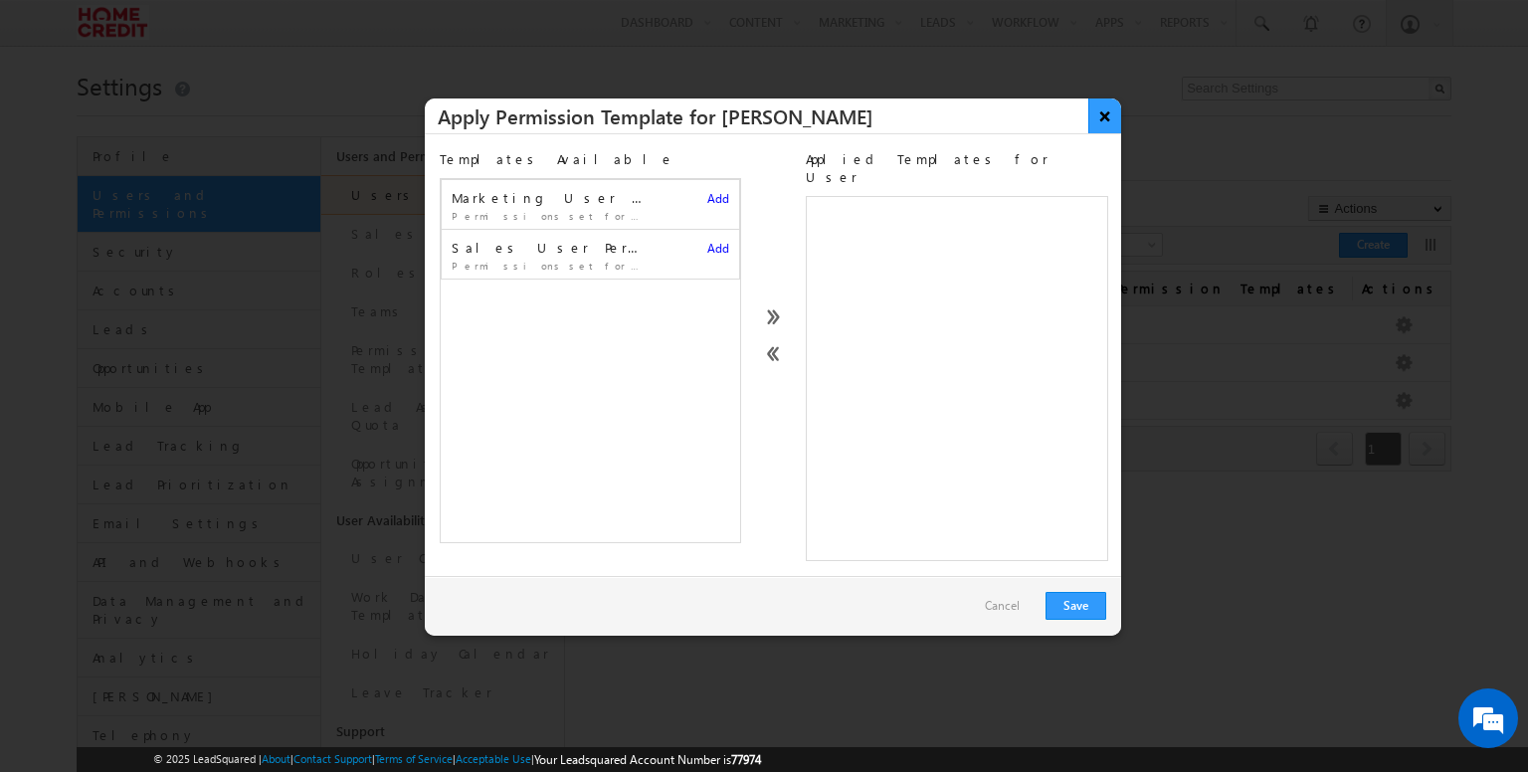
click at [1100, 120] on button "×" at bounding box center [1104, 115] width 33 height 35
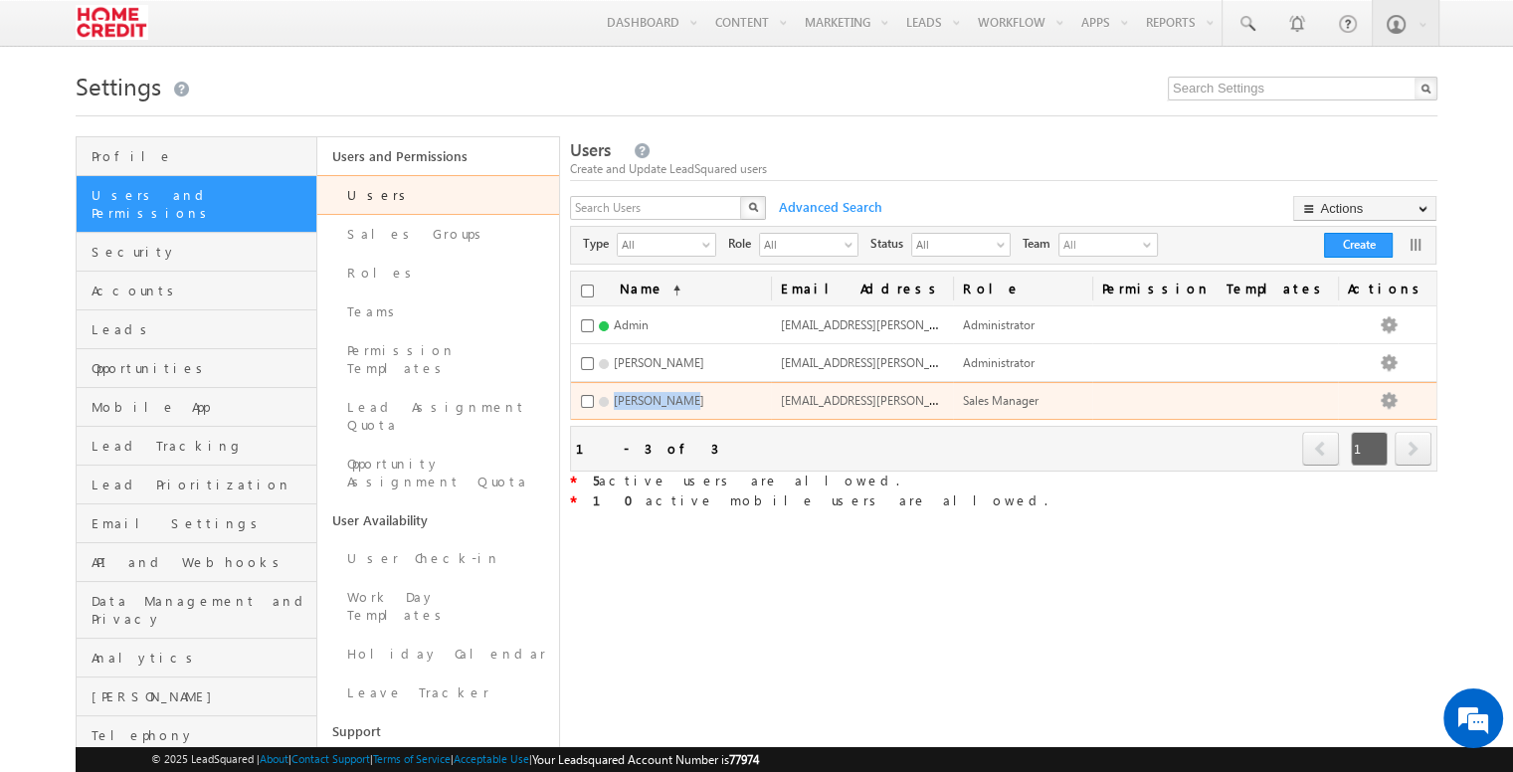
drag, startPoint x: 676, startPoint y: 397, endPoint x: 608, endPoint y: 401, distance: 68.7
click at [608, 401] on div "Suraj Kumar" at bounding box center [642, 401] width 123 height 18
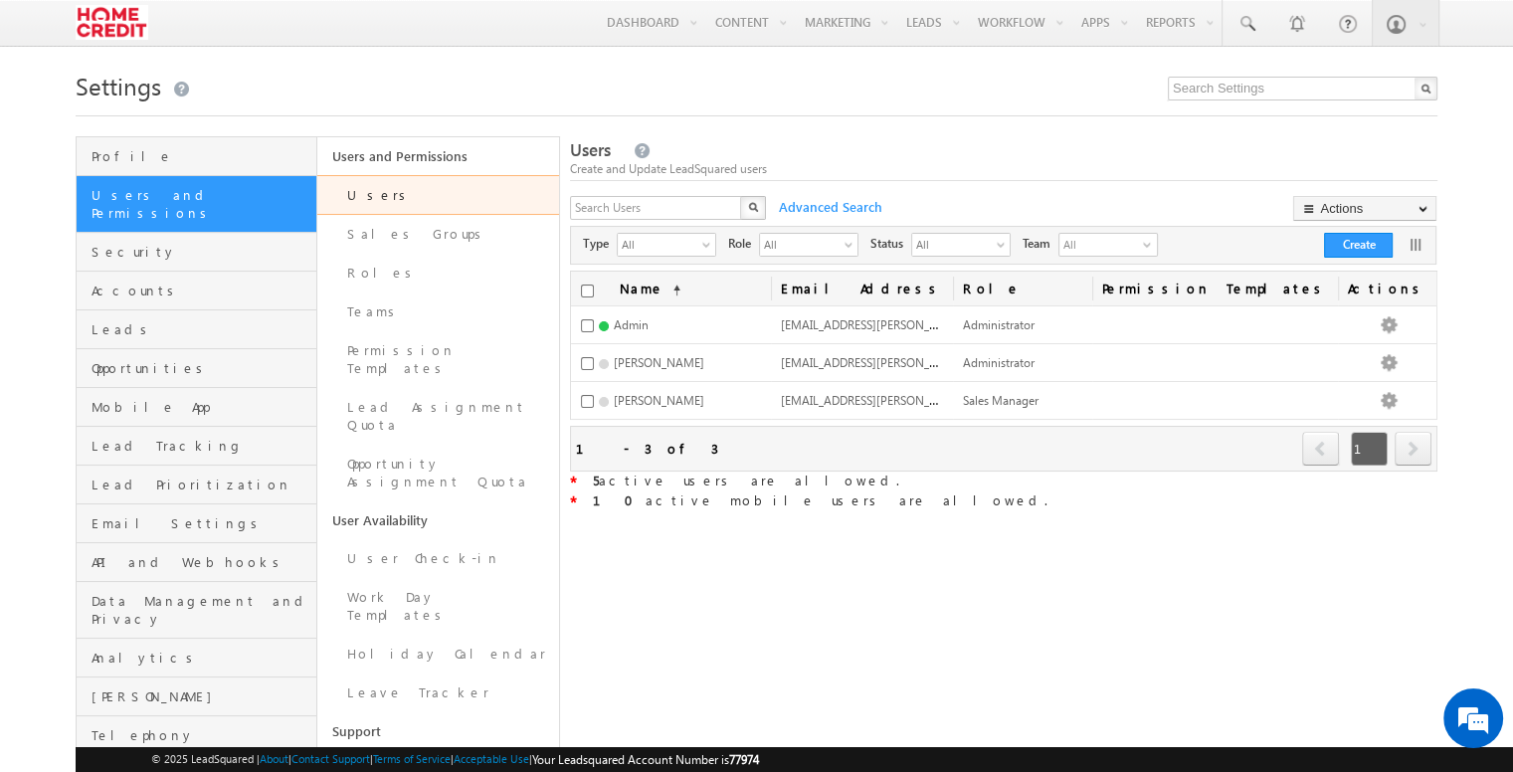
click at [773, 471] on div "* 5 active users are allowed." at bounding box center [1003, 481] width 867 height 20
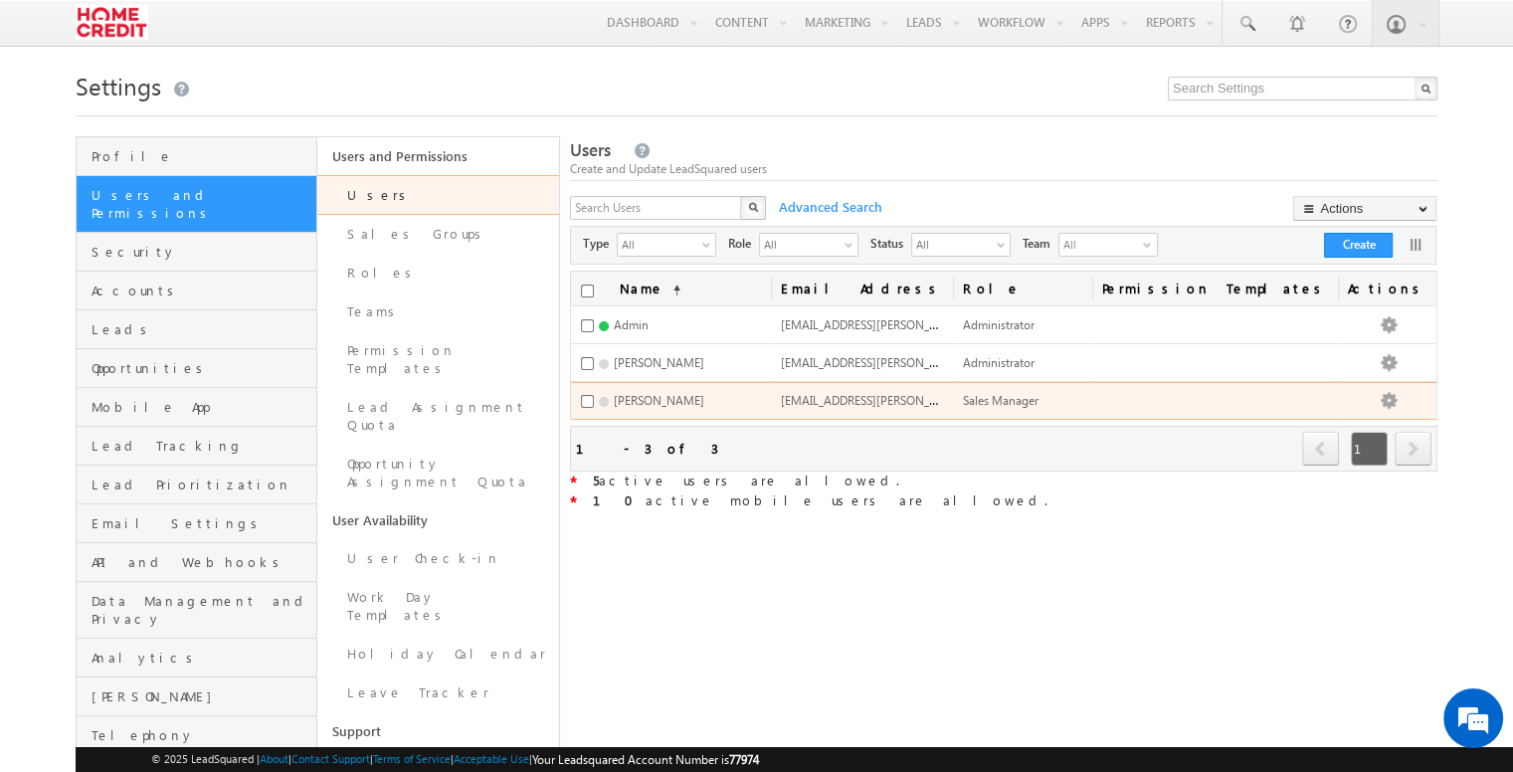
click at [832, 401] on span "suraj.kumarsingh@homecredit.co.in" at bounding box center [921, 399] width 280 height 17
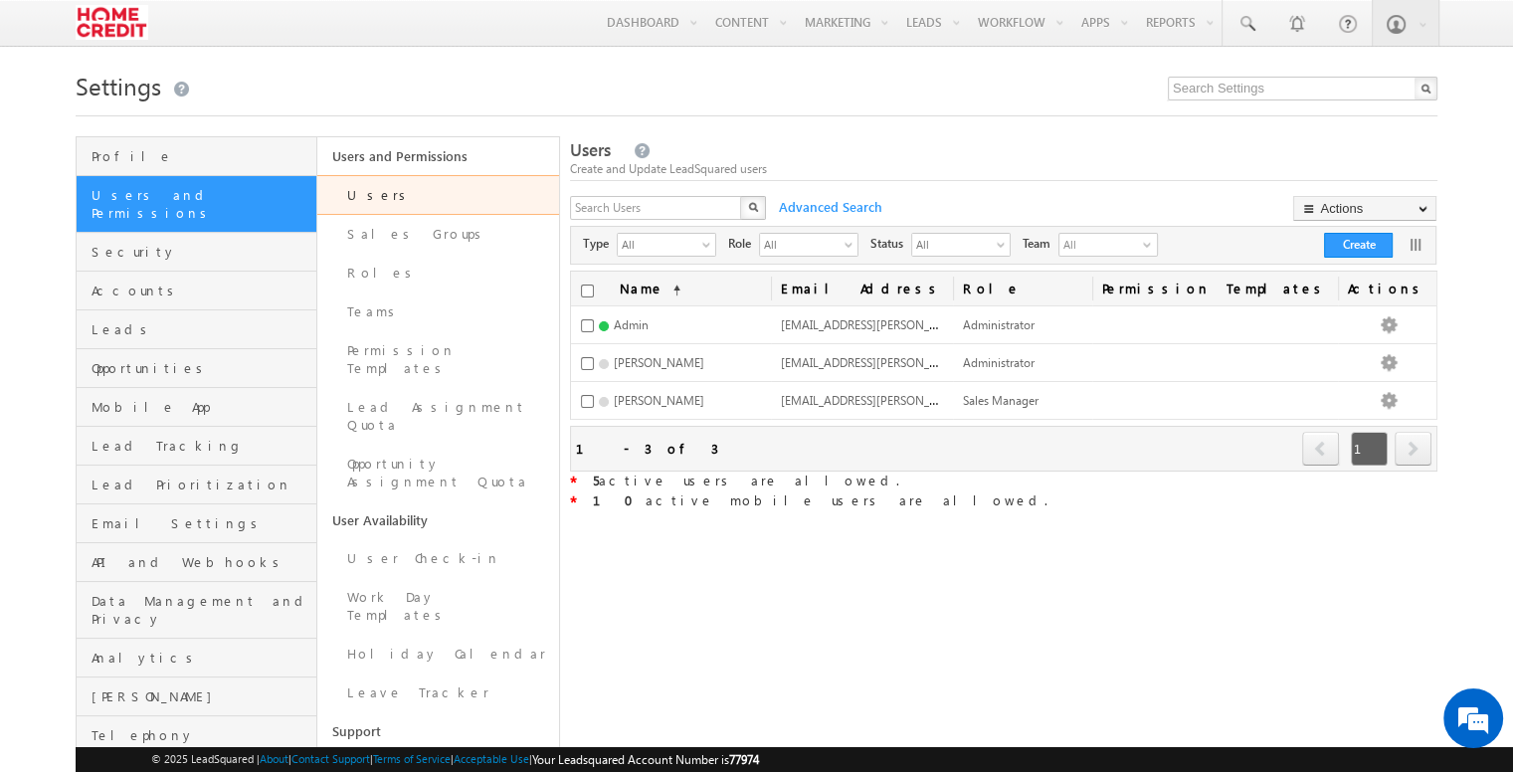
click at [904, 431] on div "Refresh first prev 1 next last 1 - 3 of 3" at bounding box center [1003, 449] width 867 height 46
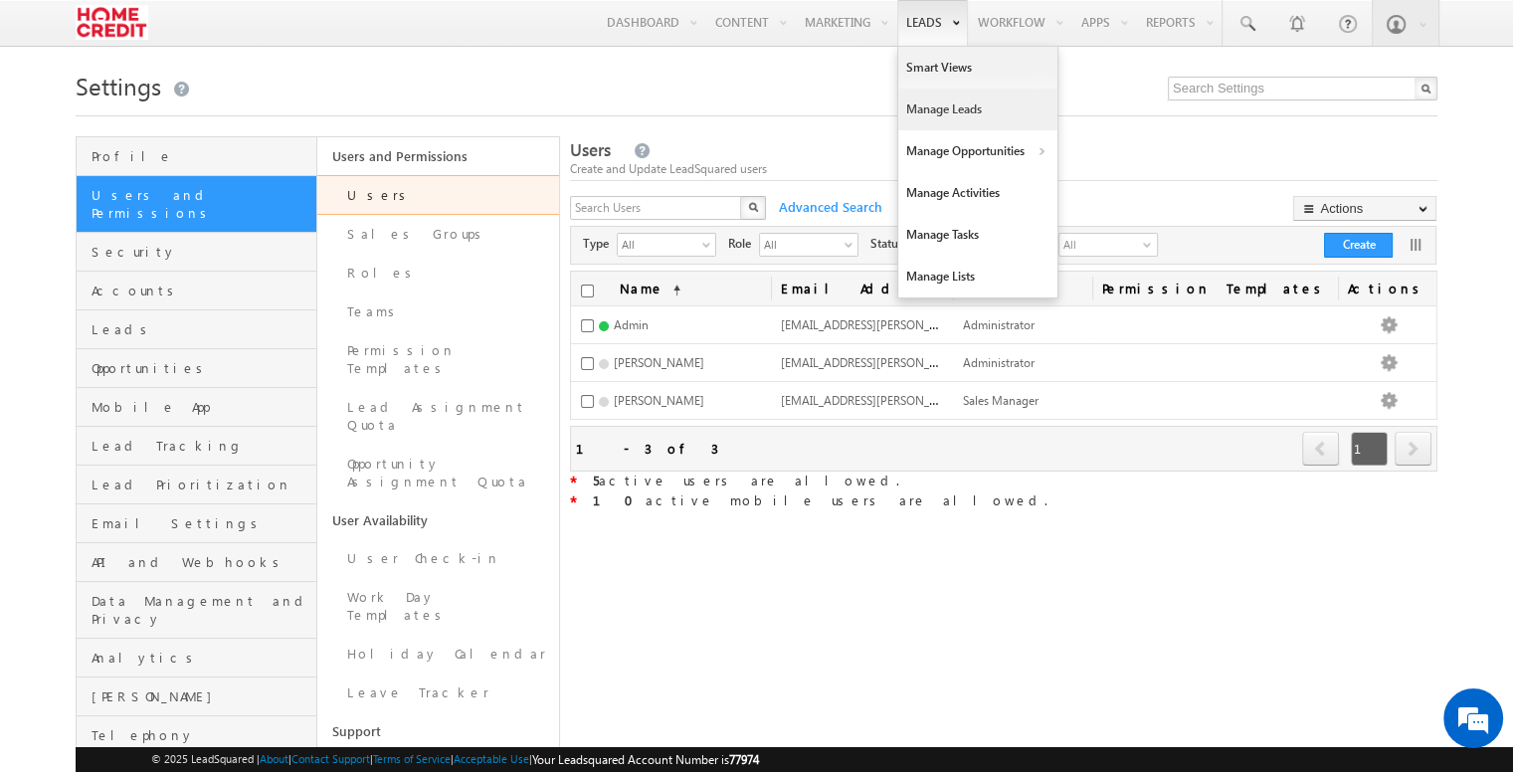
click at [919, 125] on link "Manage Leads" at bounding box center [977, 110] width 159 height 42
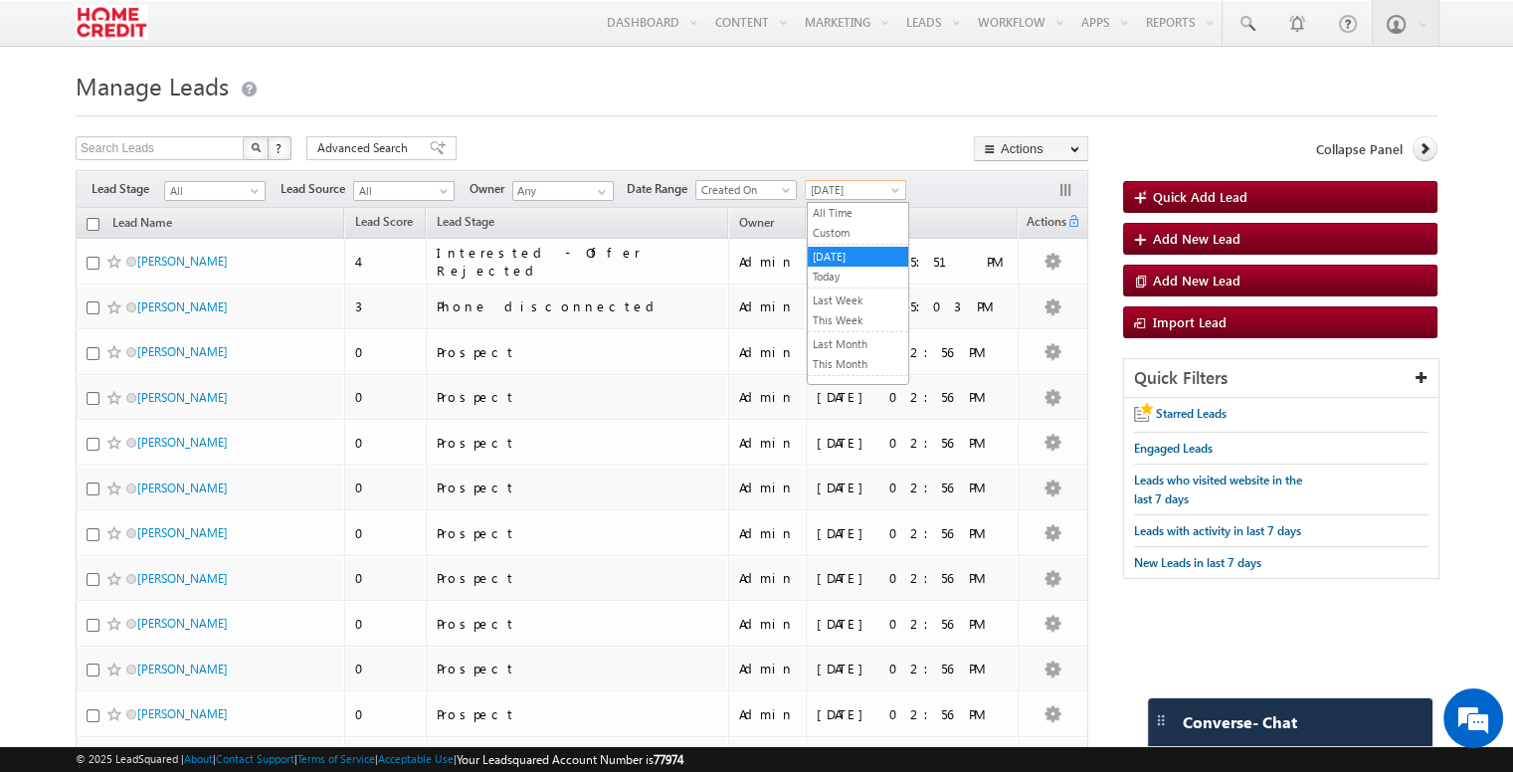
click at [881, 190] on span "[DATE]" at bounding box center [853, 190] width 94 height 18
click at [738, 140] on div "Search Leads X ? 30 results found Advanced Search Advanced Search Advanced sear…" at bounding box center [582, 150] width 1012 height 29
drag, startPoint x: 71, startPoint y: 35, endPoint x: 99, endPoint y: 37, distance: 28.9
click at [99, 37] on div "Menu [PERSON_NAME] dra.m aurya @home credi [DOMAIN_NAME]. in Home Credi" at bounding box center [756, 23] width 1513 height 47
click at [114, 21] on img at bounding box center [112, 22] width 73 height 35
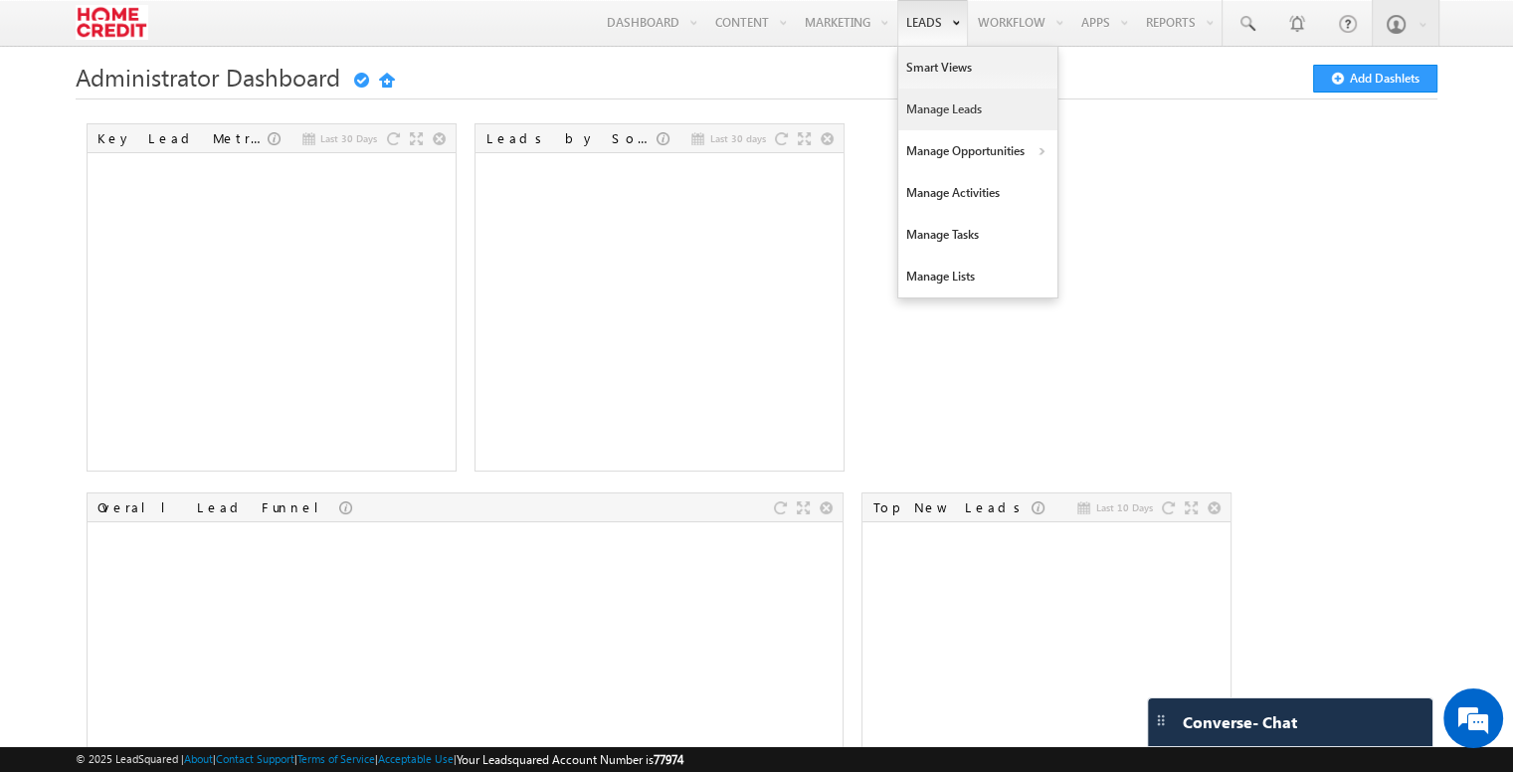
click at [933, 116] on link "Manage Leads" at bounding box center [977, 110] width 159 height 42
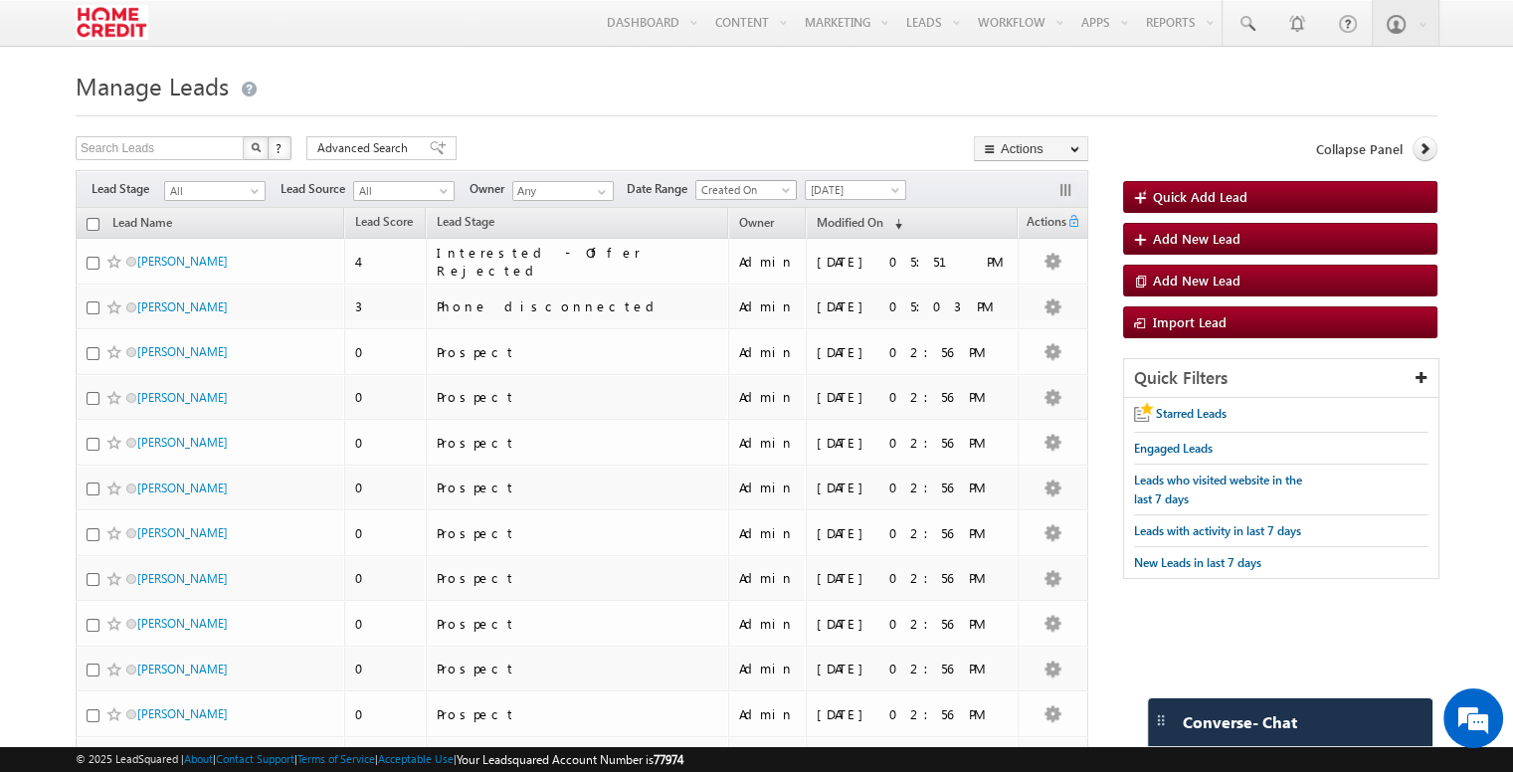
click at [718, 190] on span "Created On" at bounding box center [743, 190] width 94 height 18
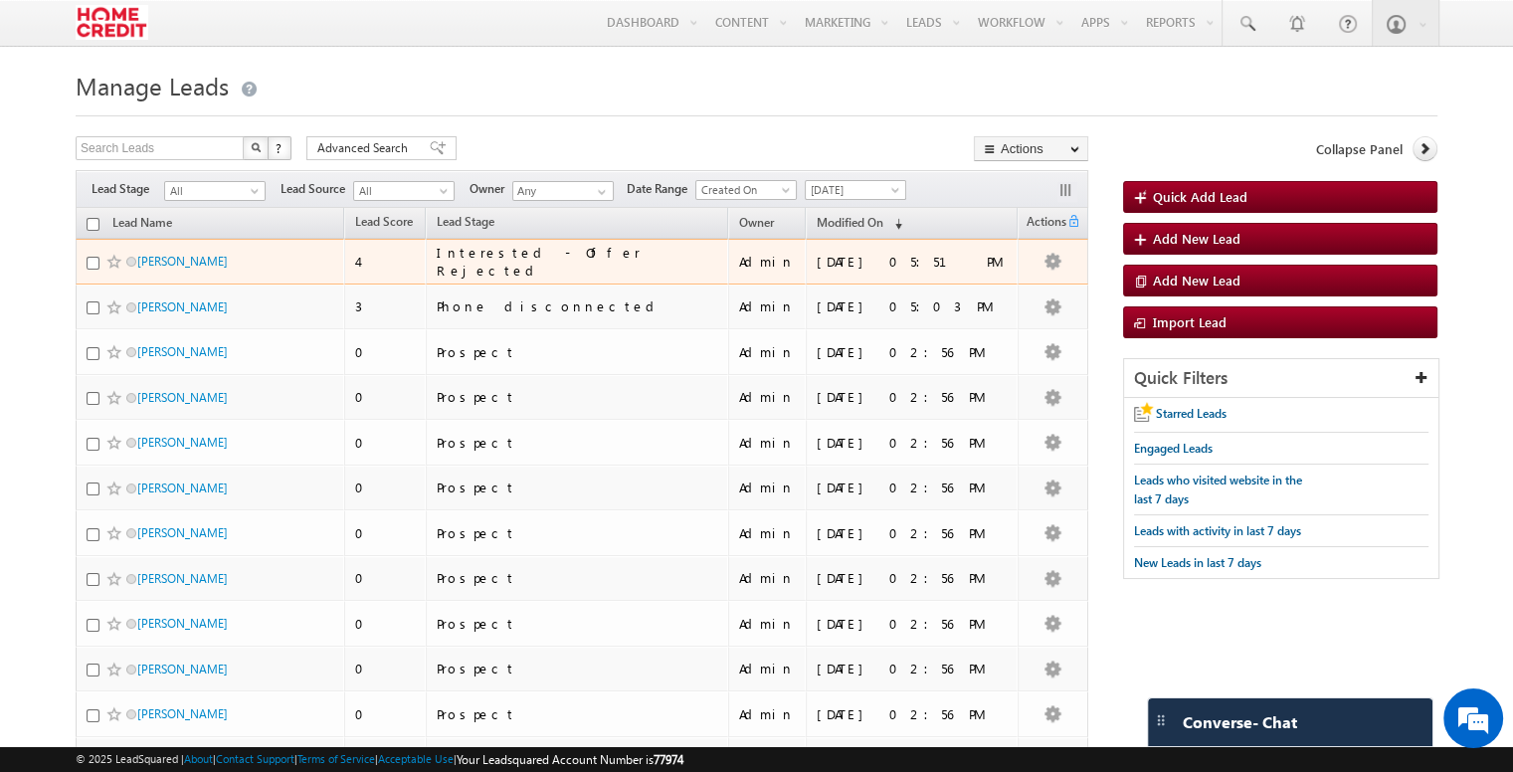
scroll to position [971, 0]
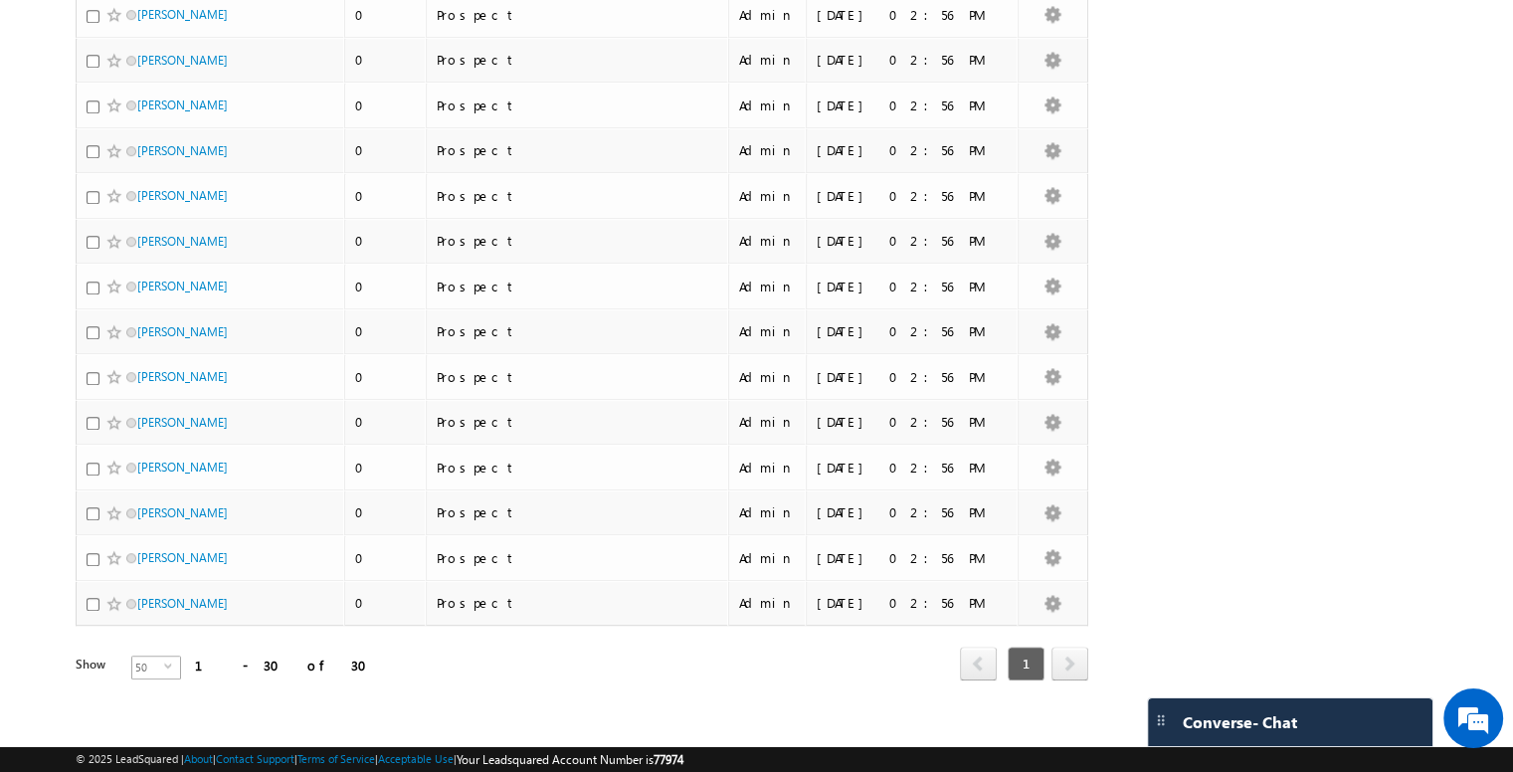
click at [148, 661] on span "50" at bounding box center [148, 667] width 32 height 22
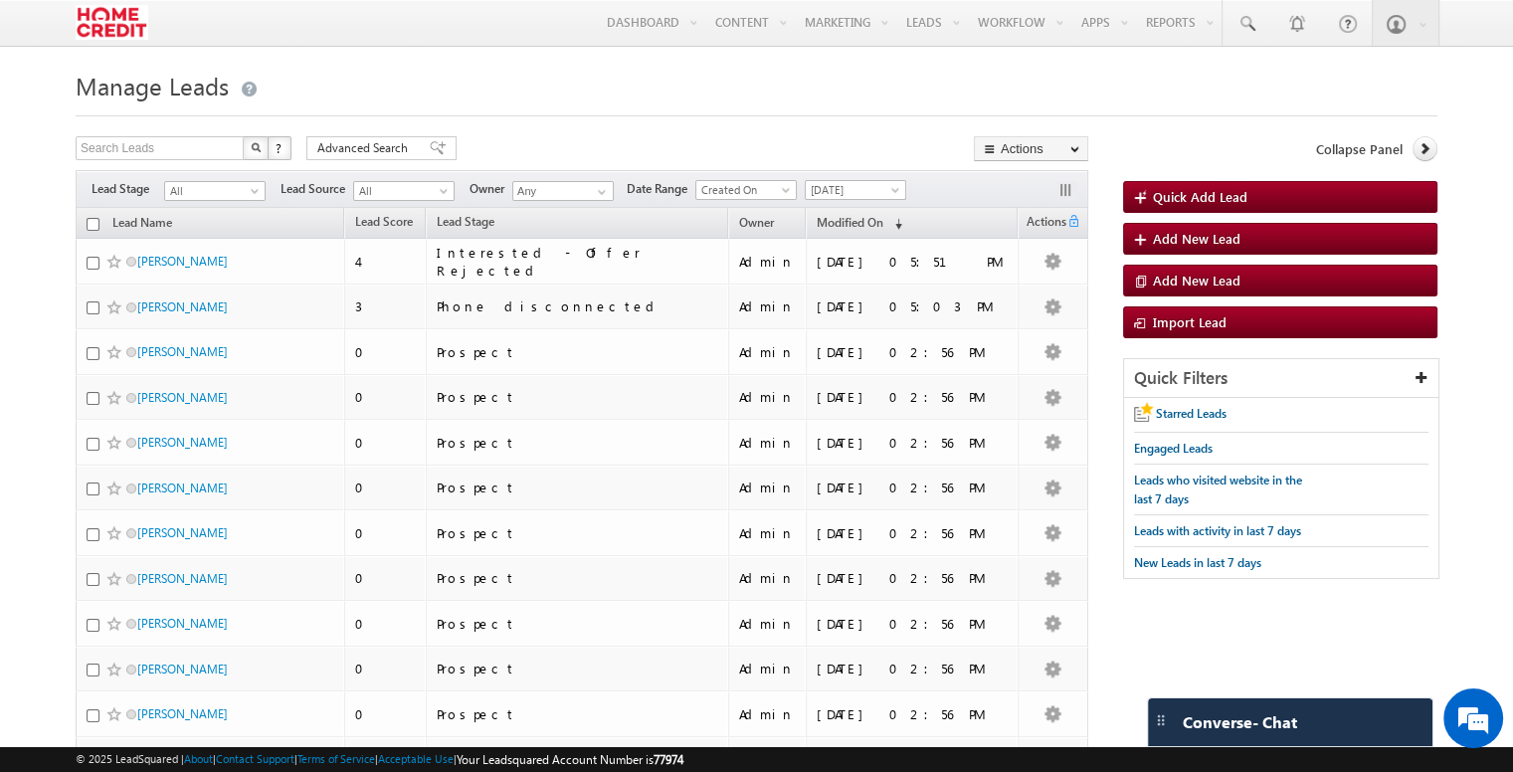
click at [95, 226] on input "checkbox" at bounding box center [93, 224] width 13 height 13
checkbox input "true"
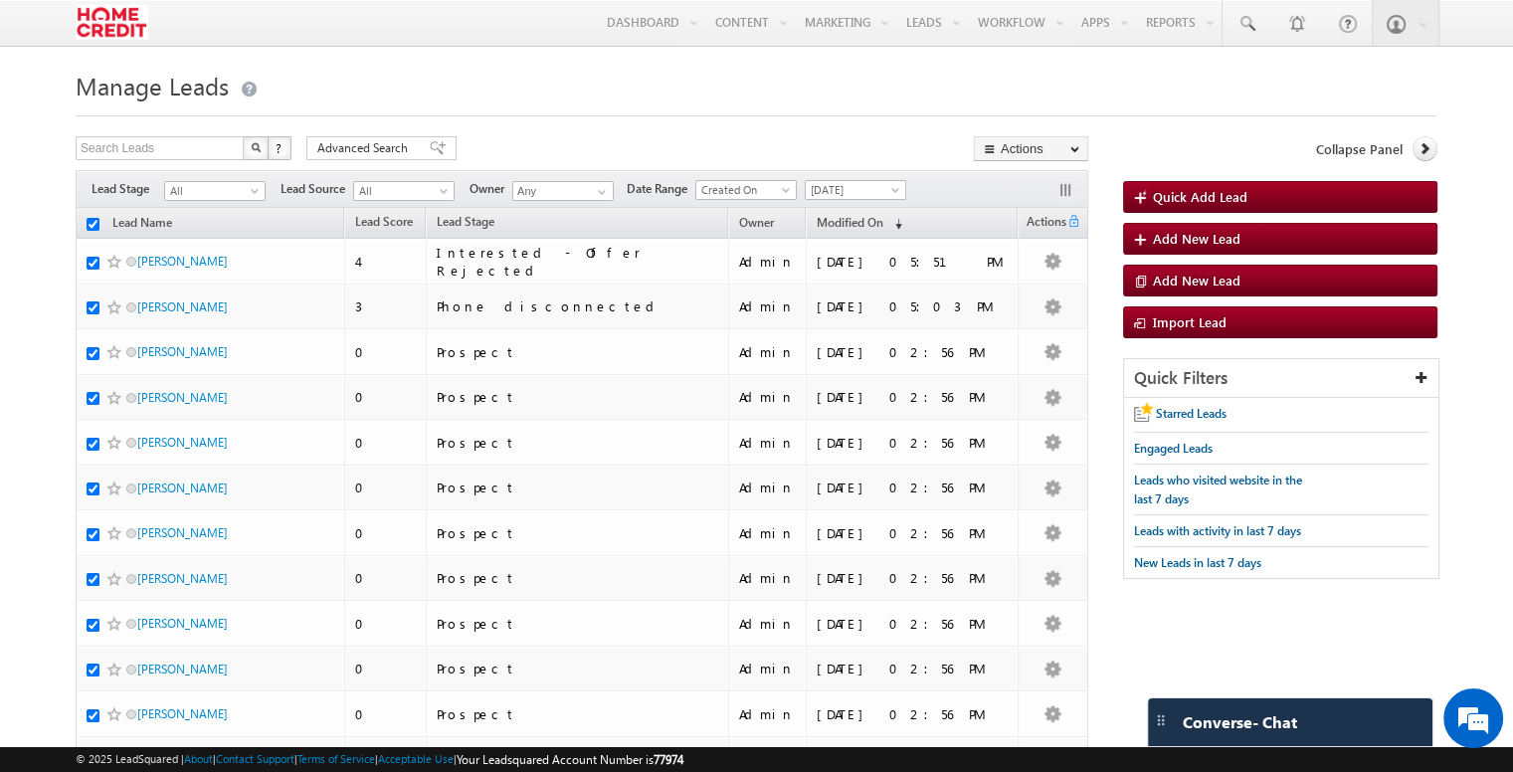
checkbox input "true"
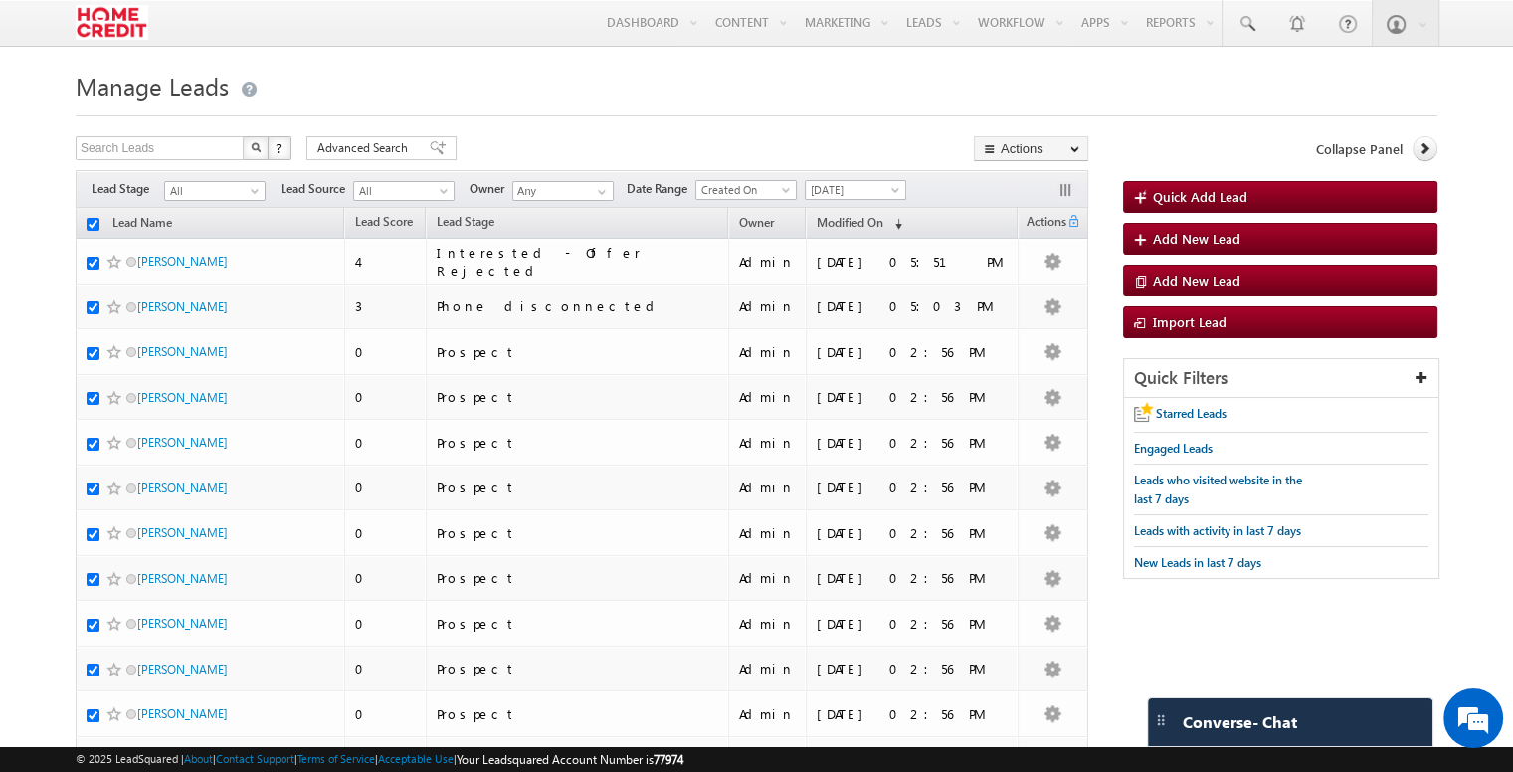
checkbox input "true"
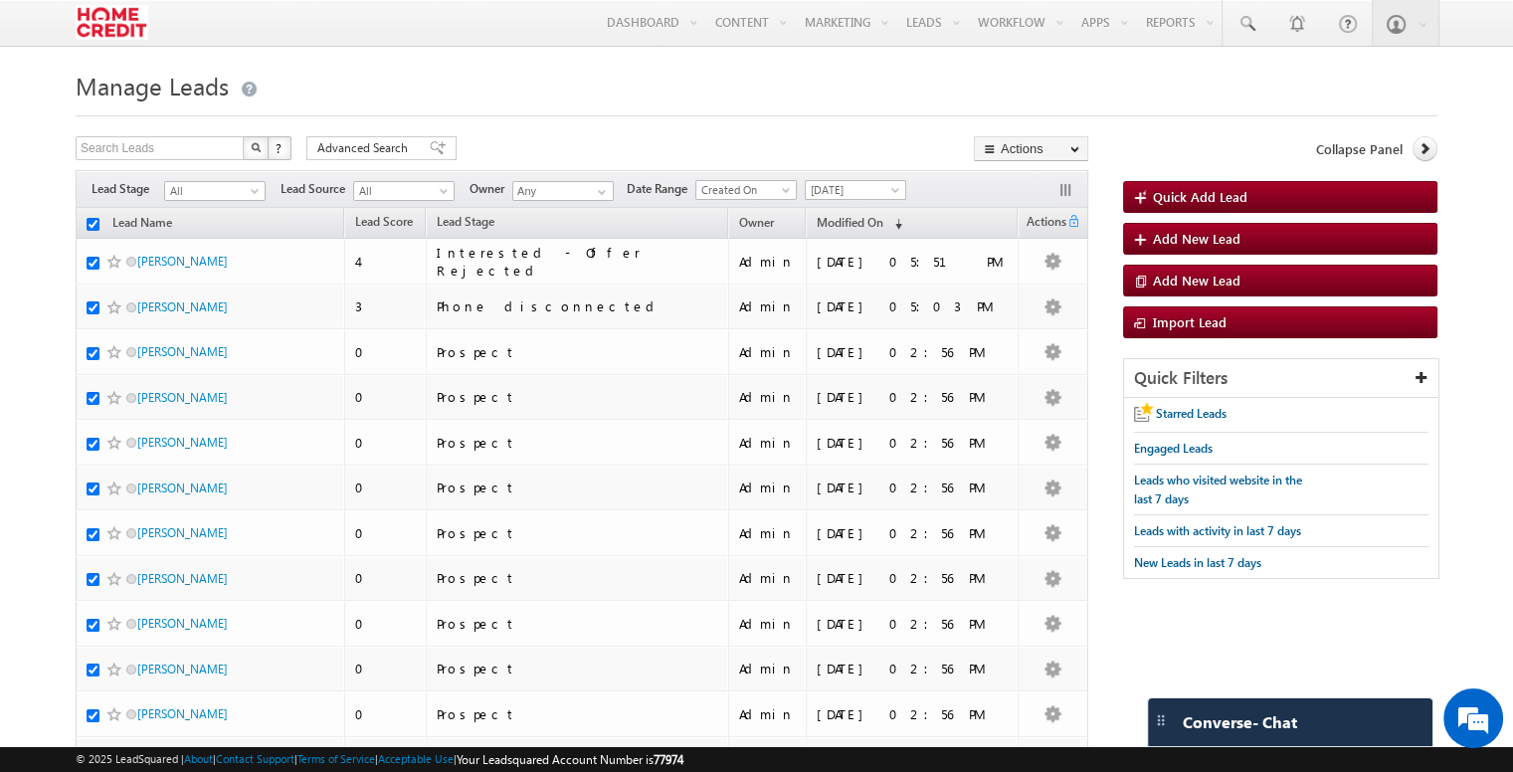
checkbox input "true"
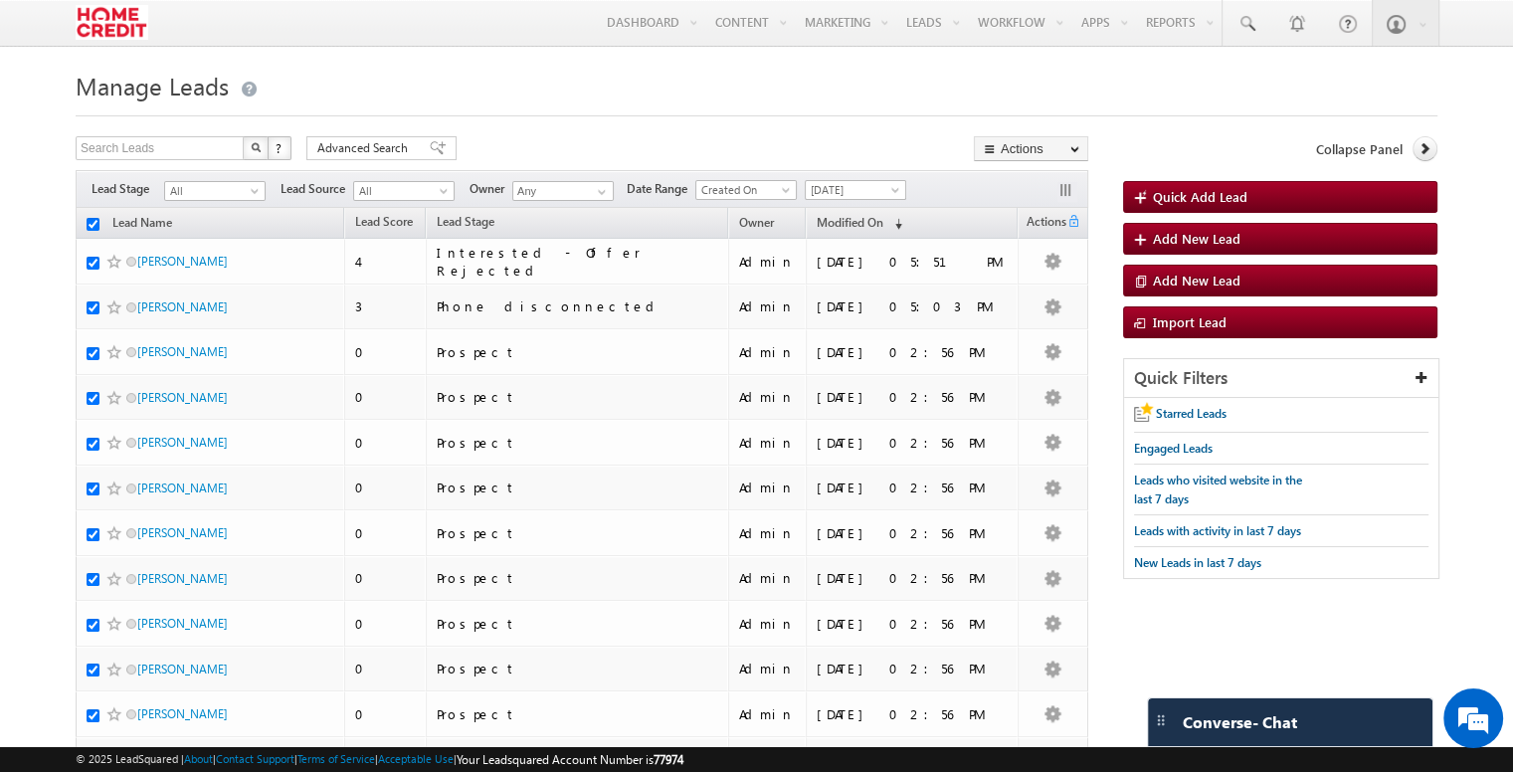
checkbox input "true"
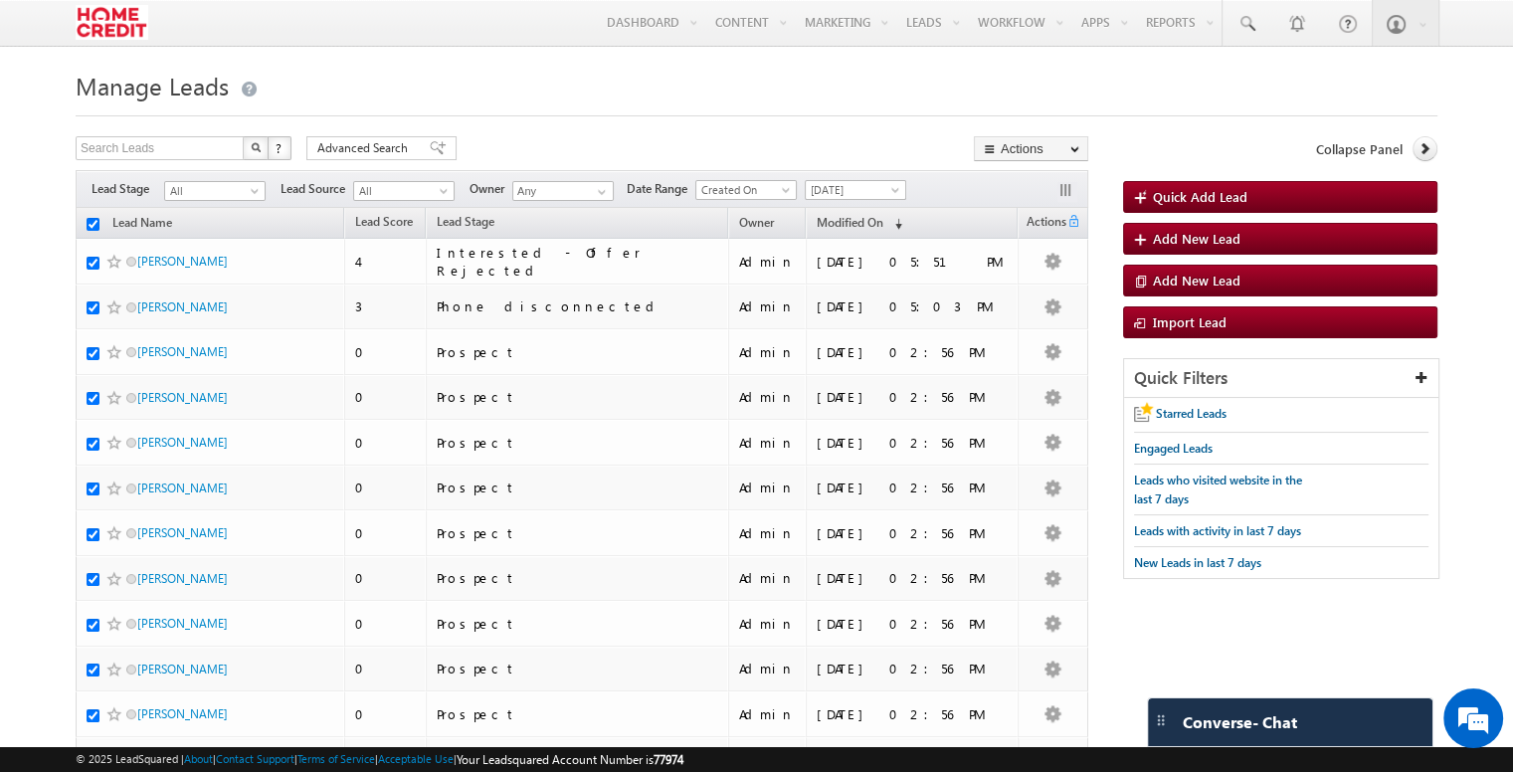
checkbox input "true"
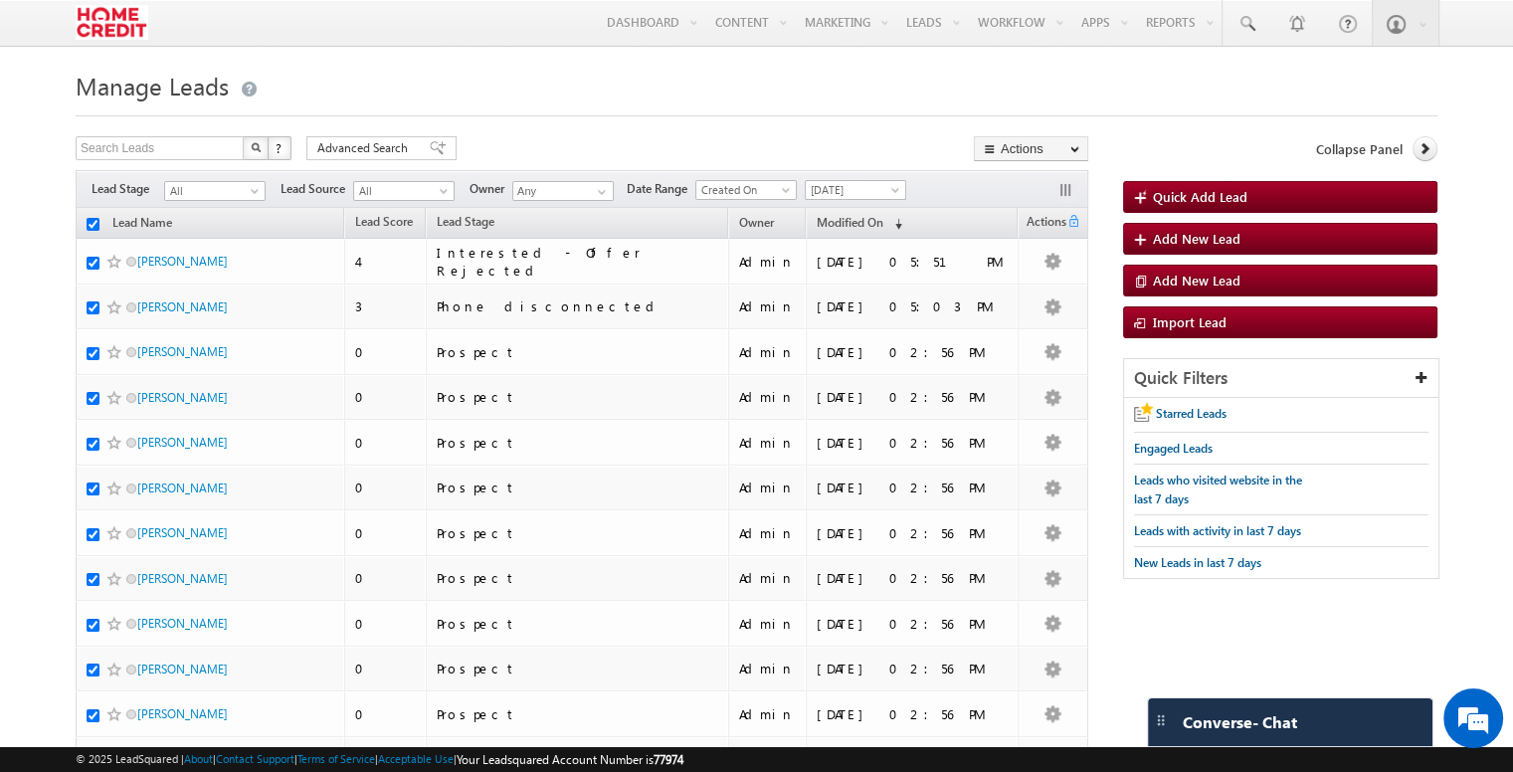
checkbox input "true"
click at [738, 151] on div "Search Leads X ? 30 results found Advanced Search Advanced Search Advanced sear…" at bounding box center [582, 150] width 1012 height 29
click at [95, 228] on input "checkbox" at bounding box center [93, 224] width 13 height 13
checkbox input "false"
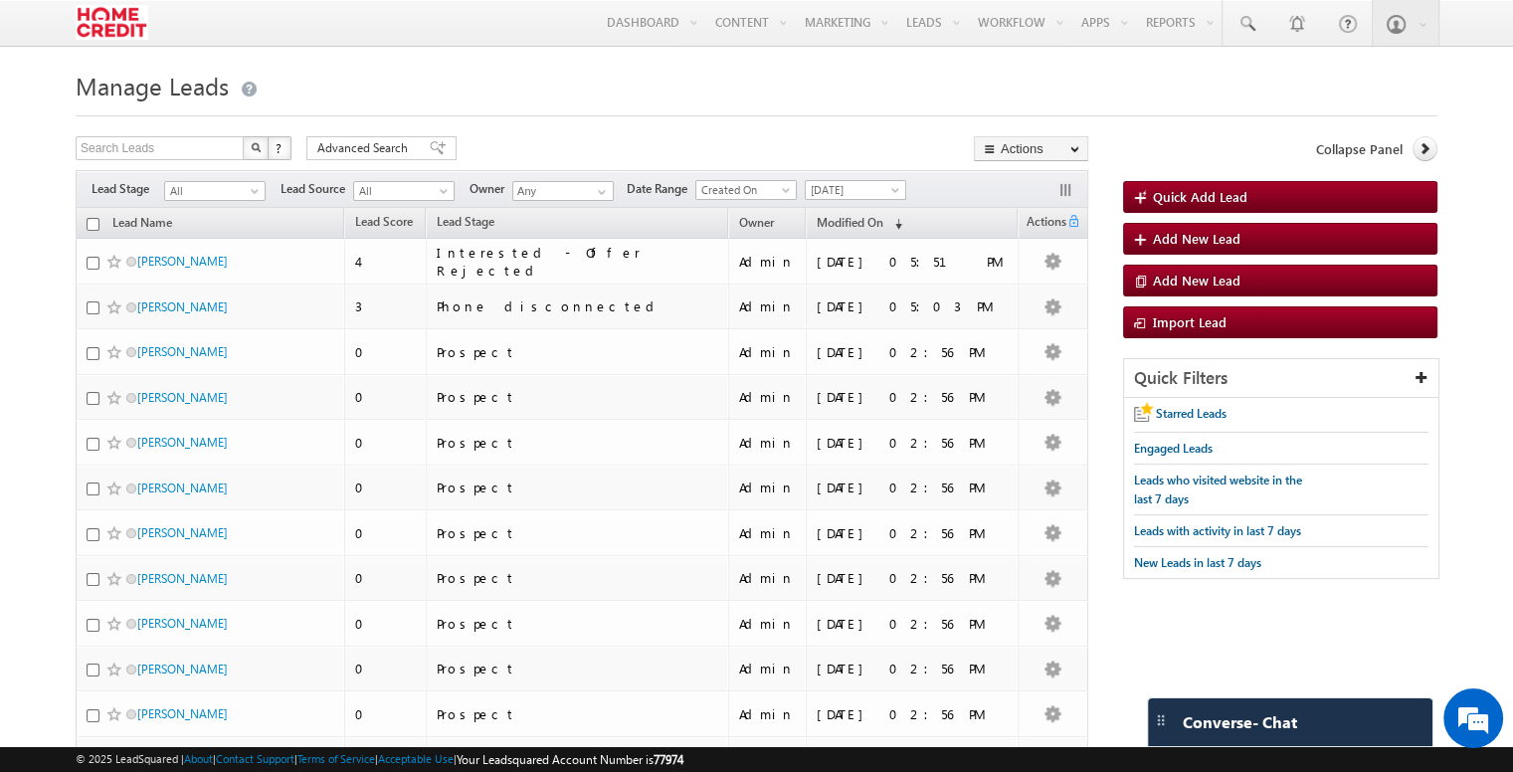
checkbox input "false"
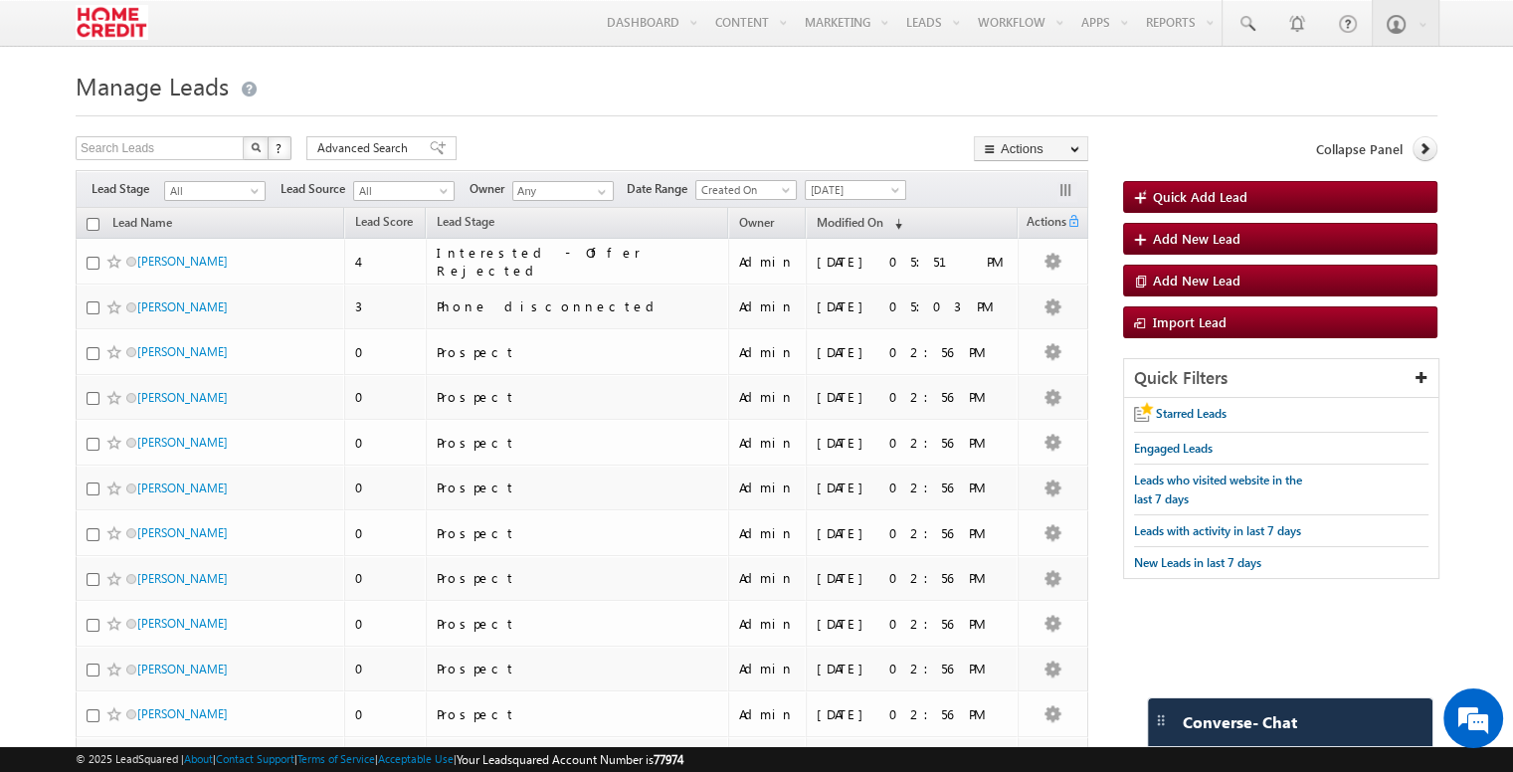
checkbox input "false"
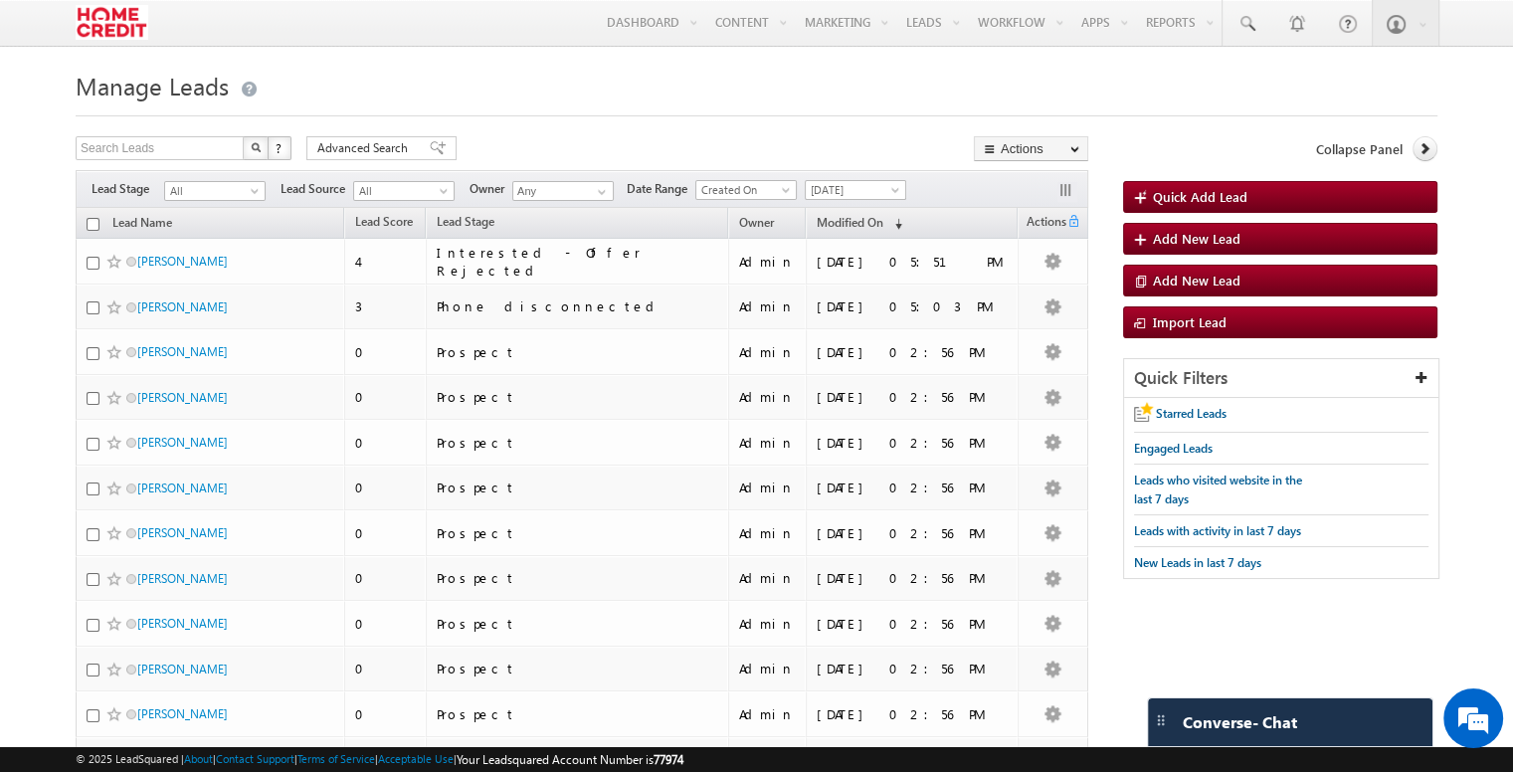
checkbox input "false"
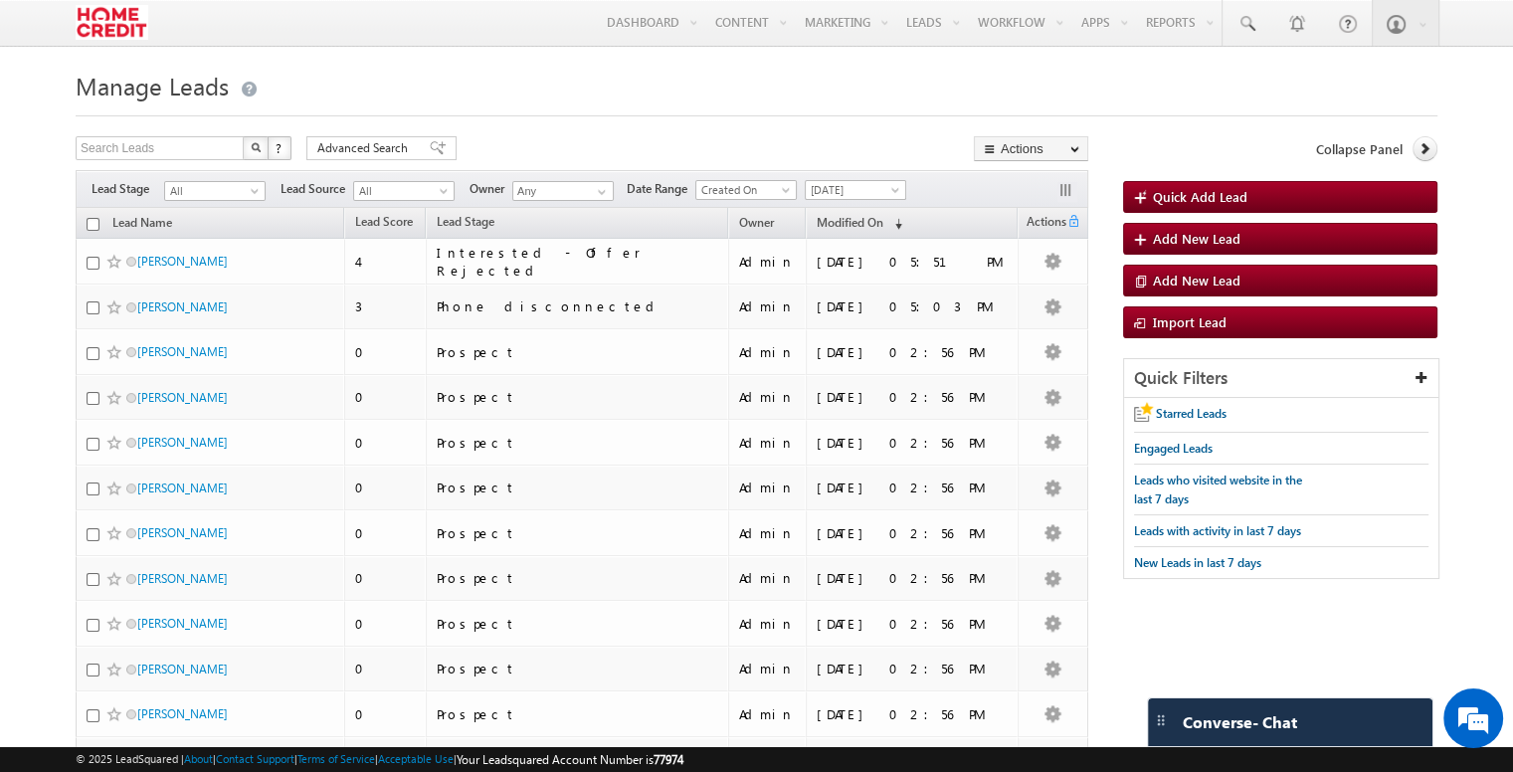
checkbox input "false"
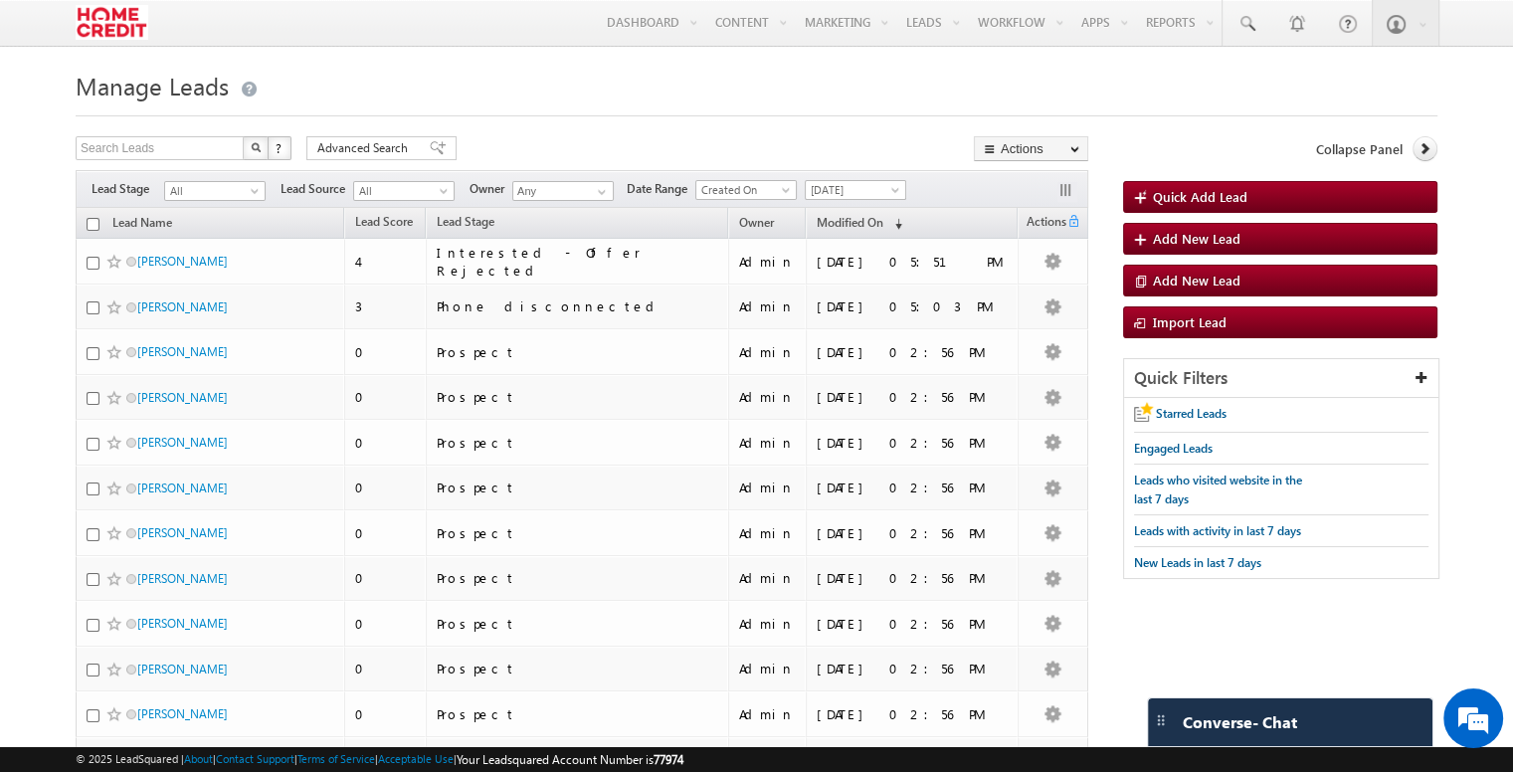
checkbox input "false"
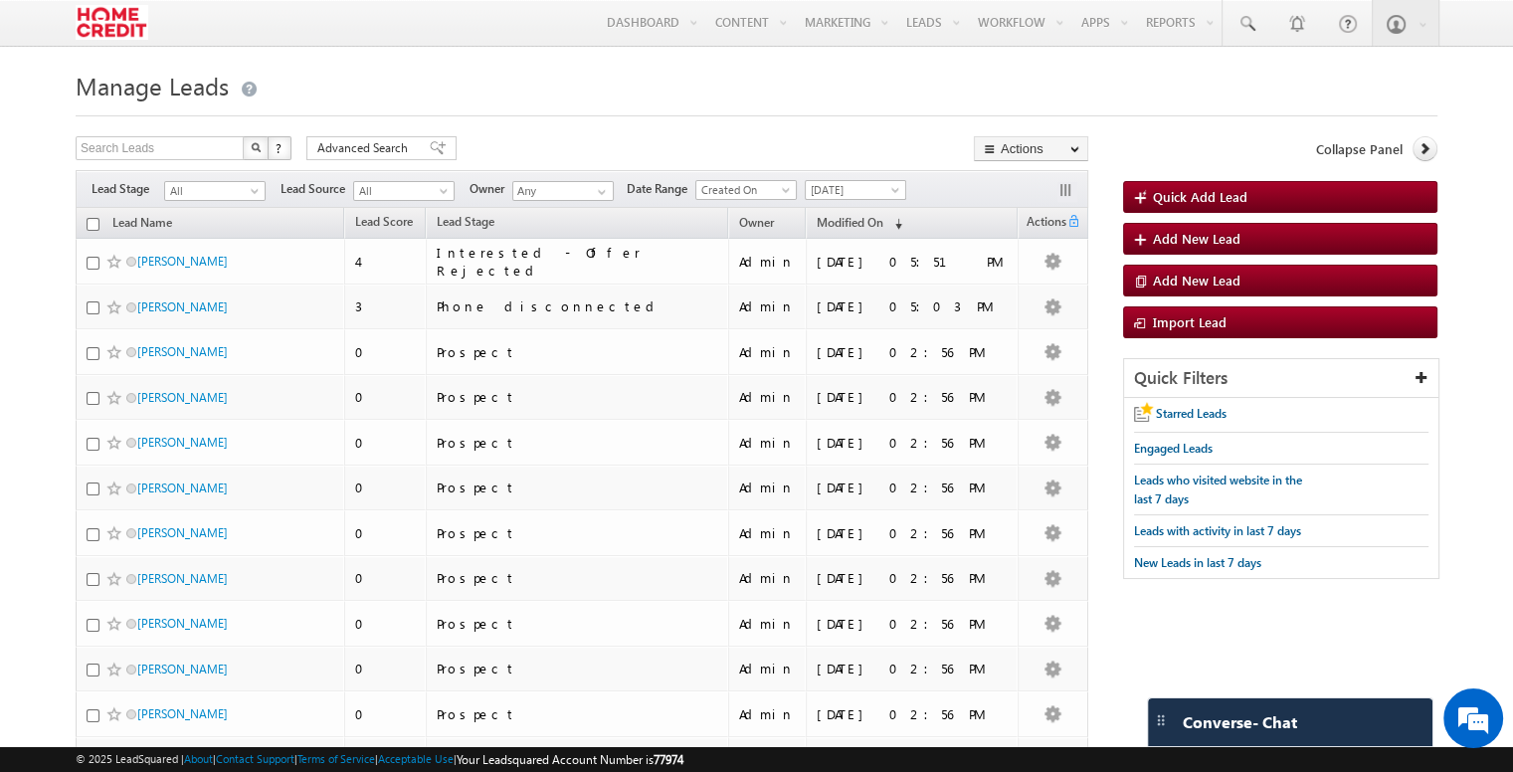
checkbox input "false"
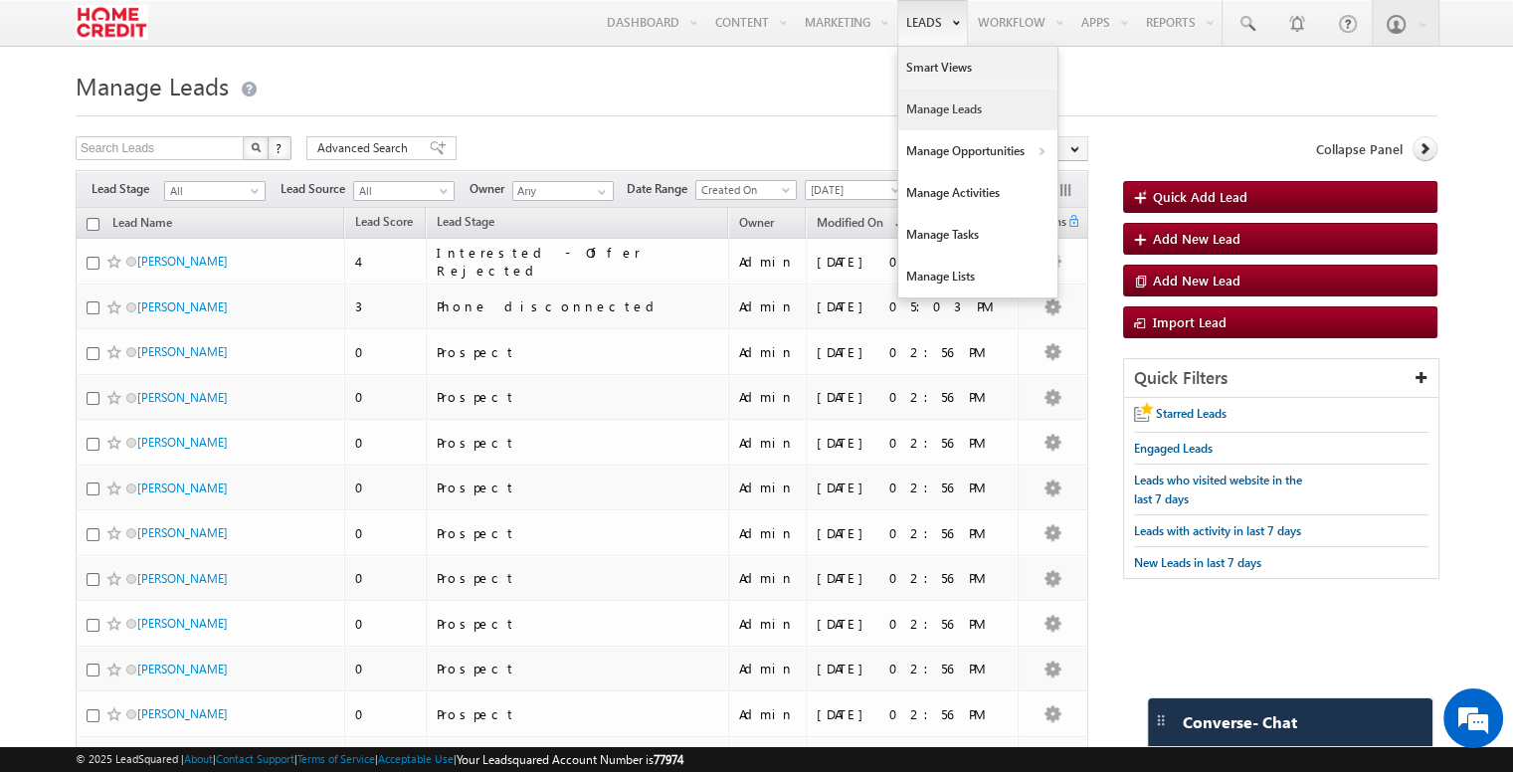
click at [977, 108] on link "Manage Leads" at bounding box center [977, 110] width 159 height 42
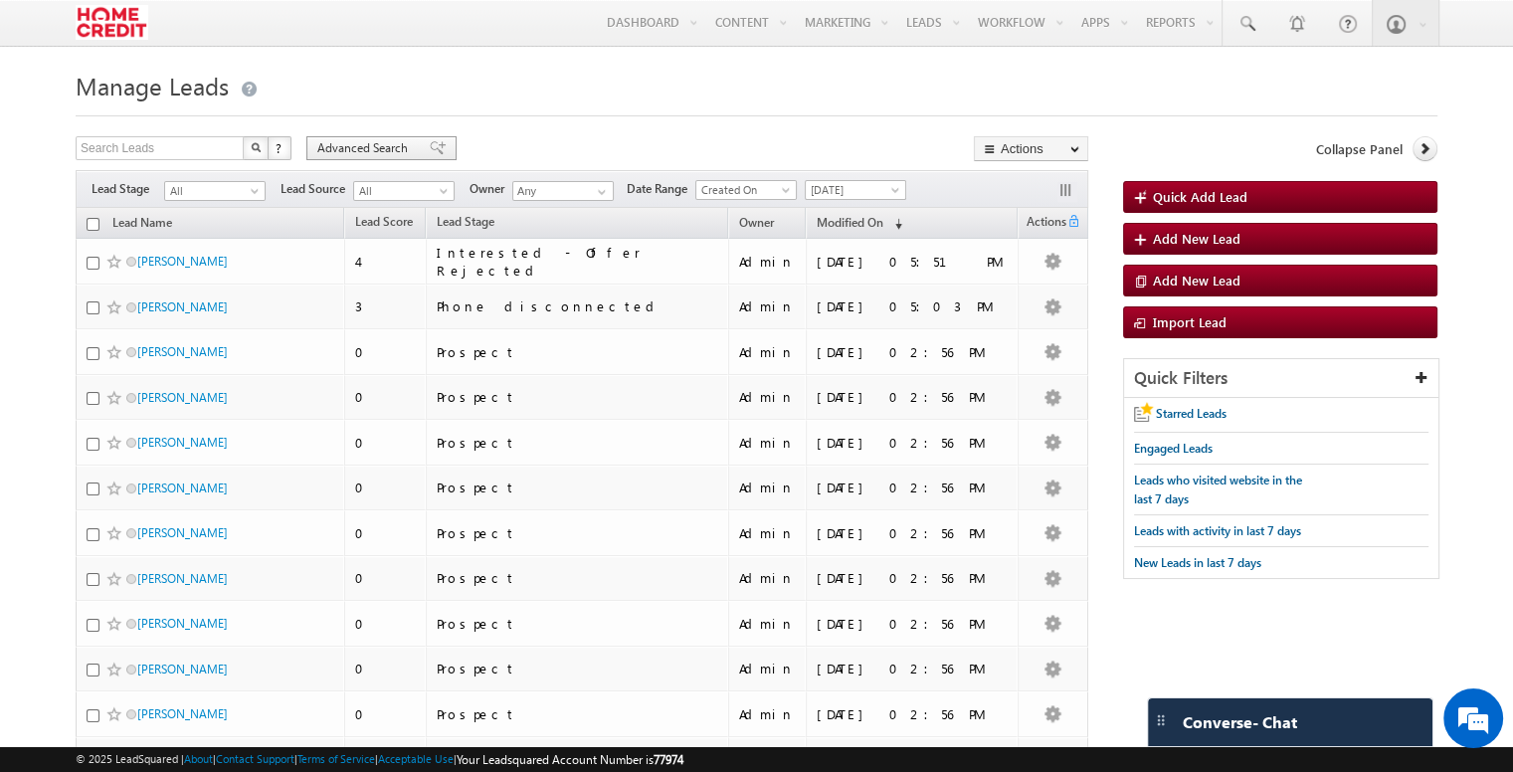
click at [394, 156] on span "Advanced Search" at bounding box center [365, 148] width 96 height 18
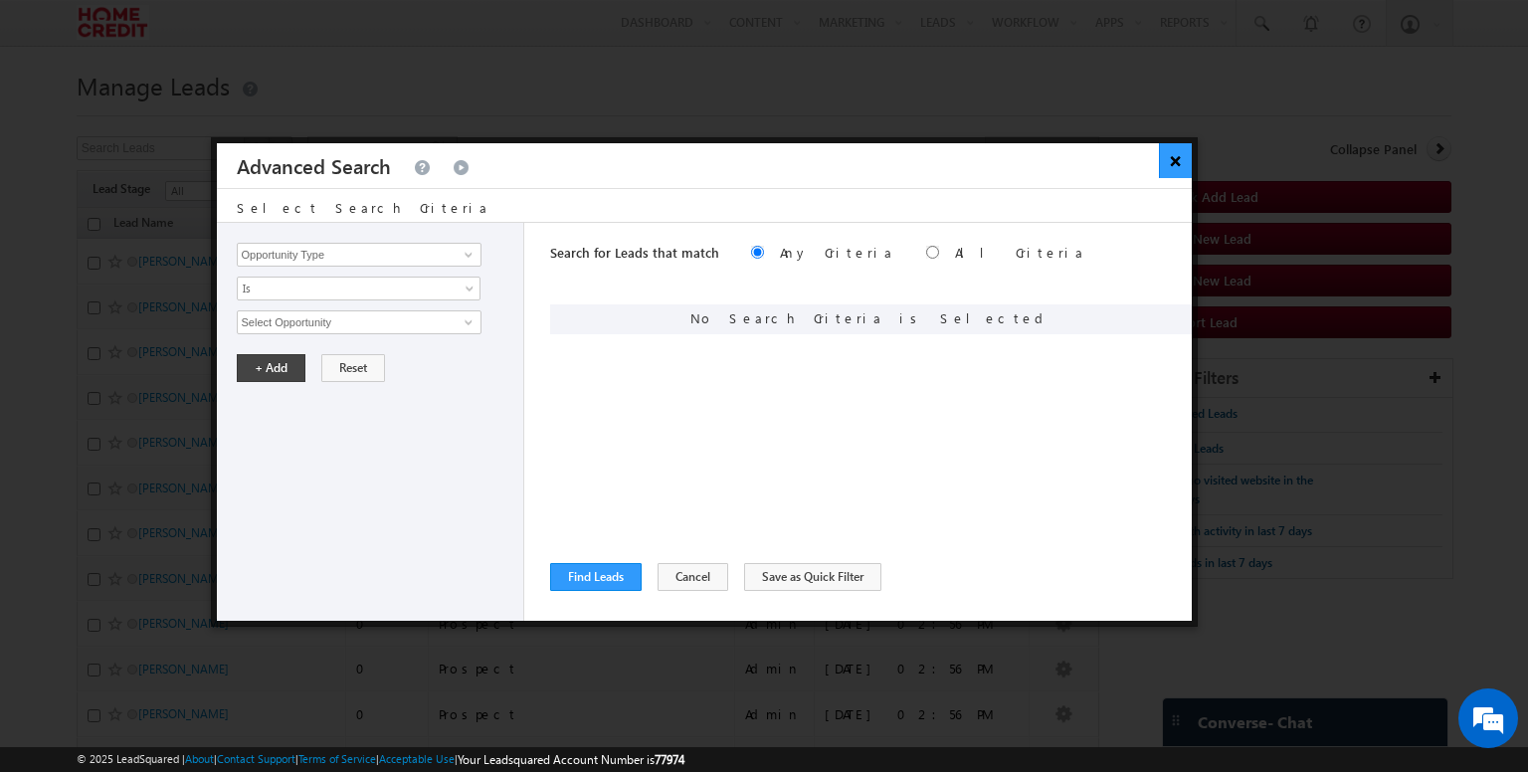
click at [1173, 168] on button "×" at bounding box center [1175, 160] width 33 height 35
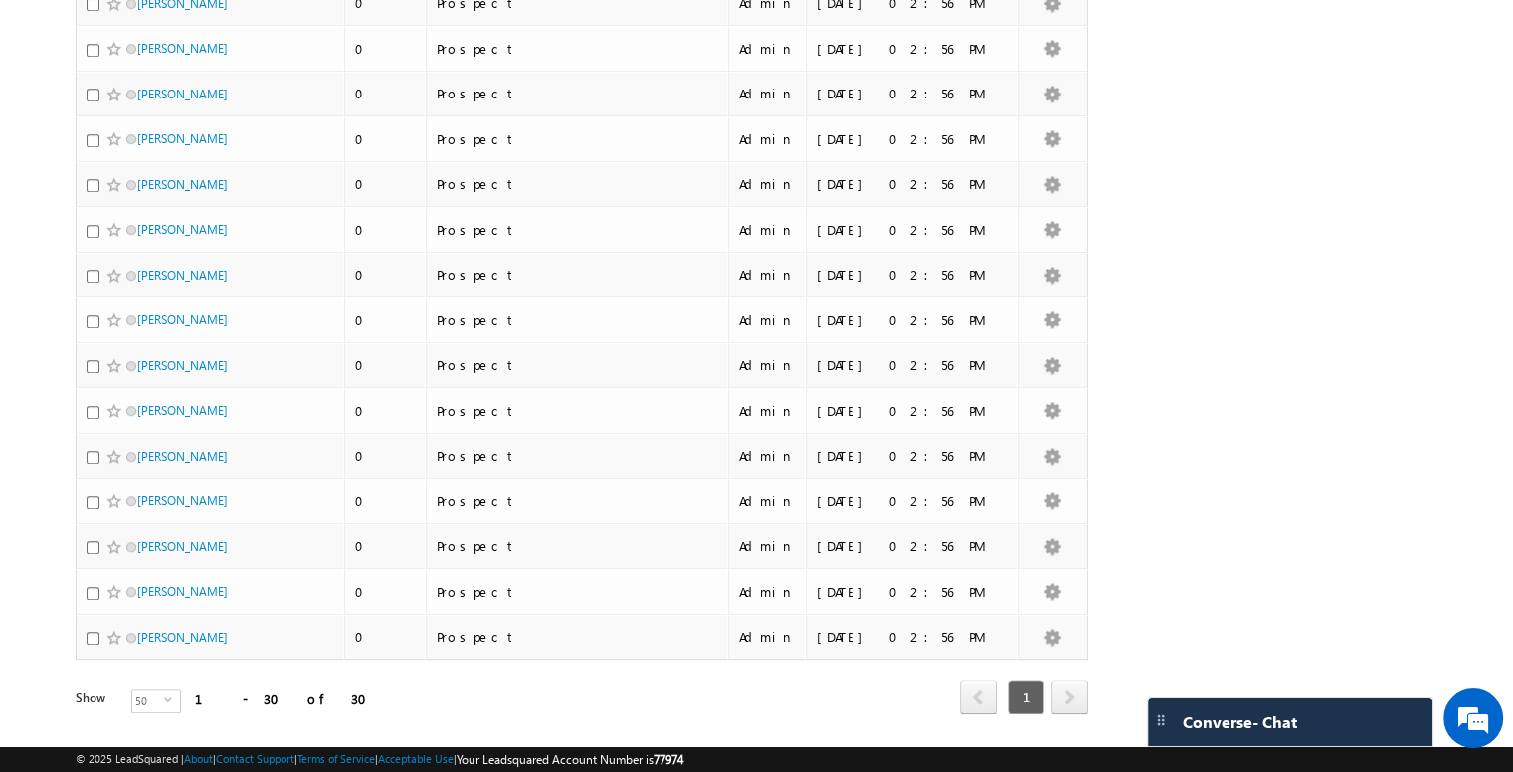
scroll to position [971, 0]
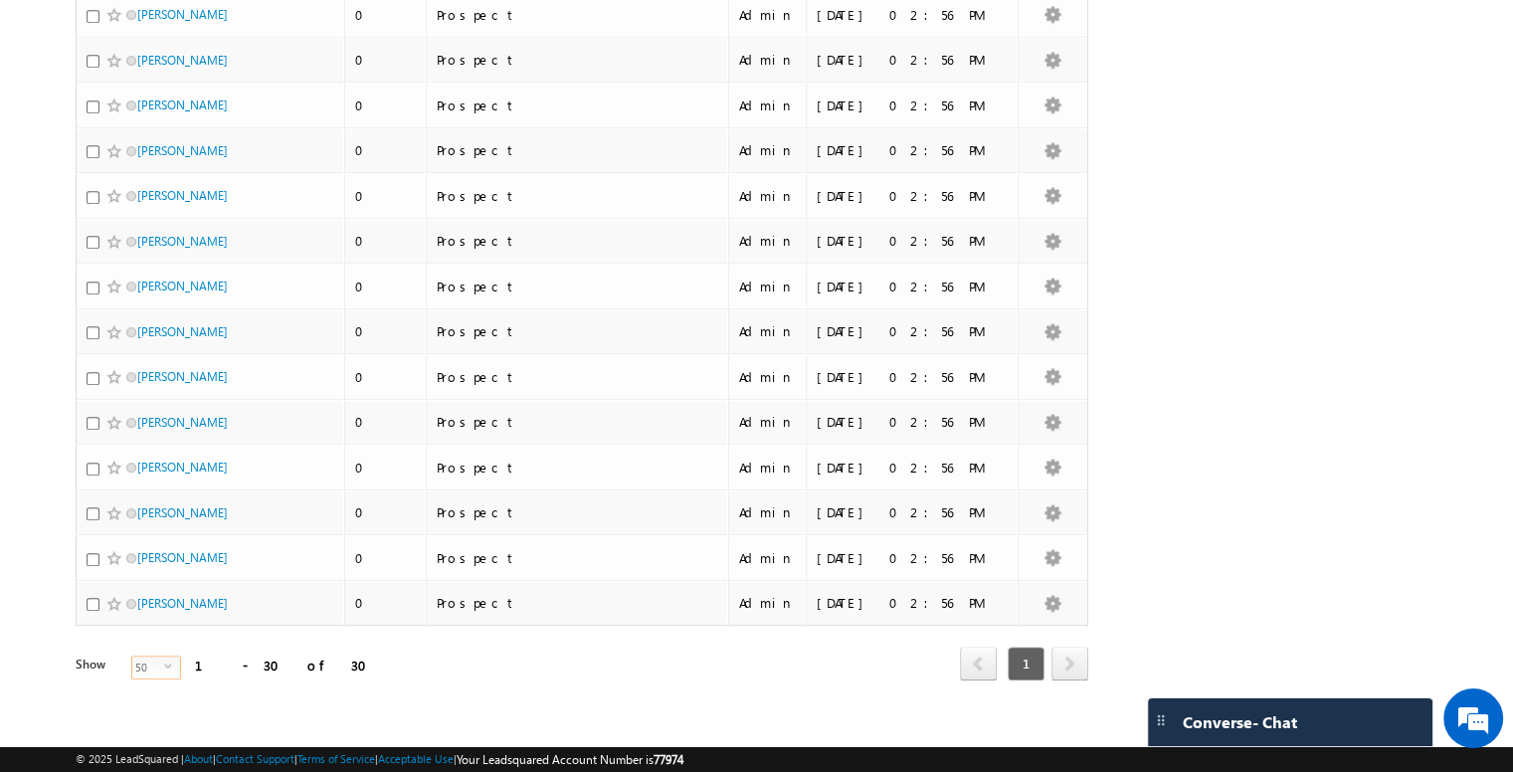
click at [143, 663] on span "50" at bounding box center [148, 667] width 32 height 22
click at [263, 655] on div "Show 50 select 50" at bounding box center [202, 669] width 253 height 28
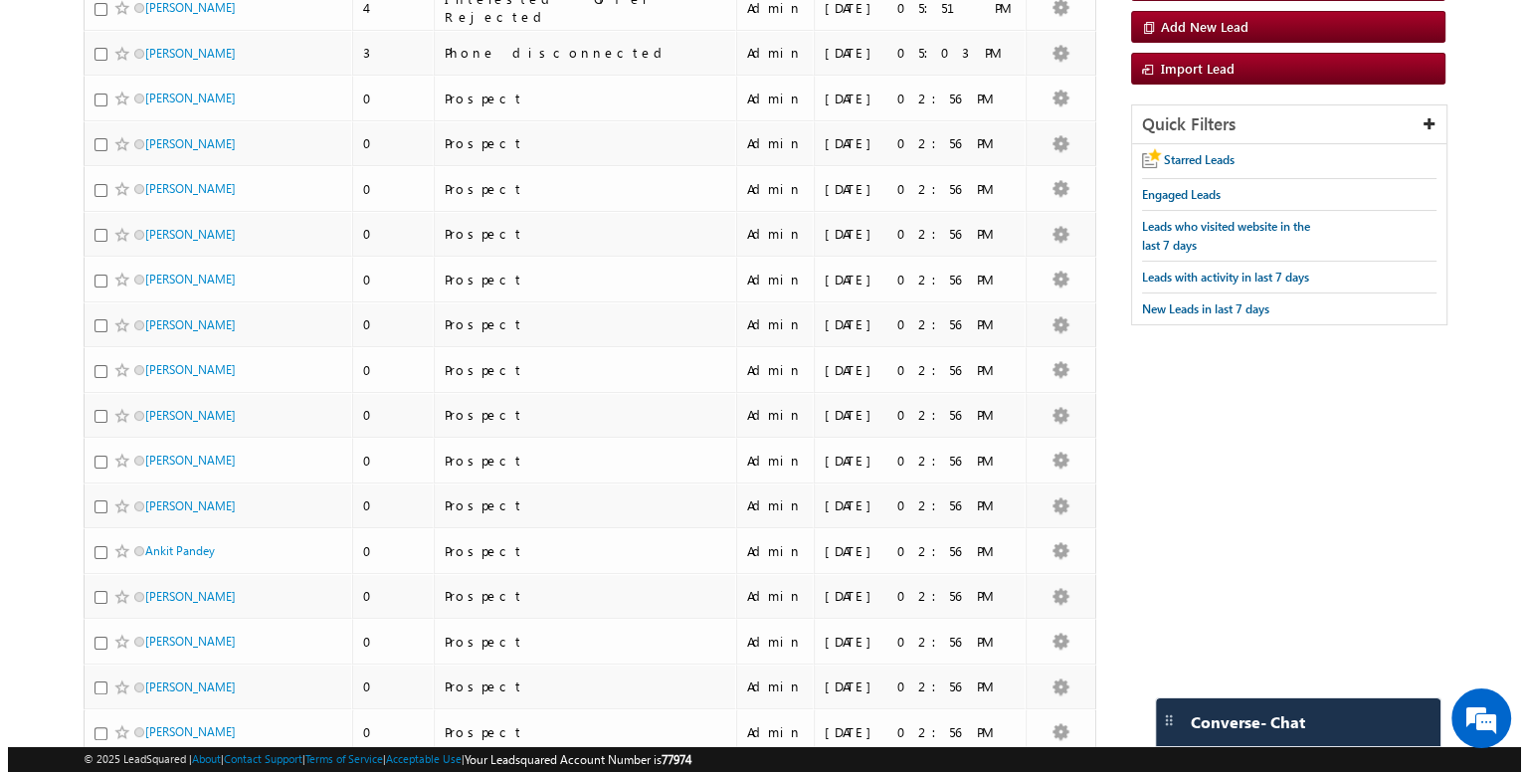
scroll to position [0, 0]
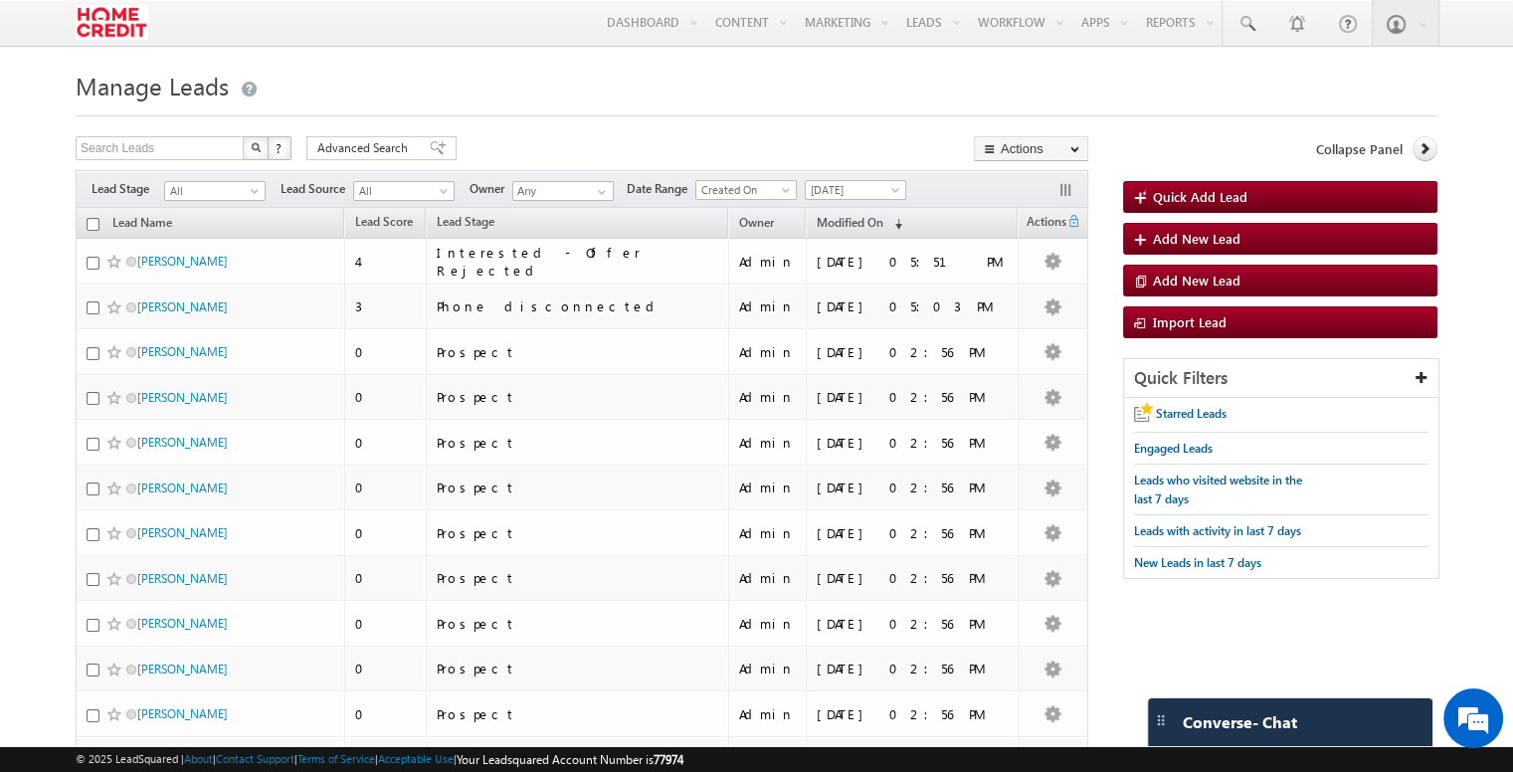
click at [95, 224] on input "checkbox" at bounding box center [93, 224] width 13 height 13
checkbox input "true"
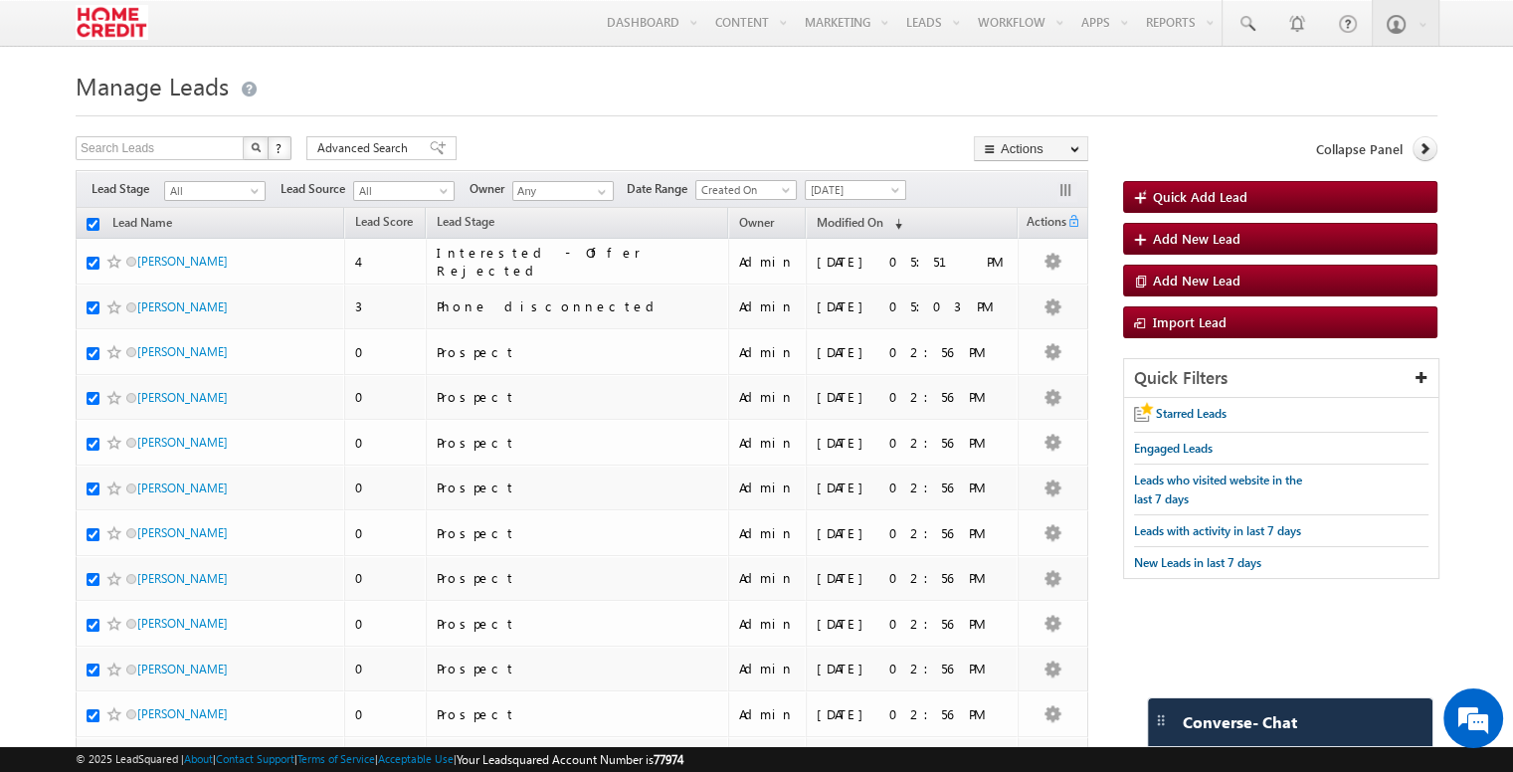
checkbox input "true"
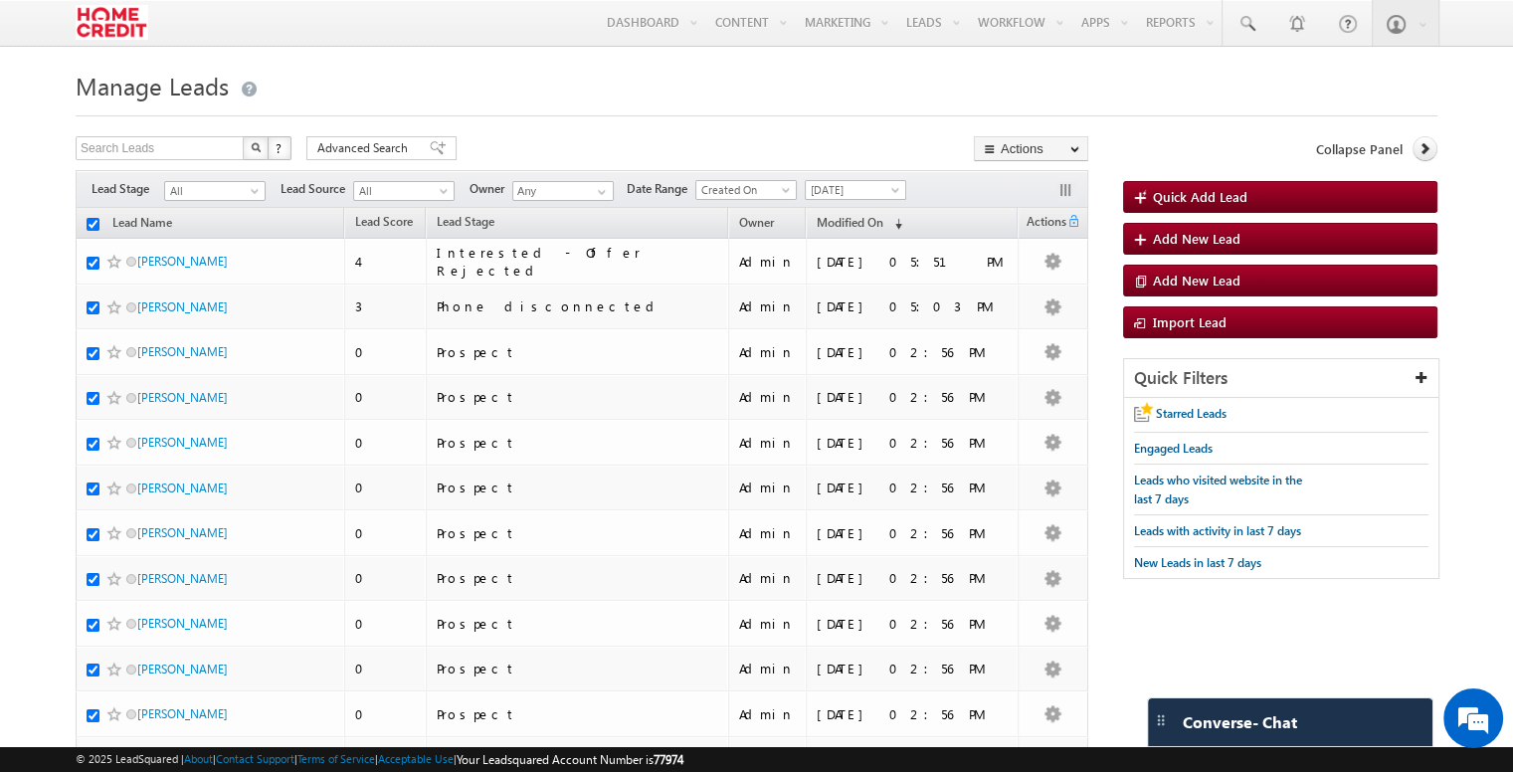
checkbox input "true"
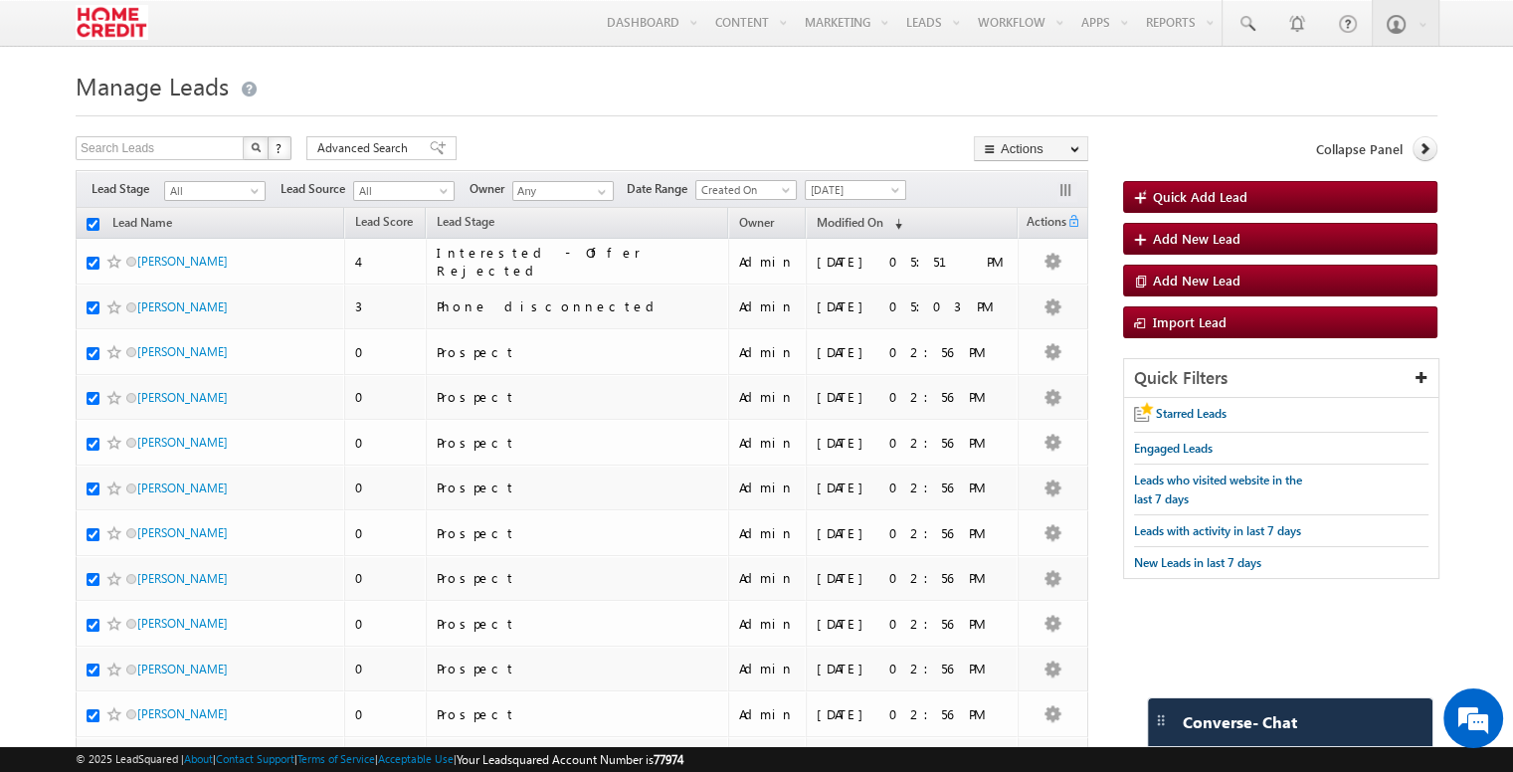
checkbox input "true"
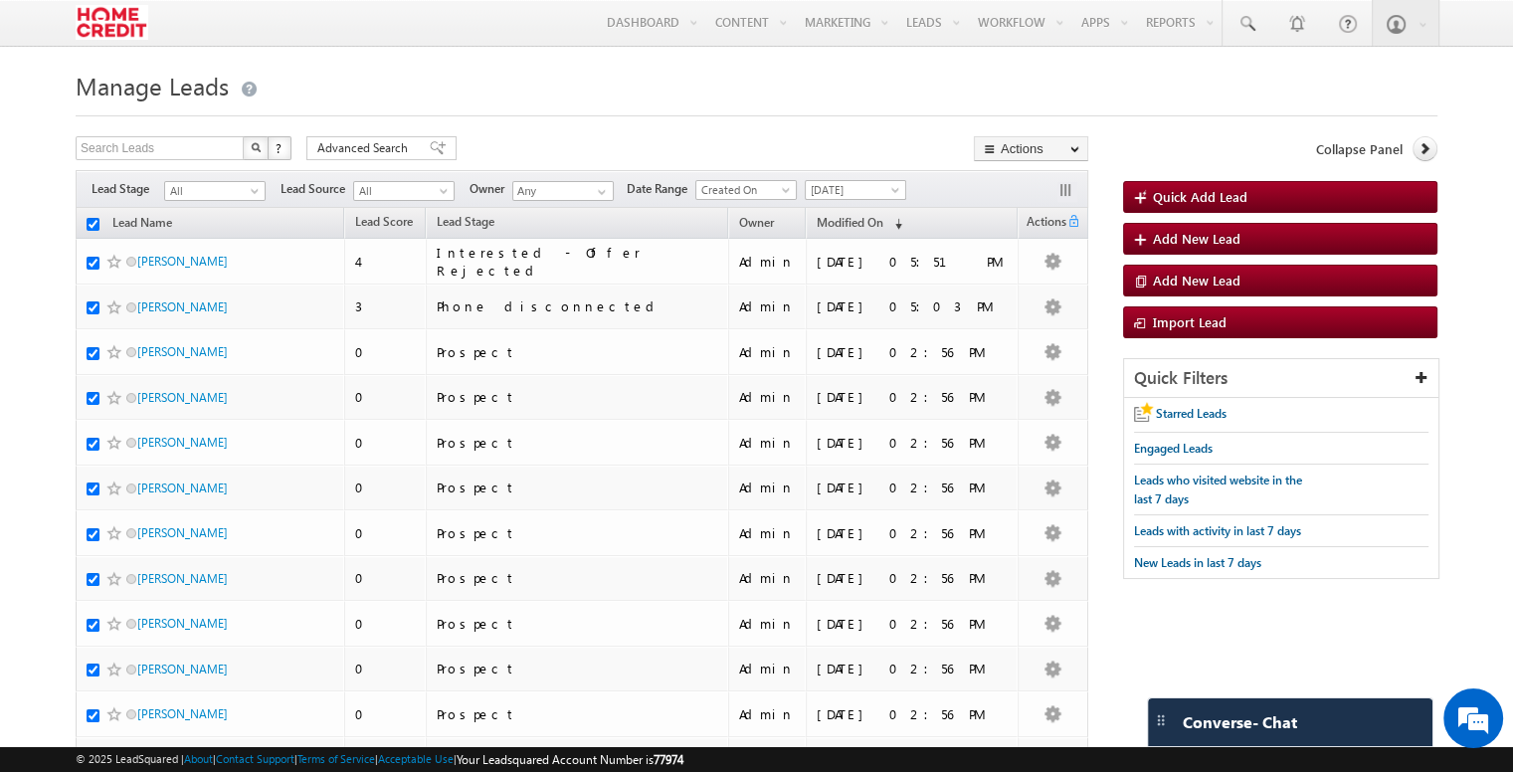
checkbox input "true"
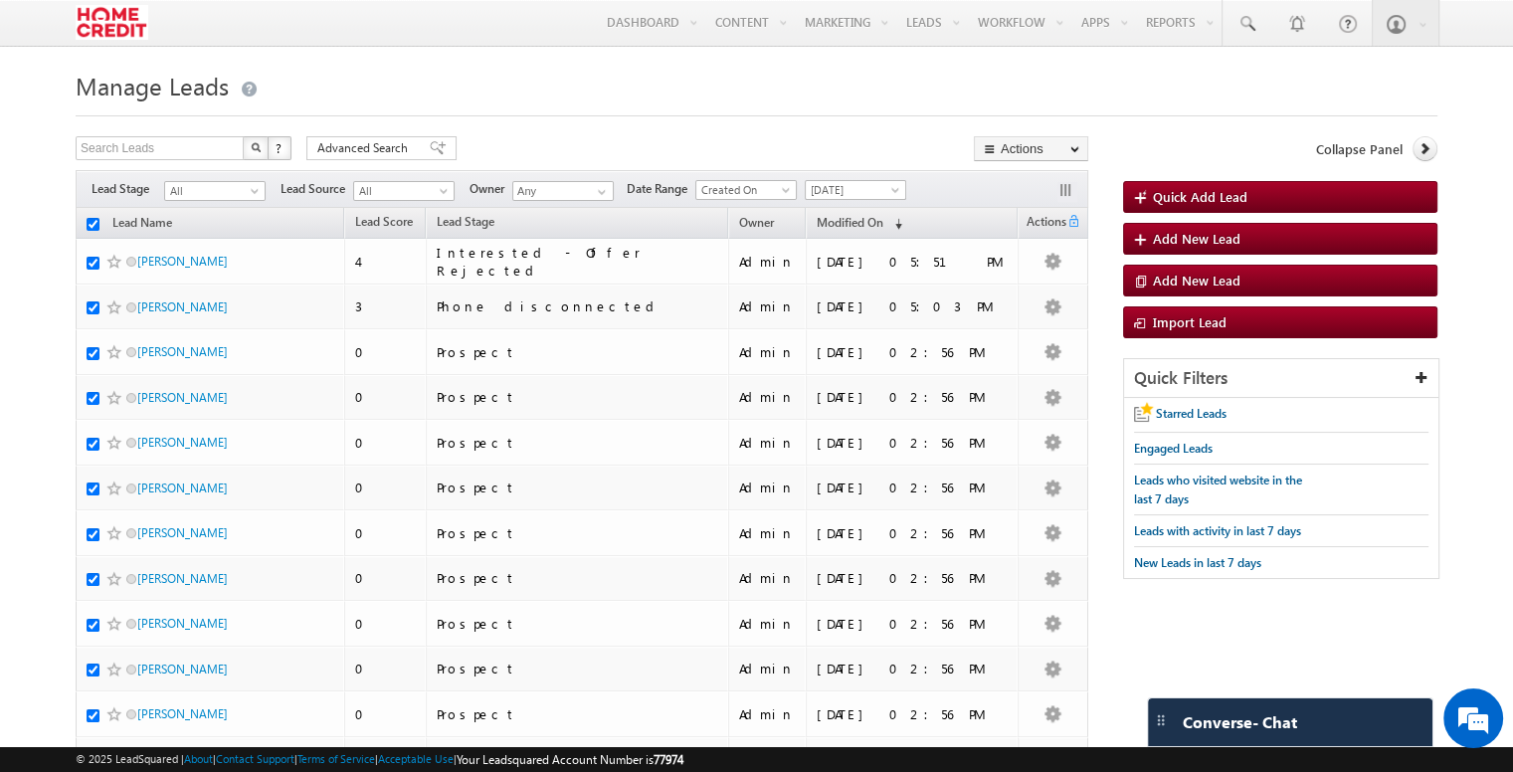
checkbox input "true"
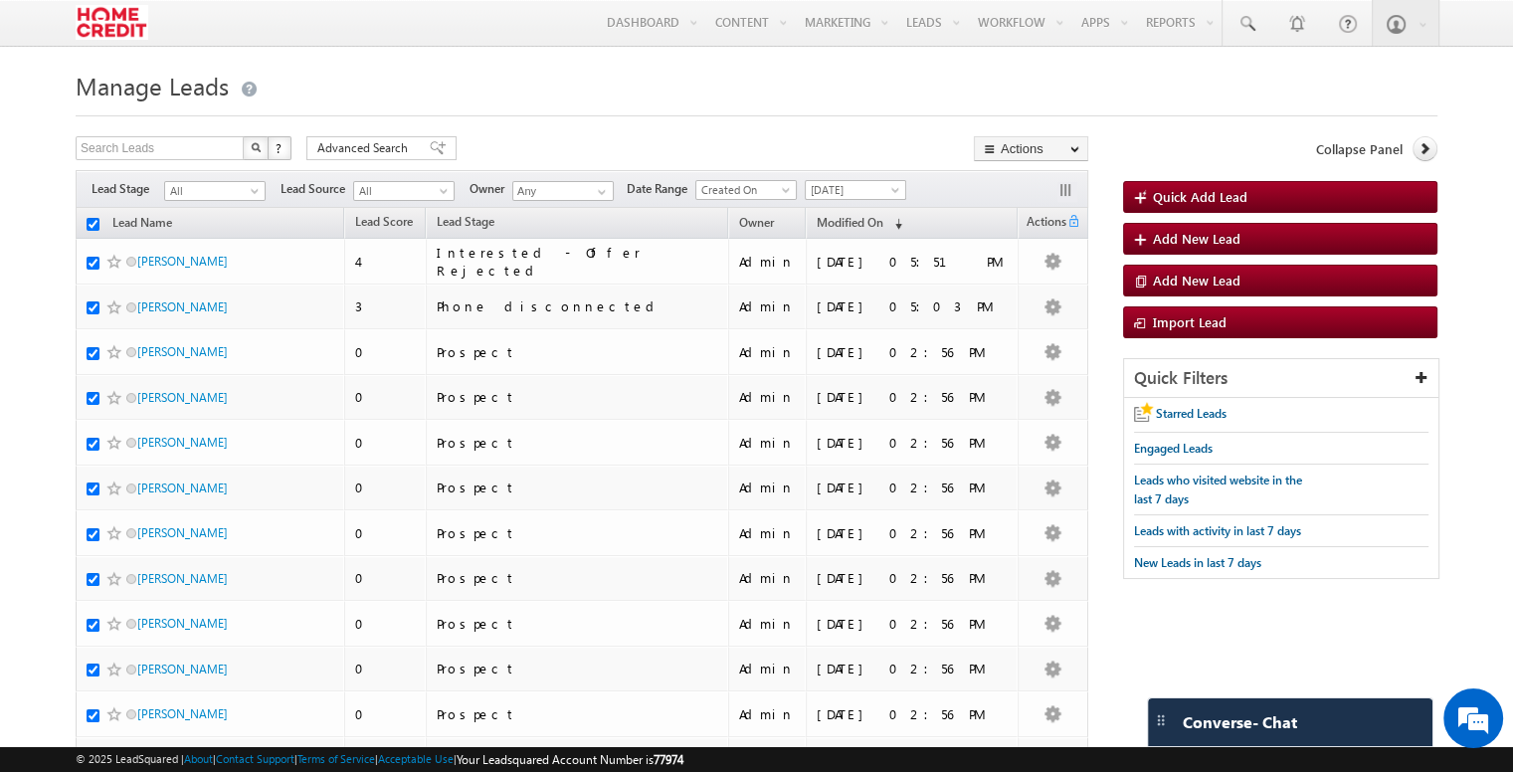
checkbox input "true"
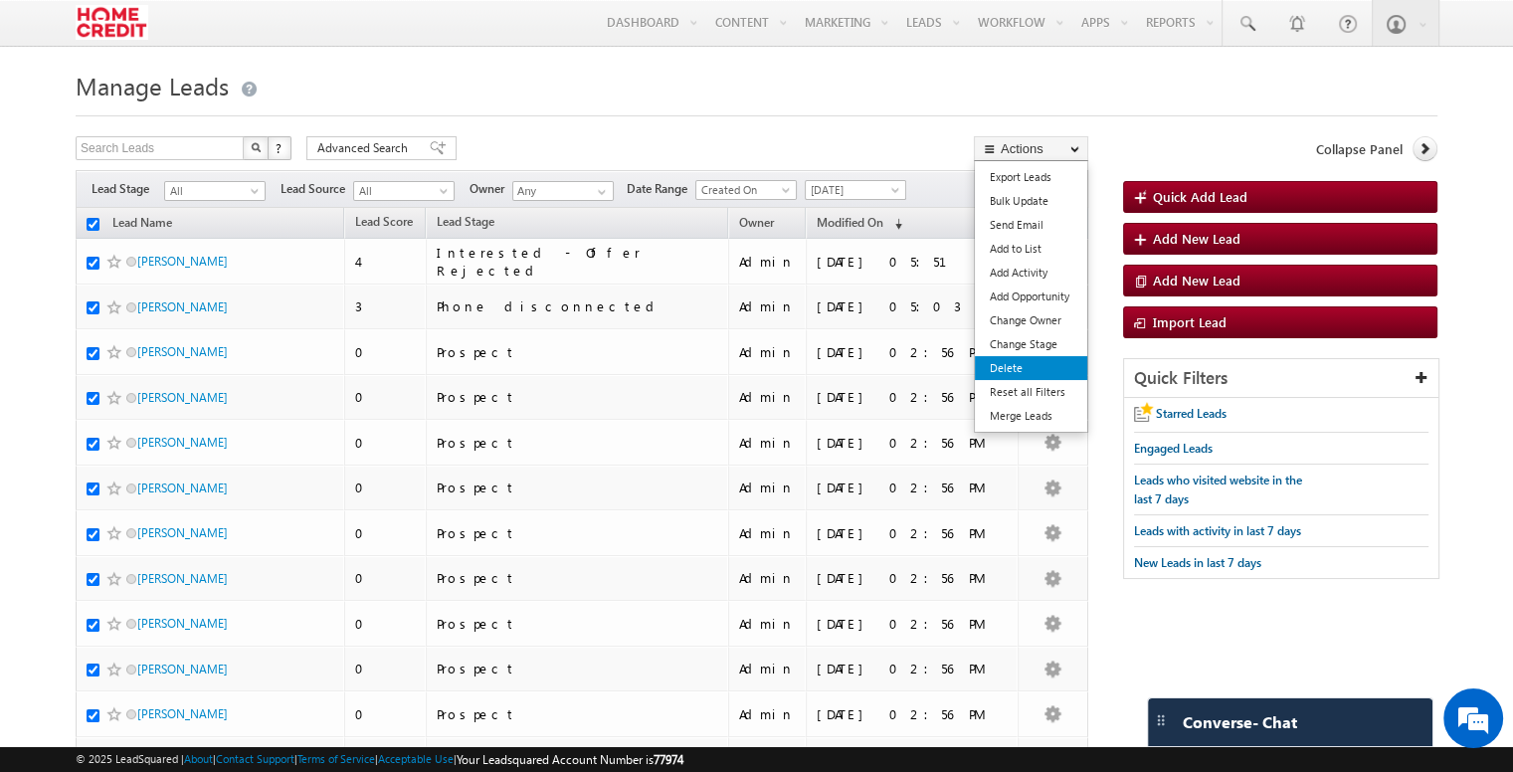
click at [1026, 371] on link "Delete" at bounding box center [1031, 368] width 112 height 24
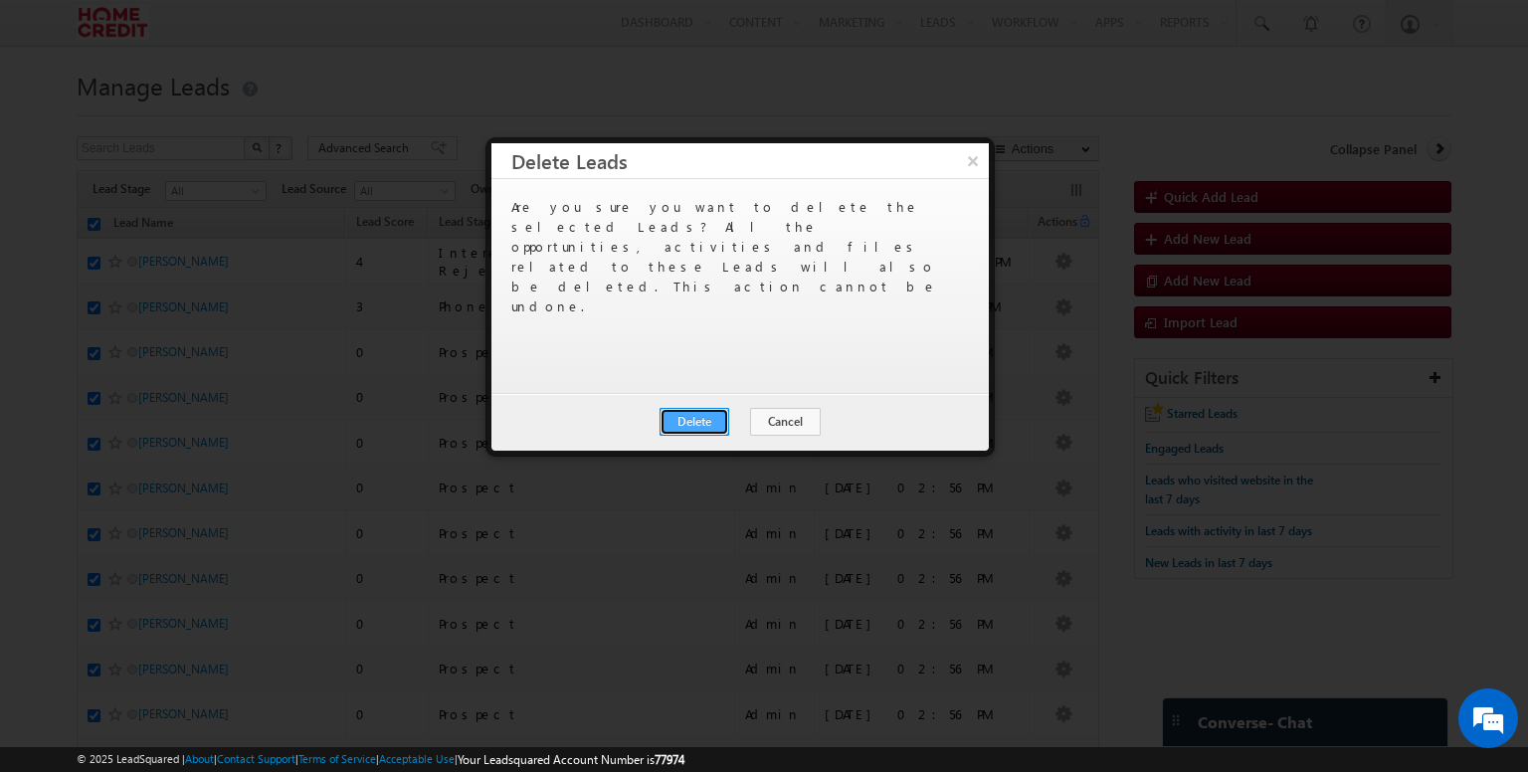
click at [715, 419] on button "Delete" at bounding box center [694, 422] width 70 height 28
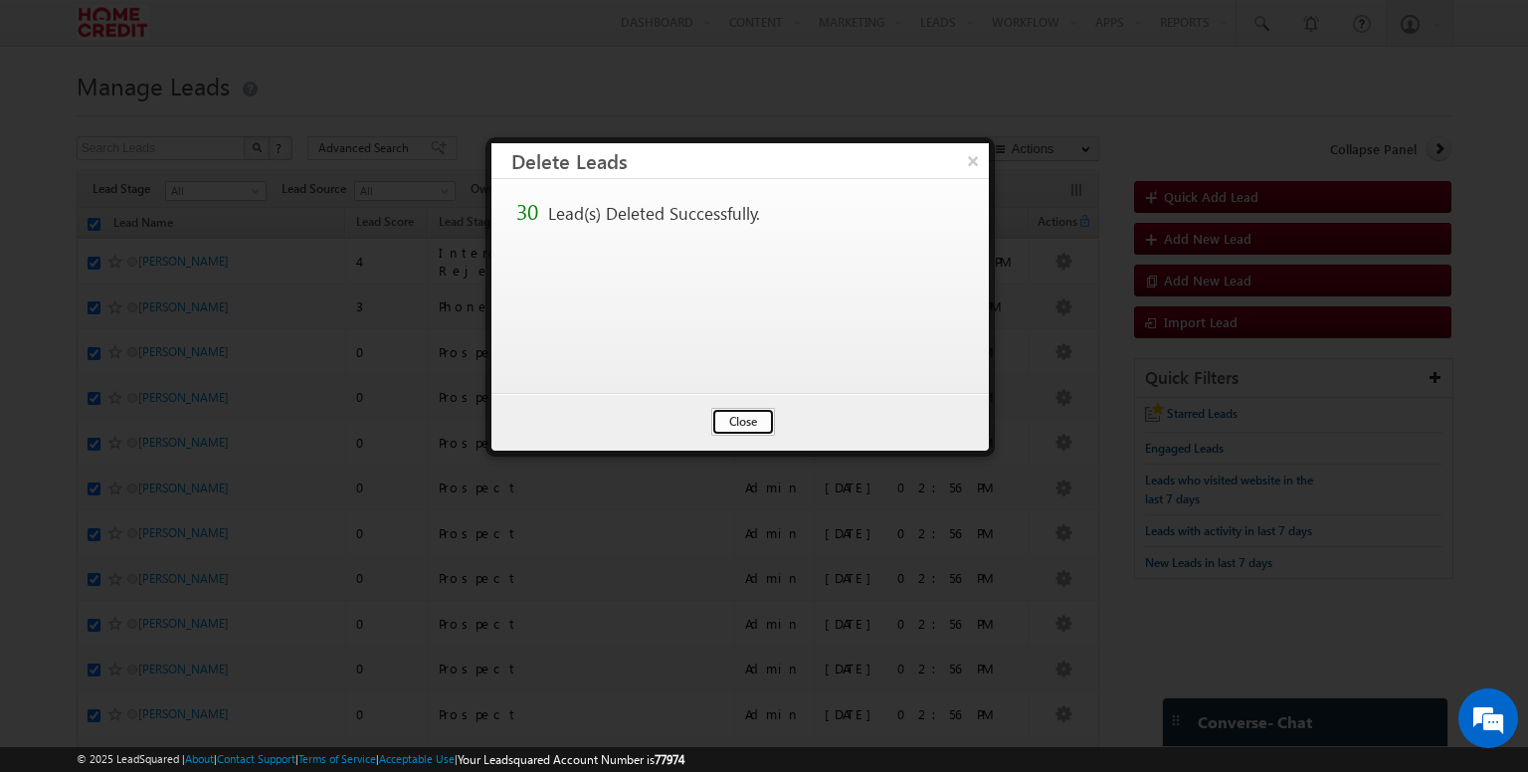
click at [744, 432] on button "Close" at bounding box center [743, 422] width 64 height 28
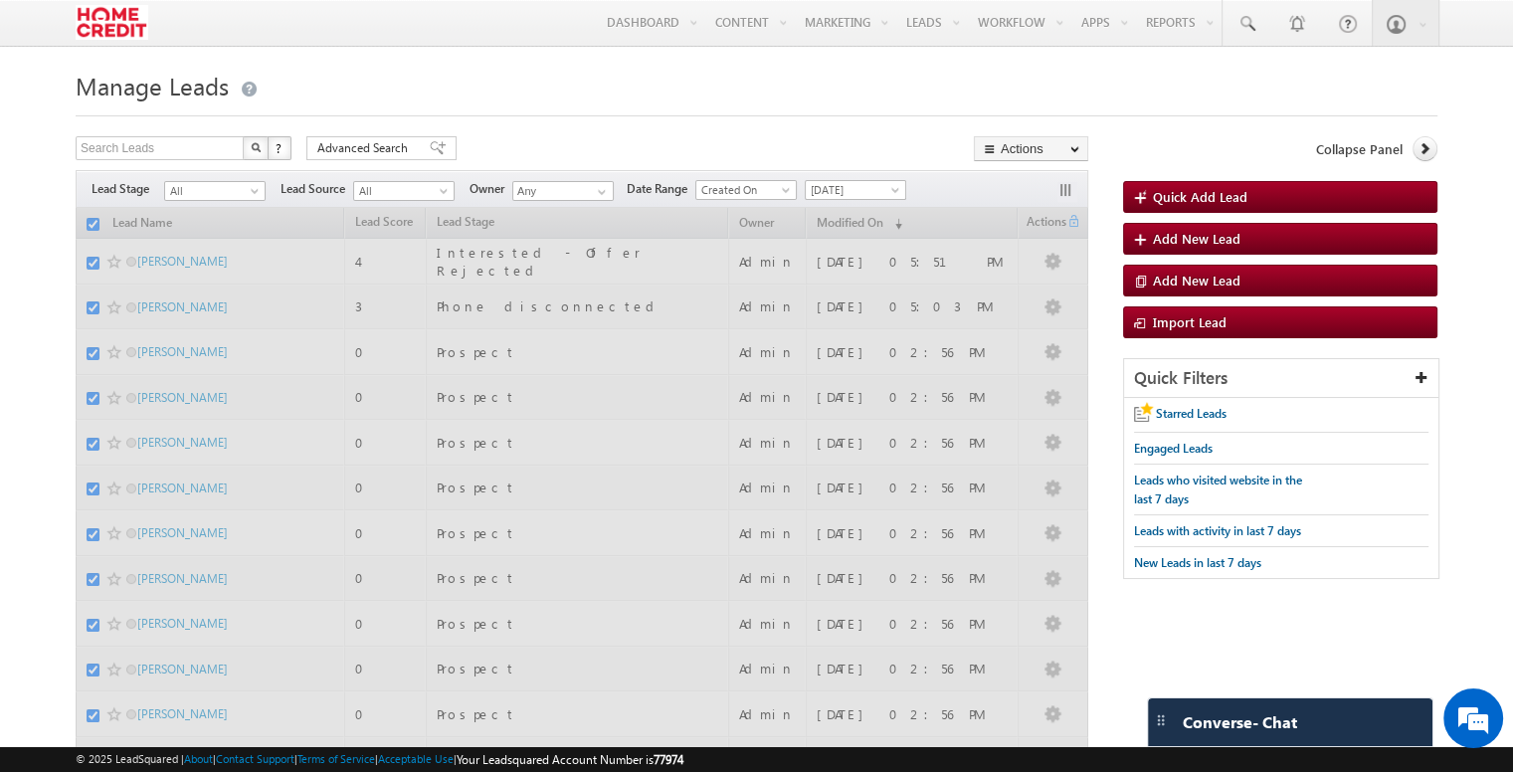
checkbox input "false"
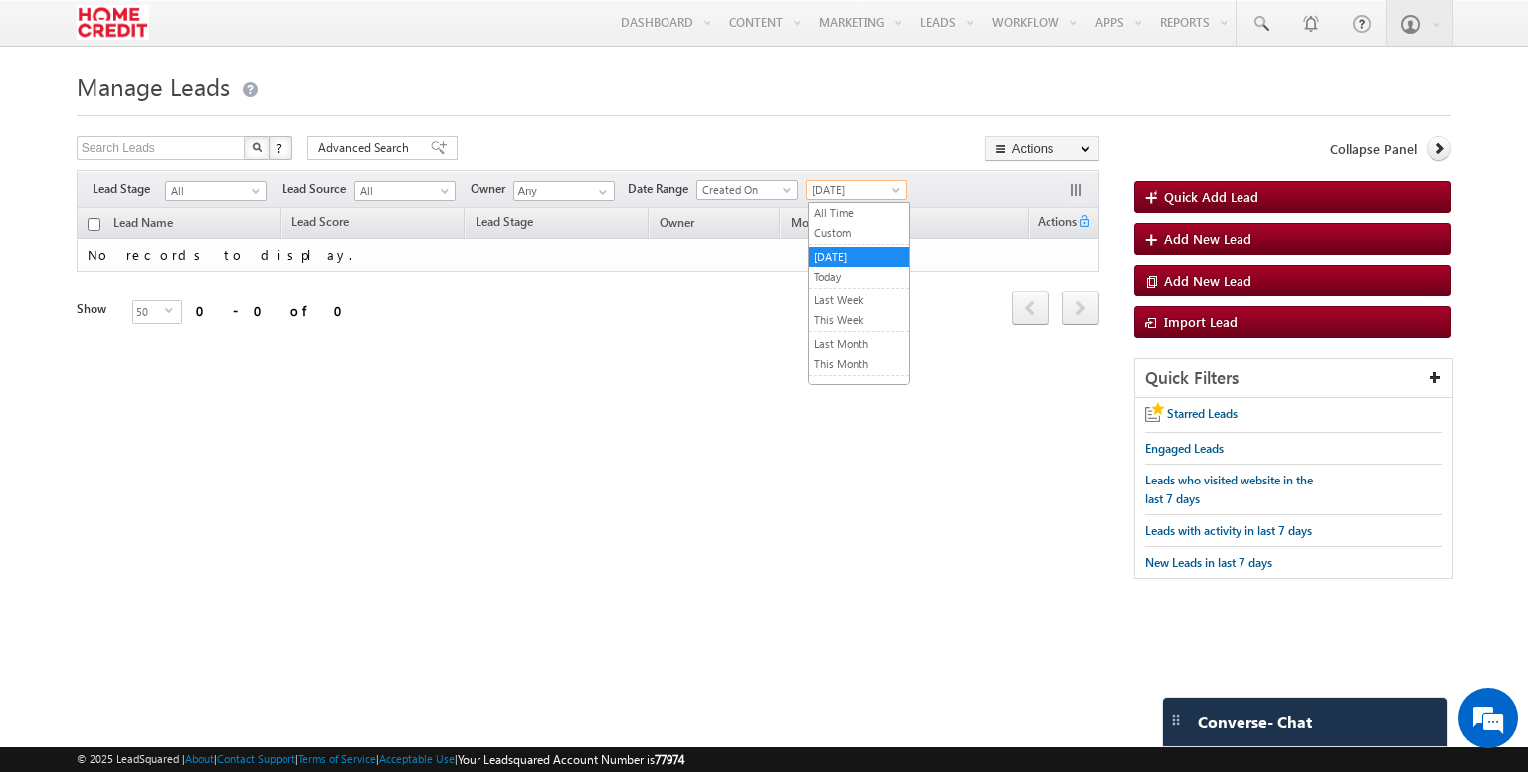
click at [900, 181] on link "Yesterday" at bounding box center [856, 190] width 101 height 20
click at [867, 210] on link "All Time" at bounding box center [859, 213] width 100 height 18
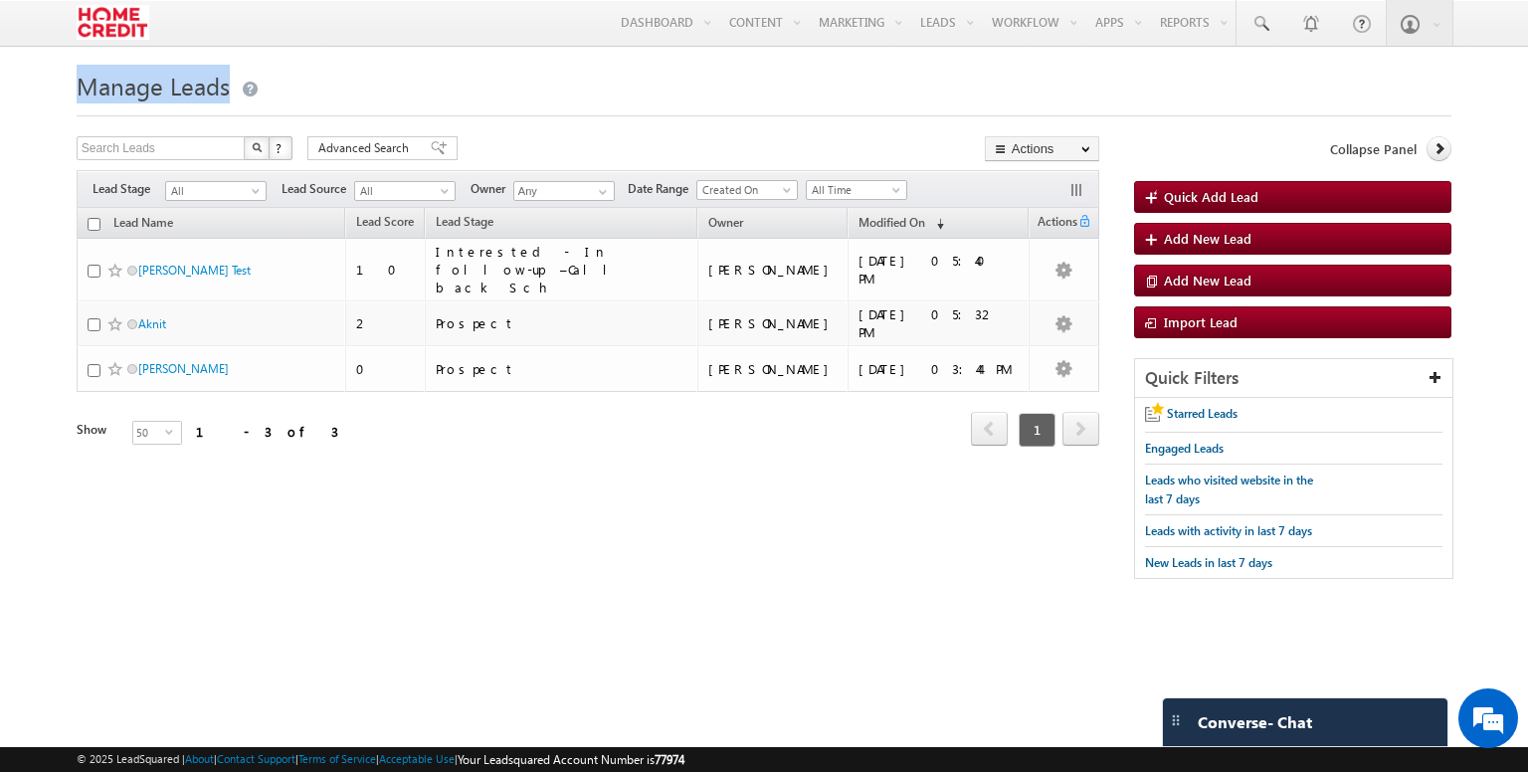
drag, startPoint x: 69, startPoint y: 92, endPoint x: 314, endPoint y: 111, distance: 246.4
click at [314, 111] on body "Menu Devendra Maurya deven dra.m aurya @home credi t.co. in" at bounding box center [764, 299] width 1528 height 599
click at [314, 111] on div at bounding box center [764, 109] width 1374 height 13
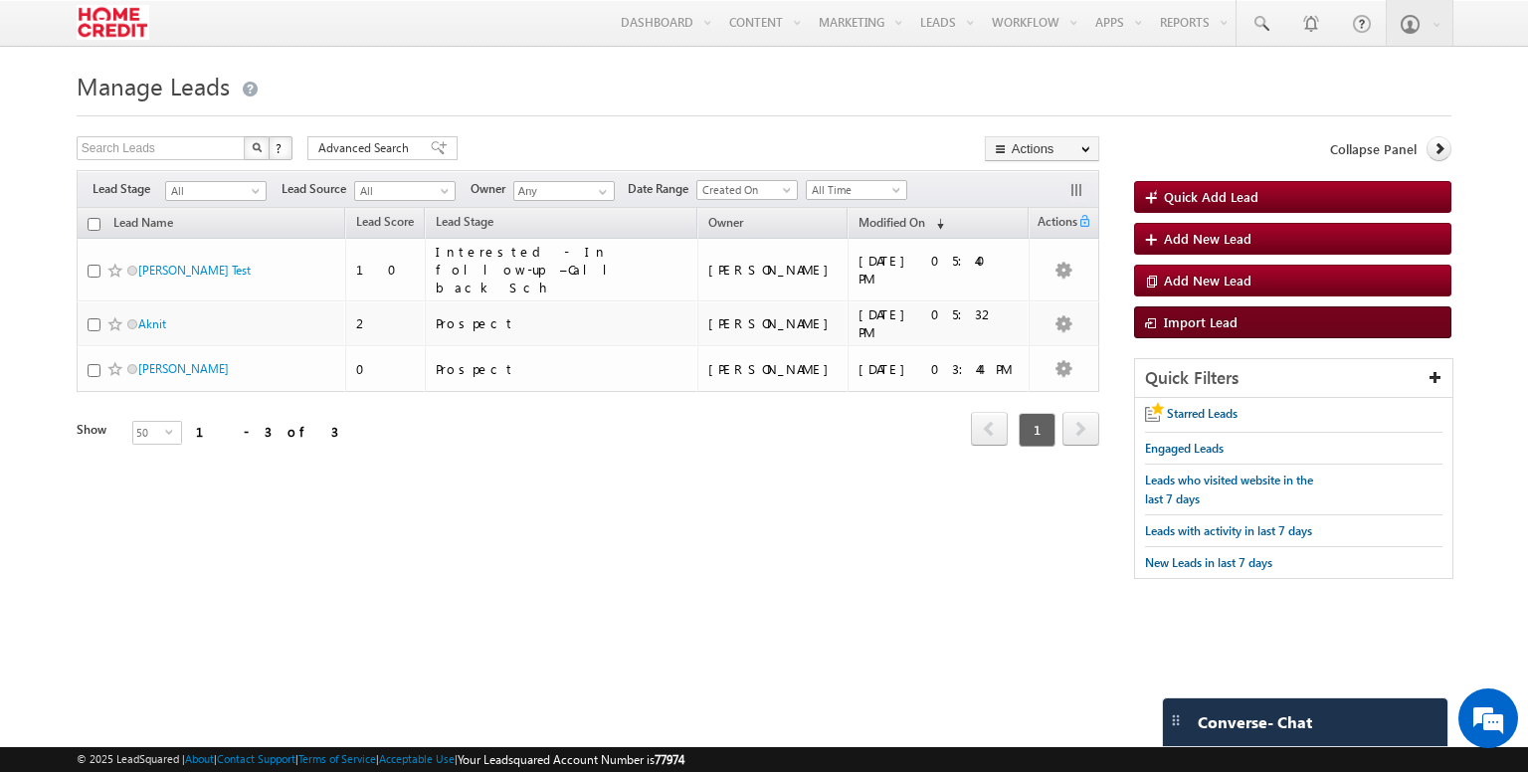
click at [1227, 328] on span "Import Lead" at bounding box center [1201, 321] width 74 height 17
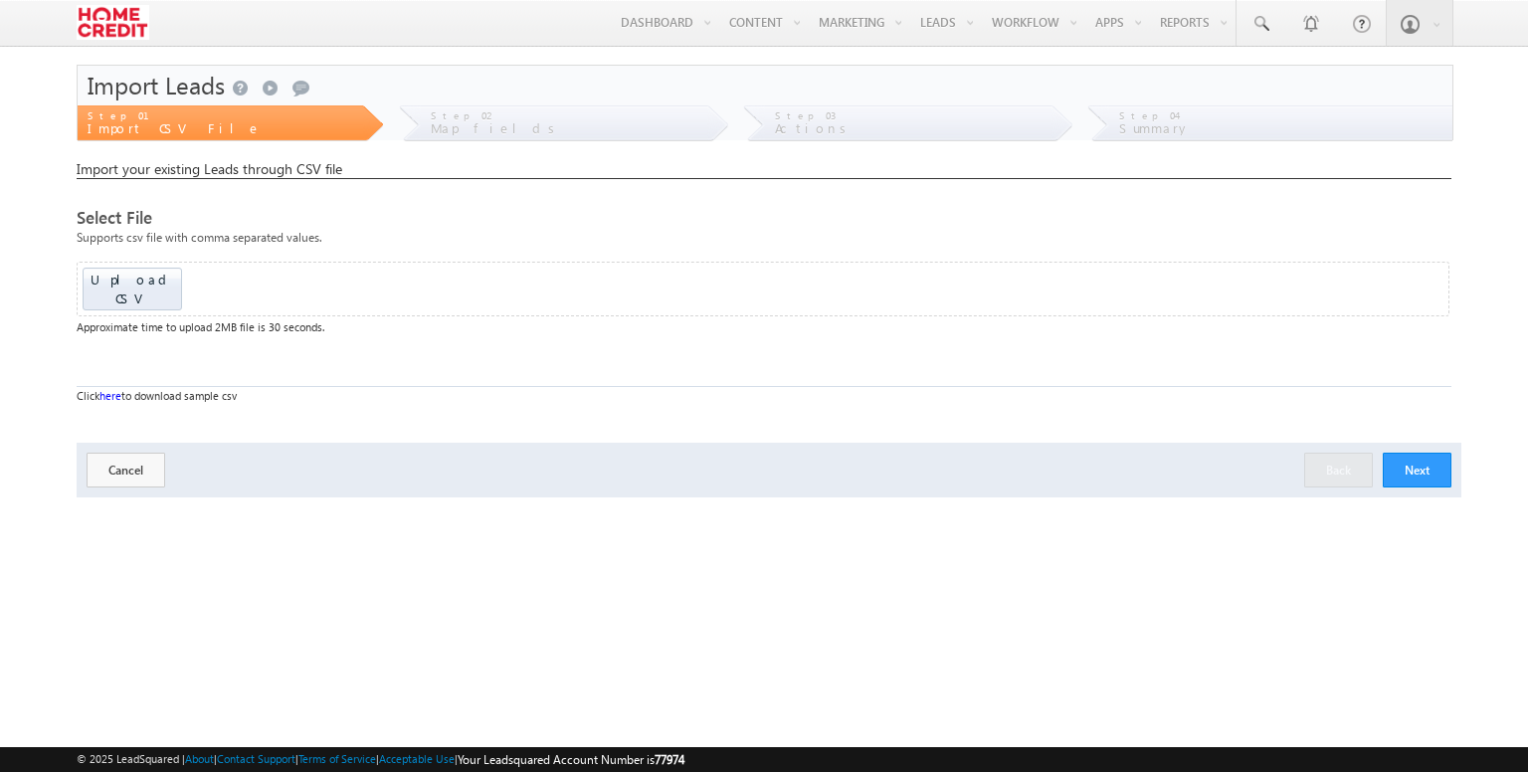
click at [164, 67] on div "Import Leads Send a smile Send a frown Submit feedback" at bounding box center [765, 86] width 1374 height 40
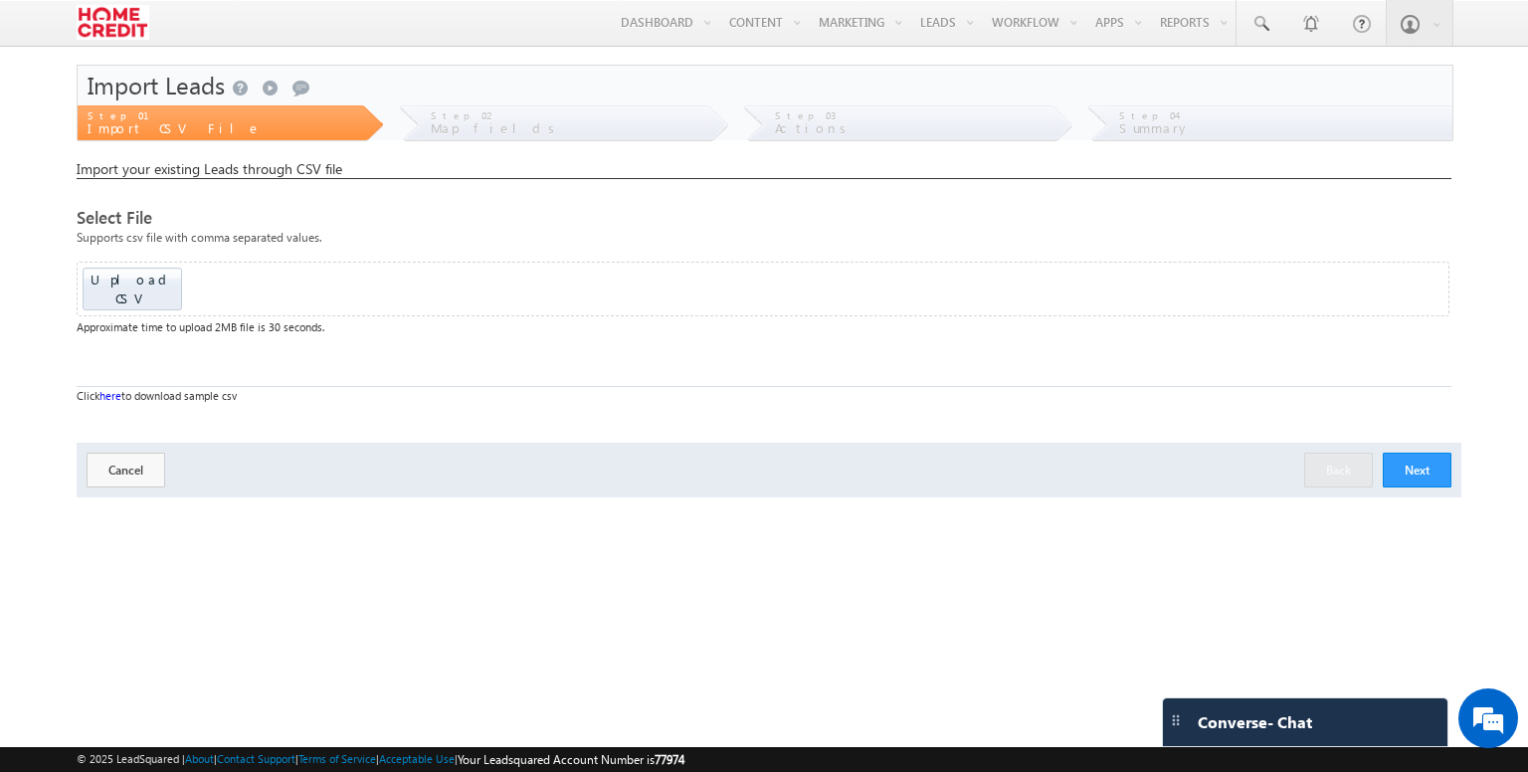
click at [37, 127] on body "Menu [PERSON_NAME] dra.m aurya @home credi [DOMAIN_NAME]. t Lead Manag" at bounding box center [764, 281] width 1528 height 562
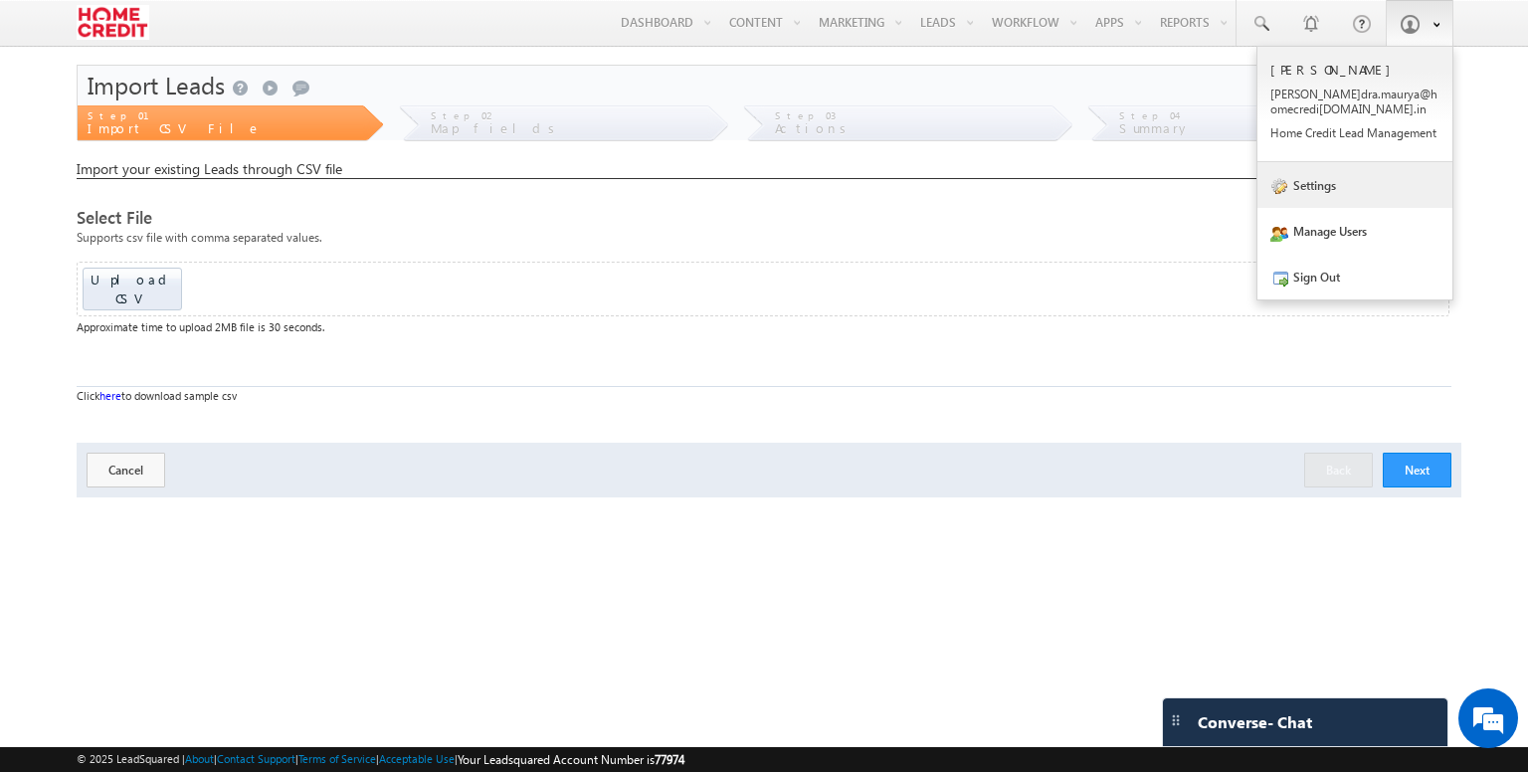
click at [1347, 185] on link "Settings" at bounding box center [1354, 185] width 195 height 46
